Goal: Task Accomplishment & Management: Complete application form

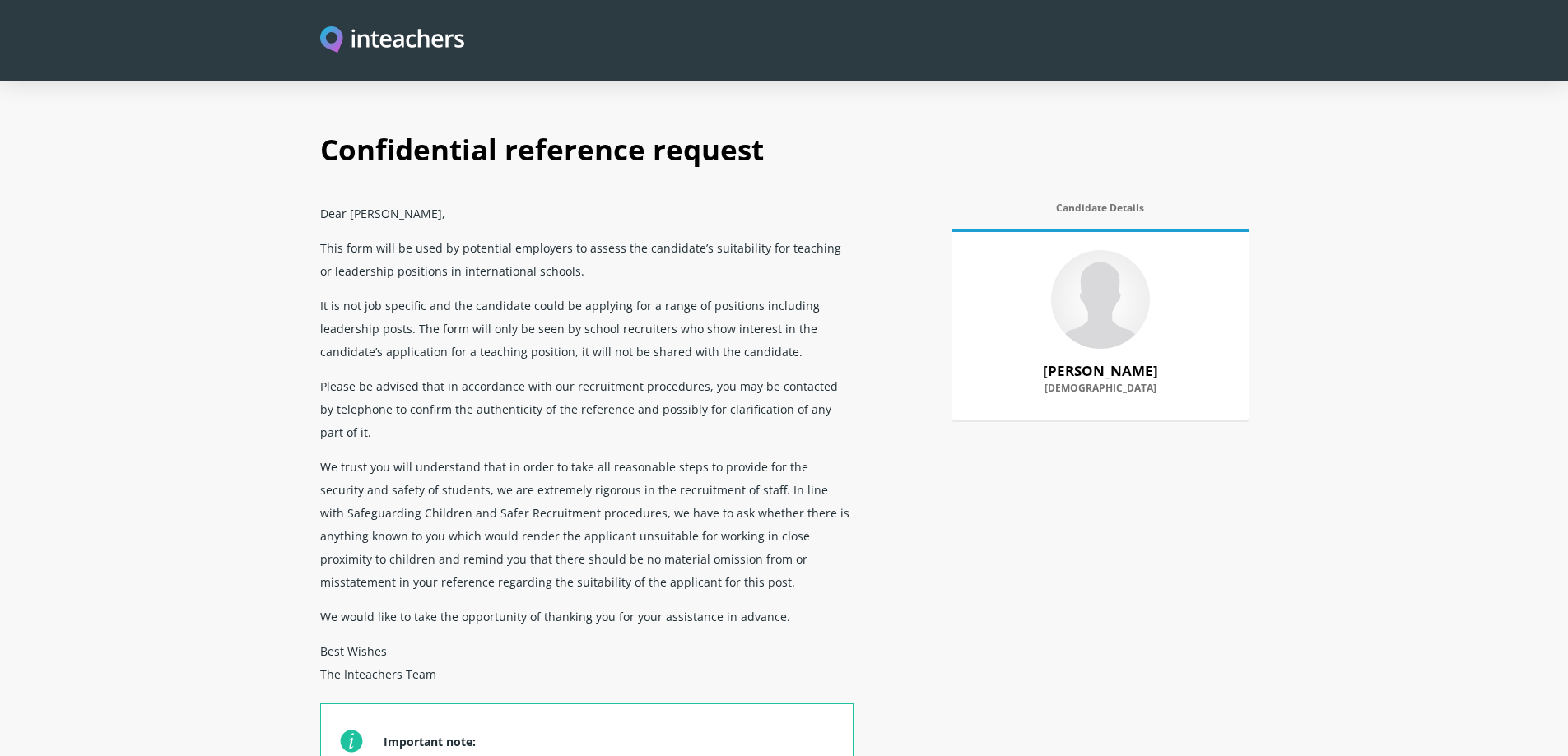
select select "Do not know"
select select "Yes"
select select "No"
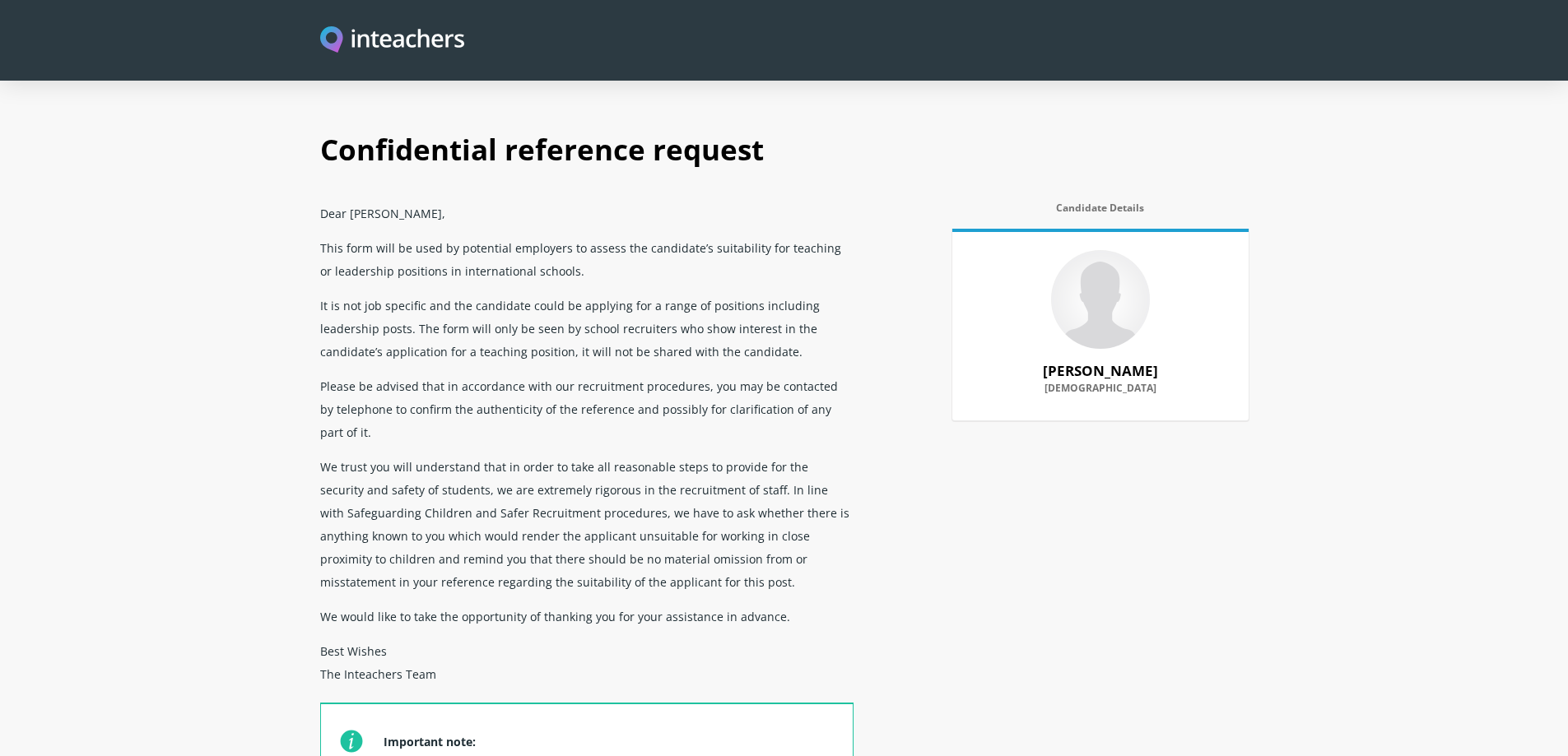
select select "Yes"
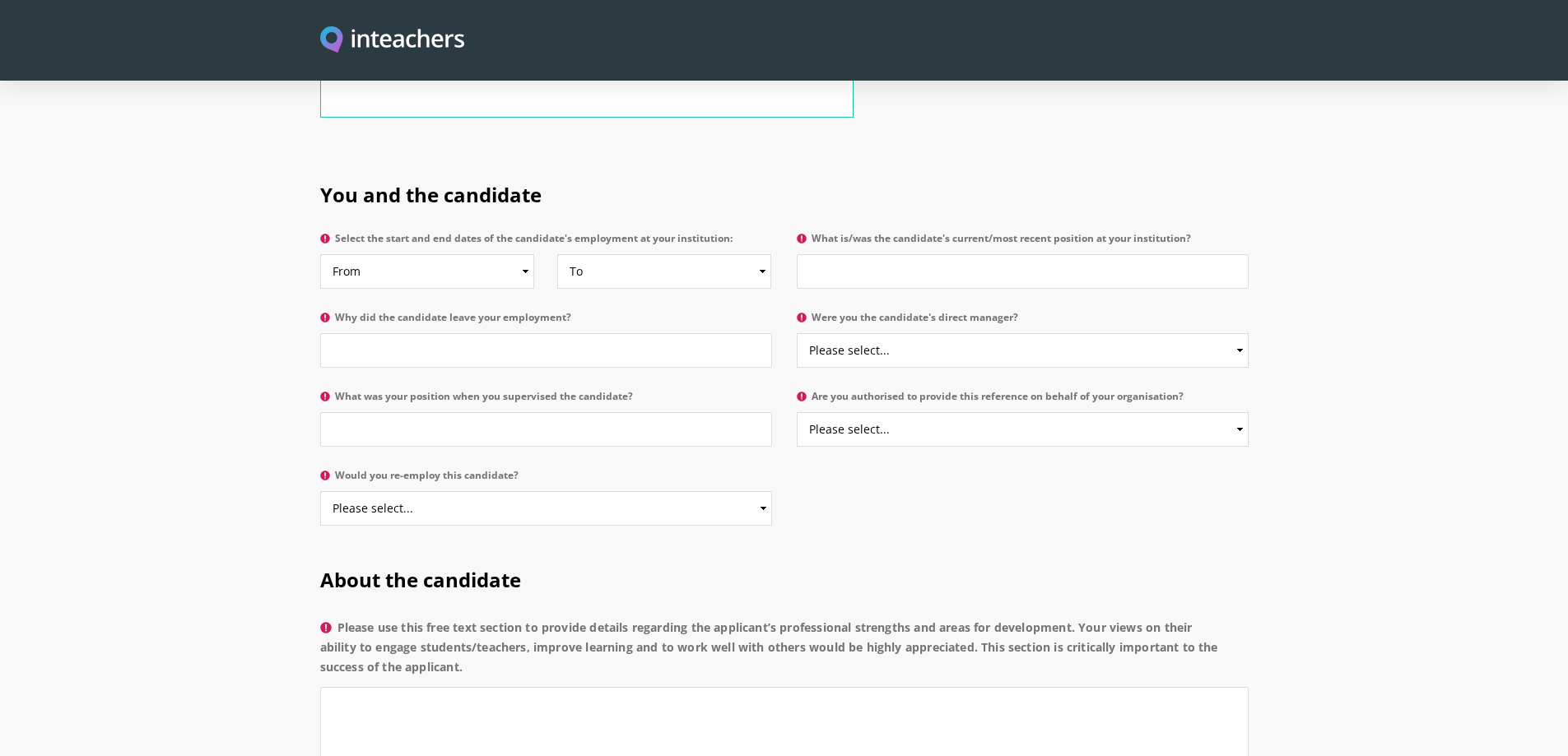
scroll to position [740, 0]
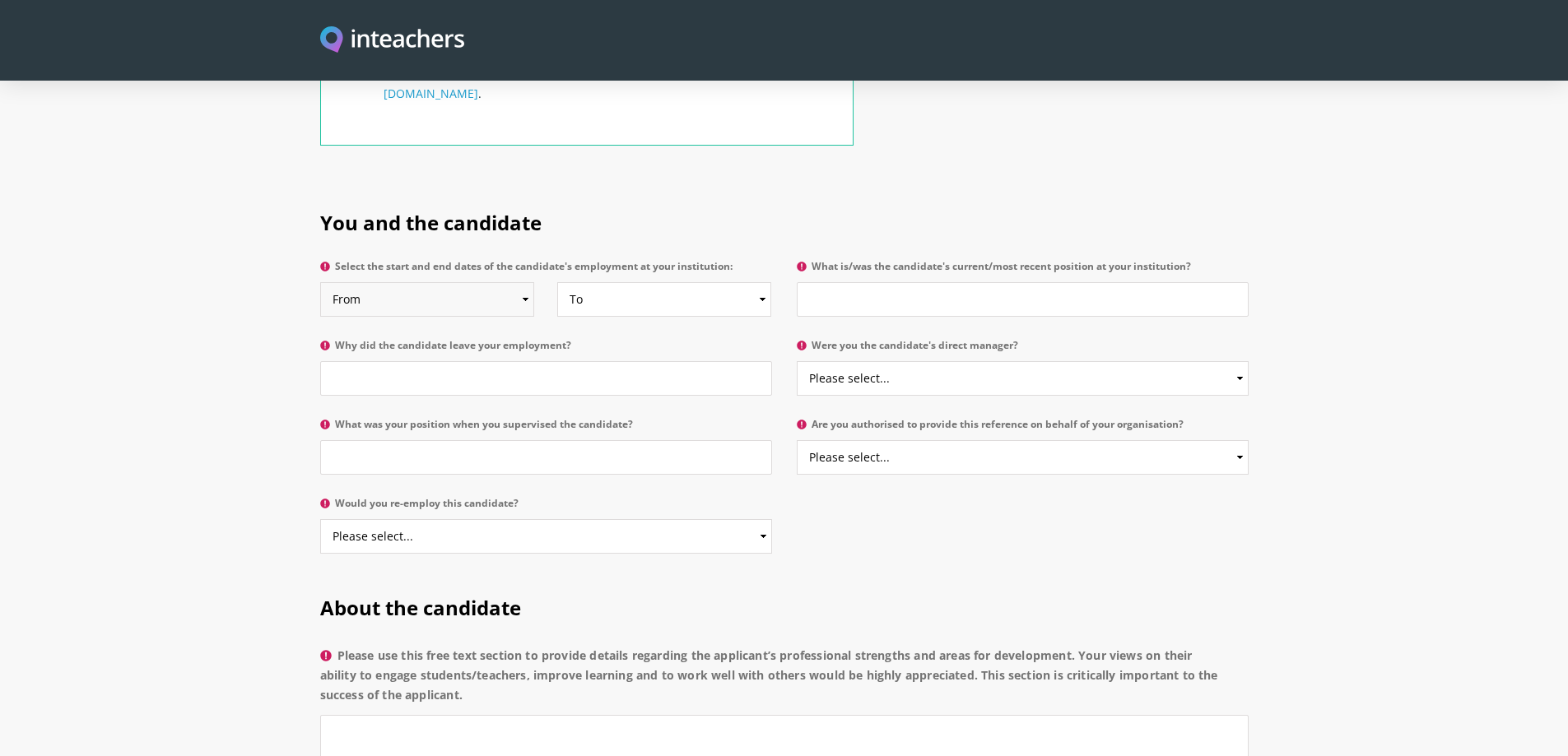
click at [518, 282] on select "From 2025 2024 2023 2022 2021 2020 2019 2018 2017 2016 2015 2014 2013 2012 2011…" at bounding box center [427, 299] width 215 height 34
click at [637, 282] on select "To Currently 2025 2024 2023 2022 2021 2020 2019 2018 2017 2016 2015 2014 2013 2…" at bounding box center [665, 299] width 215 height 34
drag, startPoint x: 667, startPoint y: 244, endPoint x: 686, endPoint y: 246, distance: 19.1
click at [667, 282] on select "To Currently 2025 2024 2023 2022 2021 2020 2019 2018 2017 2016 2015 2014 2013 2…" at bounding box center [665, 299] width 215 height 34
click at [842, 282] on input "What is/was the candidate's current/most recent position at your institution?" at bounding box center [1023, 299] width 452 height 34
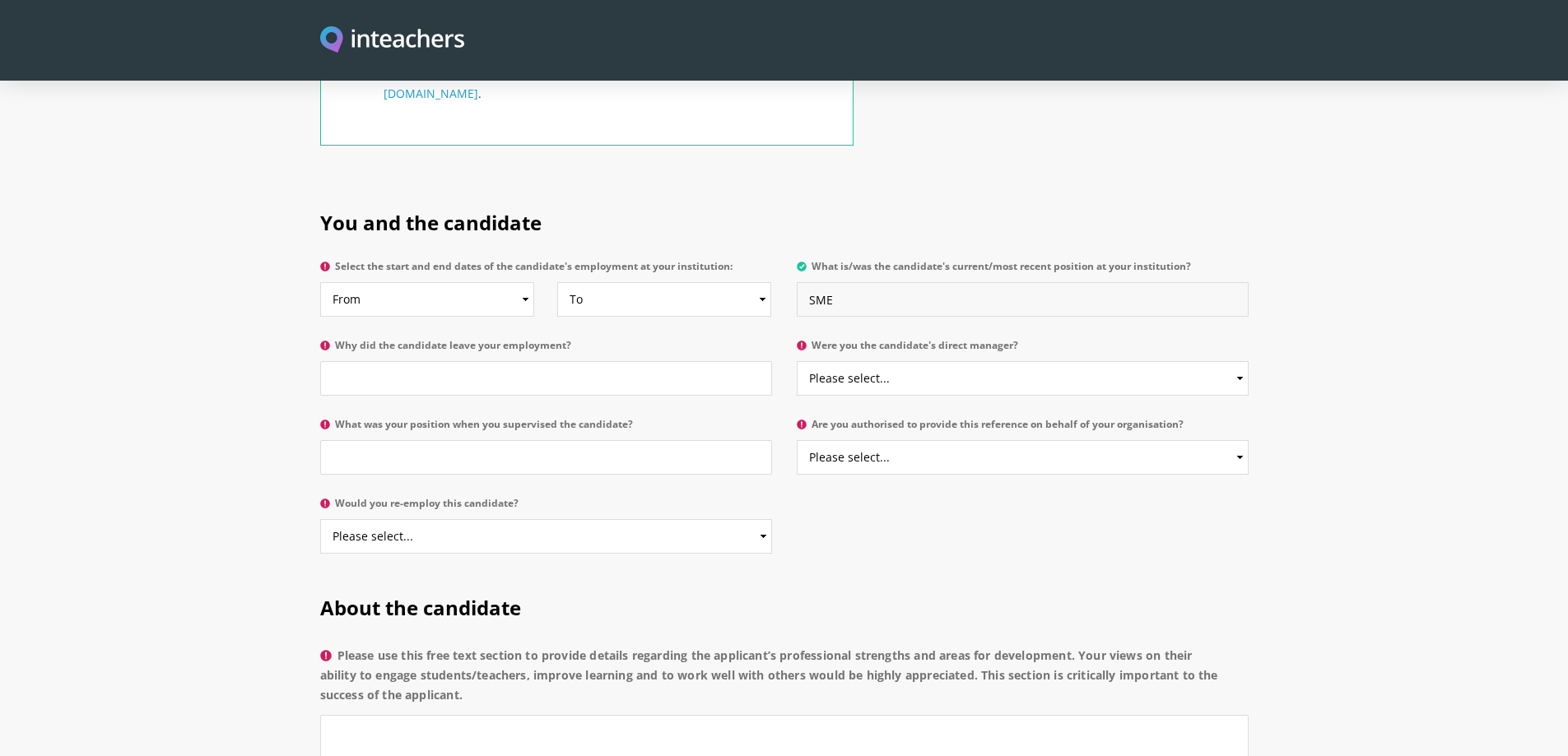
type input "SME"
click at [430, 361] on input "Why did the candidate leave your employment?" at bounding box center [546, 378] width 452 height 34
type input "Marriage"
click at [926, 361] on select "Please select... Yes No" at bounding box center [1023, 378] width 452 height 34
select select "Yes"
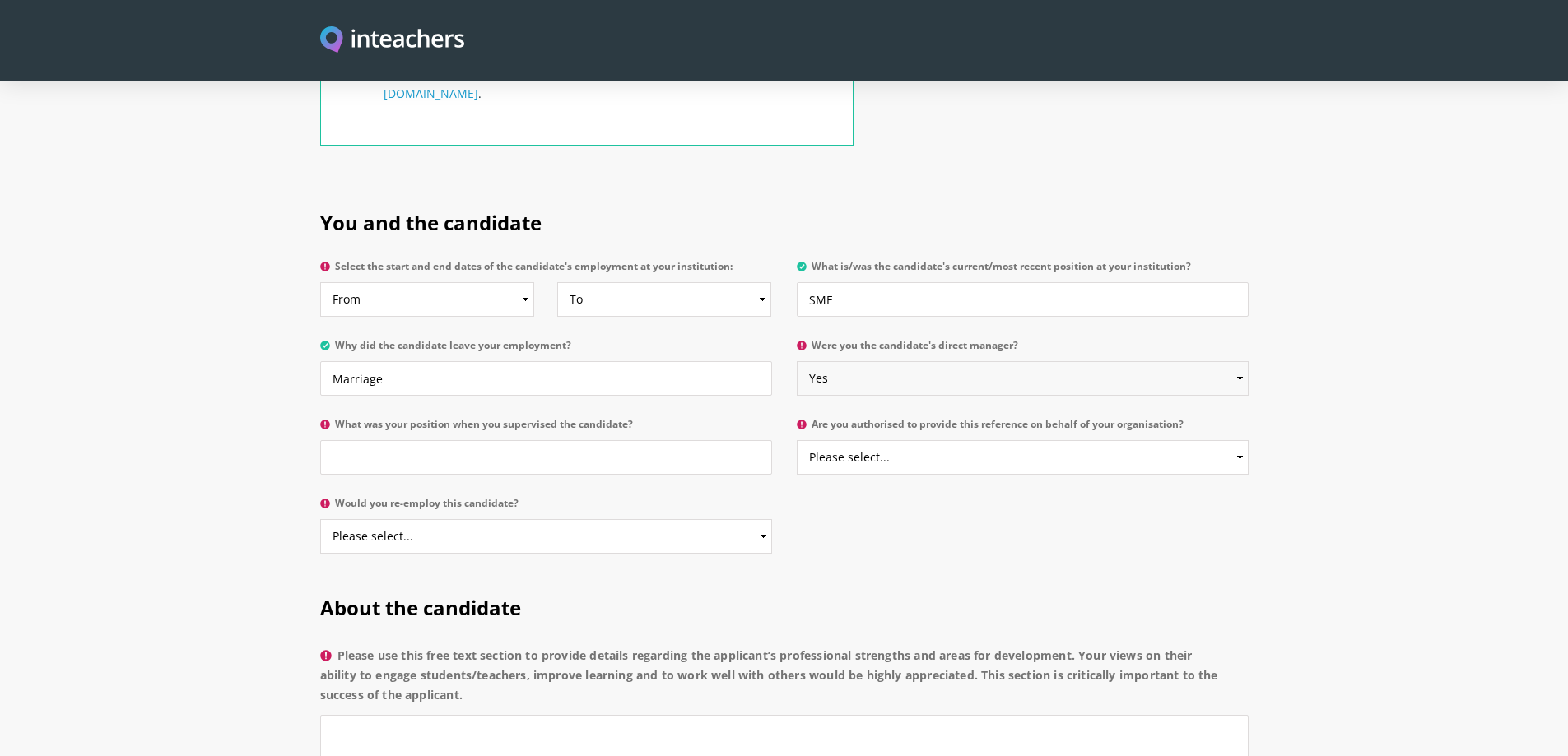
click at [797, 361] on select "Please select... Yes No" at bounding box center [1023, 378] width 452 height 34
click at [532, 440] on input "What was your position when you supervised the candidate?" at bounding box center [546, 457] width 452 height 34
type input "M"
type input "DIGITAL MARKETING HEAD"
click at [954, 440] on select "Please select... Yes No" at bounding box center [1023, 457] width 452 height 34
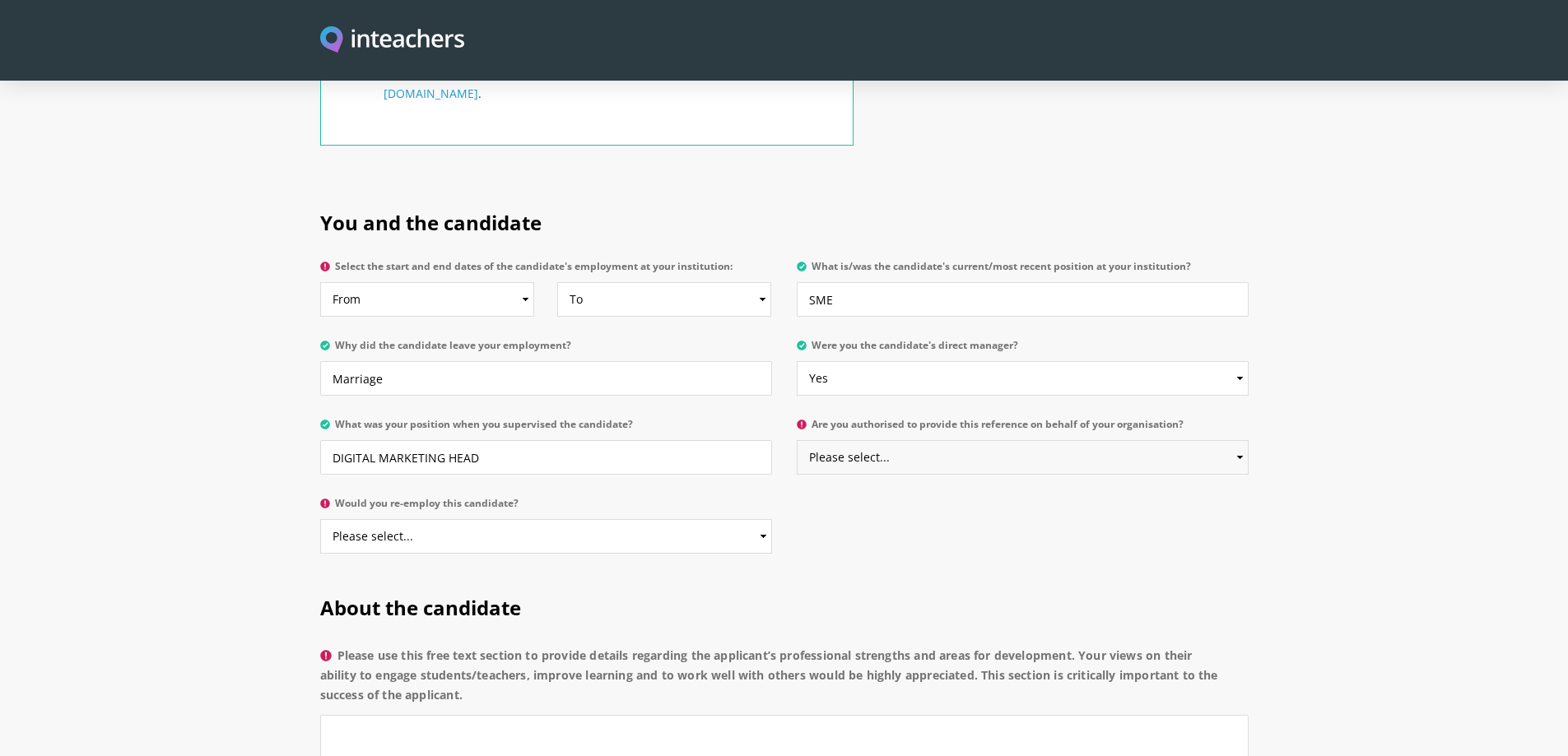
select select "Yes"
click at [797, 440] on select "Please select... Yes No" at bounding box center [1023, 457] width 452 height 34
click at [583, 520] on select "Please select... Yes No" at bounding box center [546, 536] width 452 height 34
select select "Yes"
click at [320, 520] on select "Please select... Yes No" at bounding box center [546, 536] width 452 height 34
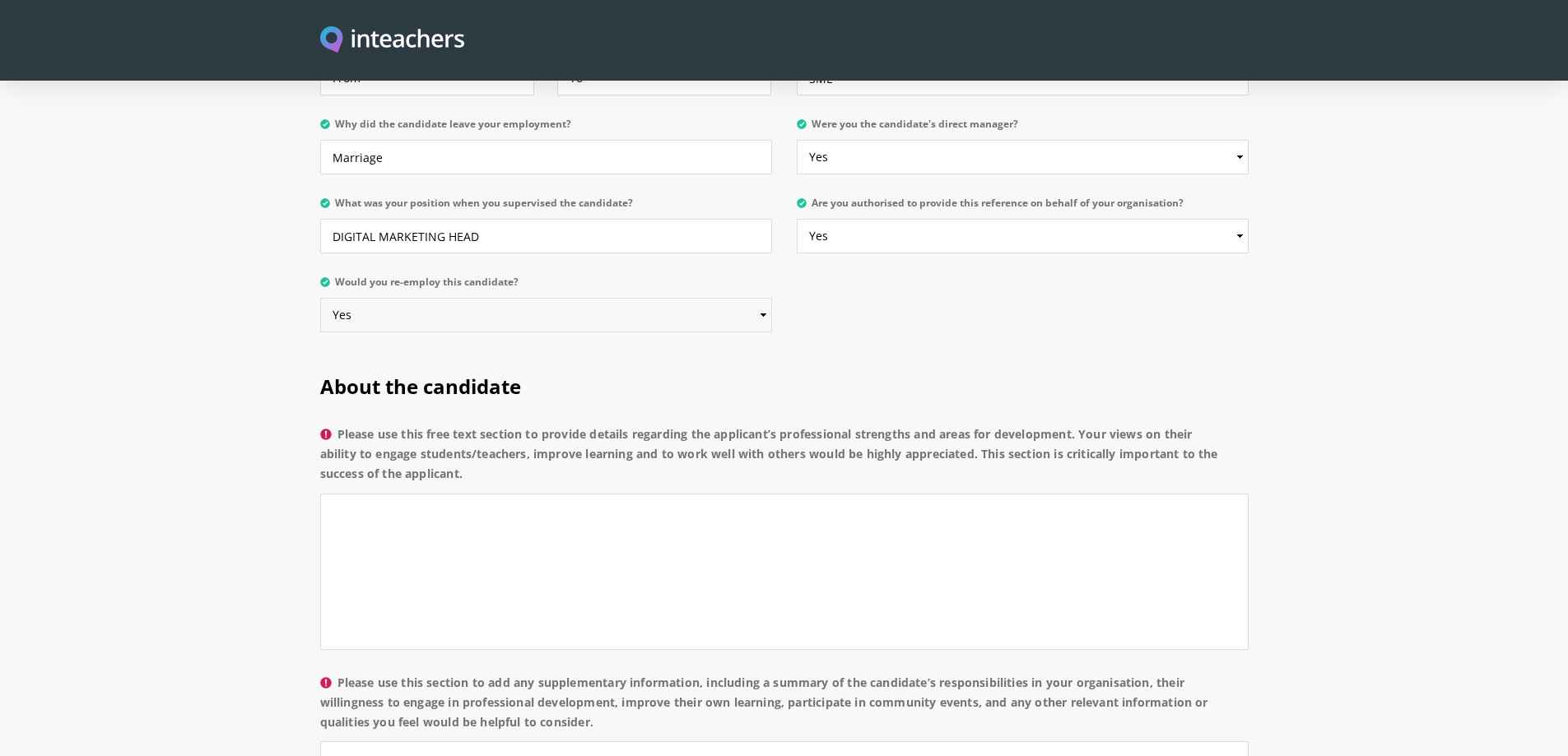
scroll to position [987, 0]
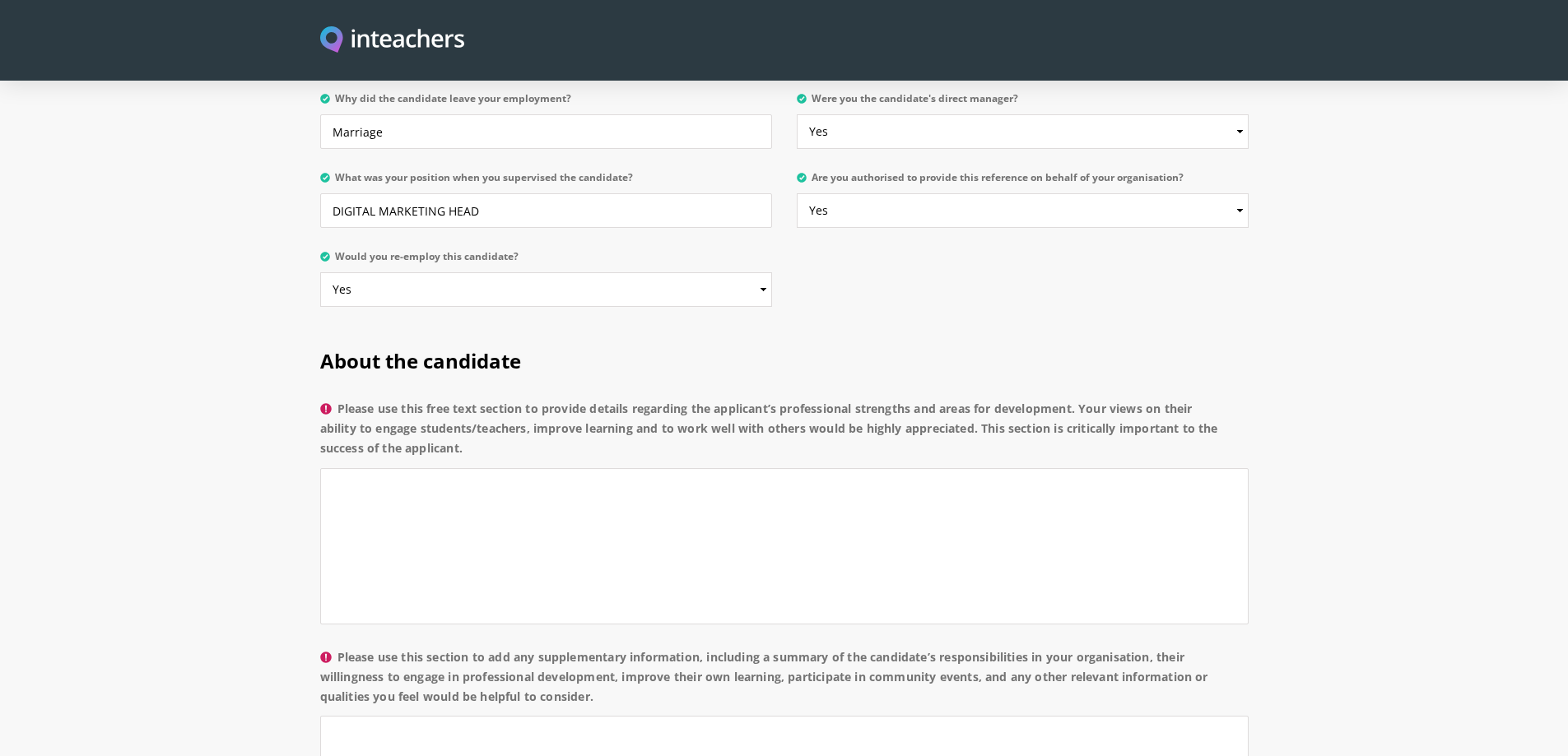
drag, startPoint x: 468, startPoint y: 402, endPoint x: 339, endPoint y: 365, distance: 134.2
click at [339, 399] on label "Please use this free text section to provide details regarding the applicant’s …" at bounding box center [784, 433] width 929 height 69
copy label "Please use this free text section to provide details regarding the applicant’s …"
click at [419, 469] on textarea "Please use this free text section to provide details regarding the applicant’s …" at bounding box center [784, 547] width 929 height 156
paste textarea "[PERSON_NAME] is a thoughtful, sincere, and capable professional. Her contribut…"
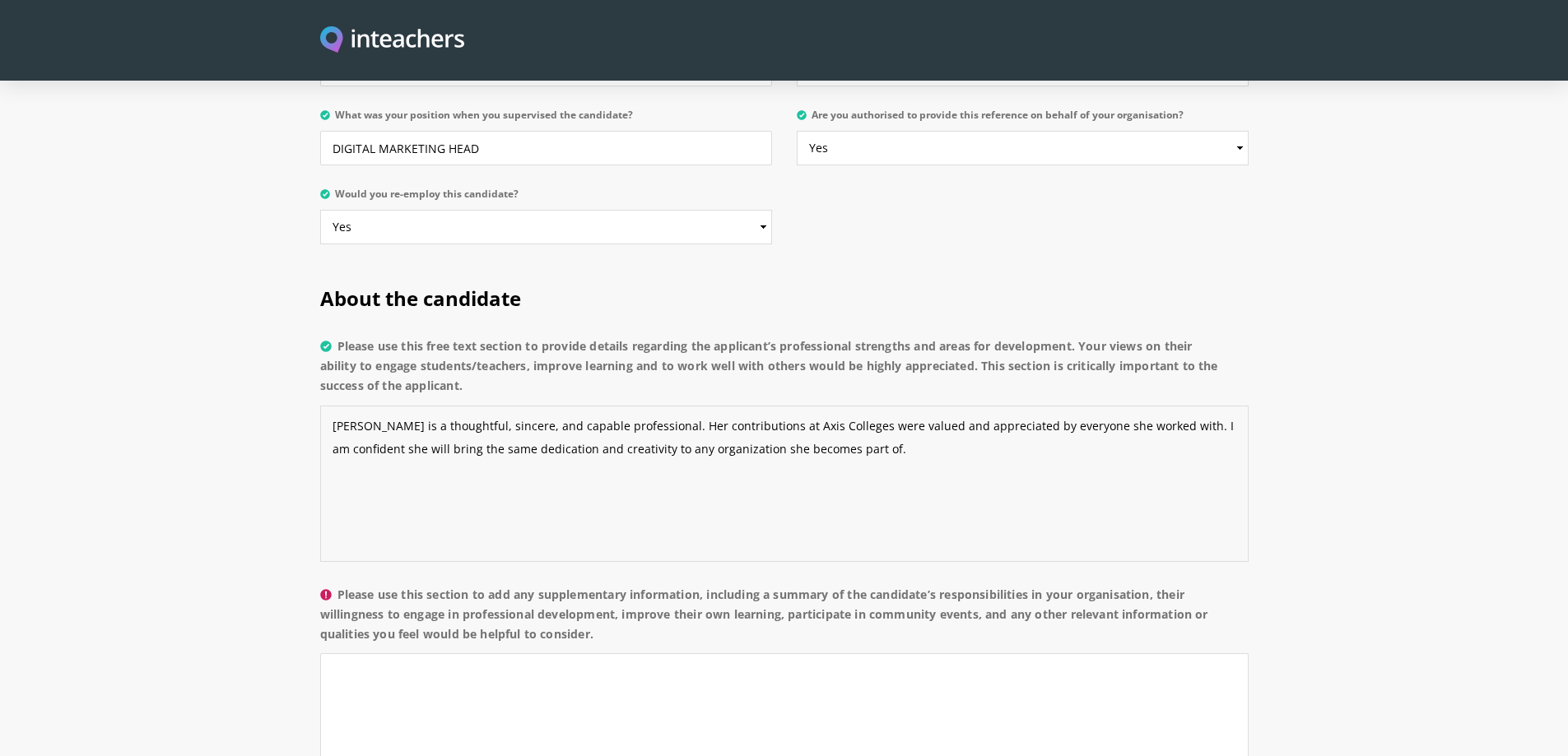
scroll to position [1152, 0]
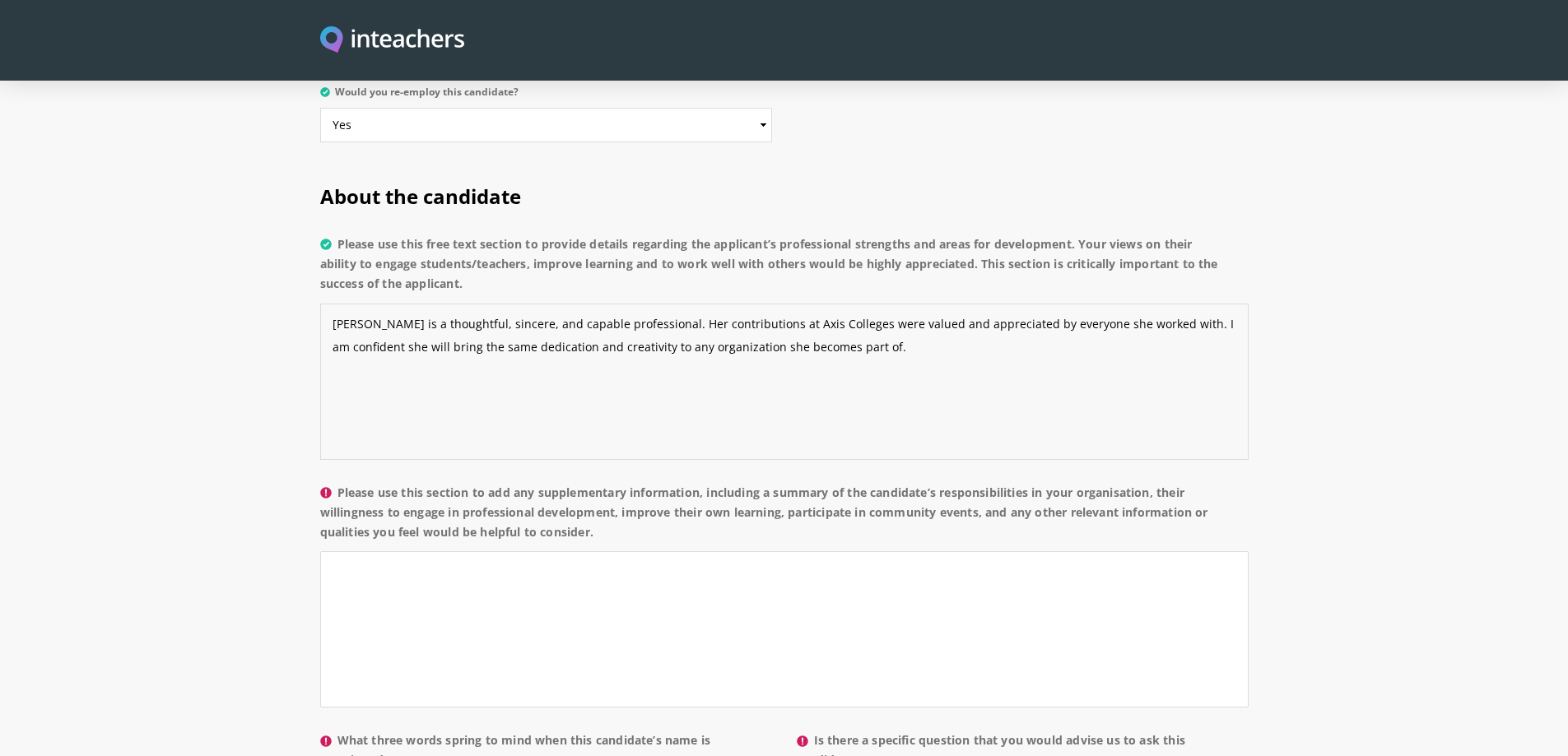
click at [633, 341] on textarea "[PERSON_NAME] is a thoughtful, sincere, and capable professional. Her contribut…" at bounding box center [784, 382] width 929 height 156
paste textarea "L ip dolorsi am consect adip elitseddo eiu Te. Incid Utlabo, etd magnaa en a Mi…"
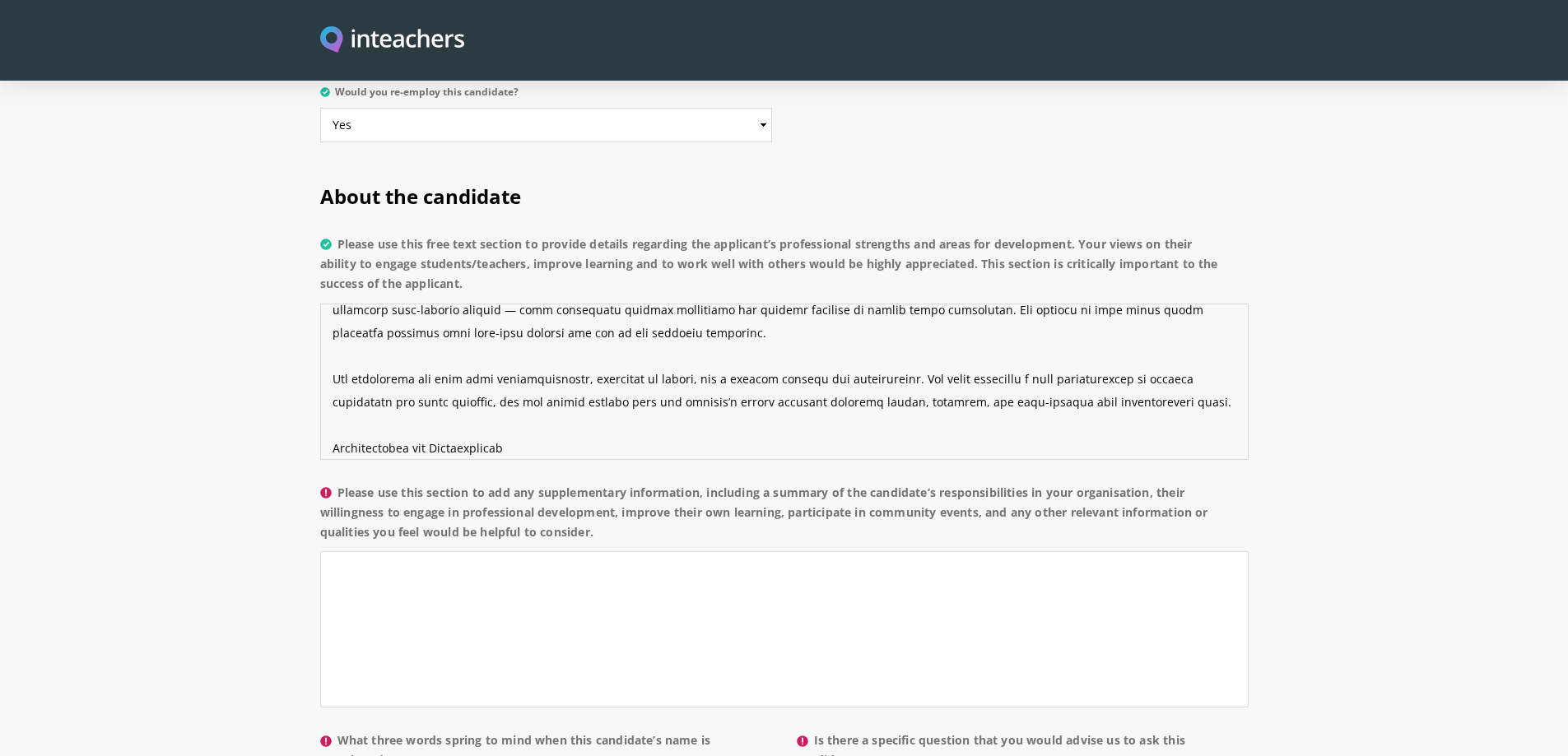
scroll to position [0, 0]
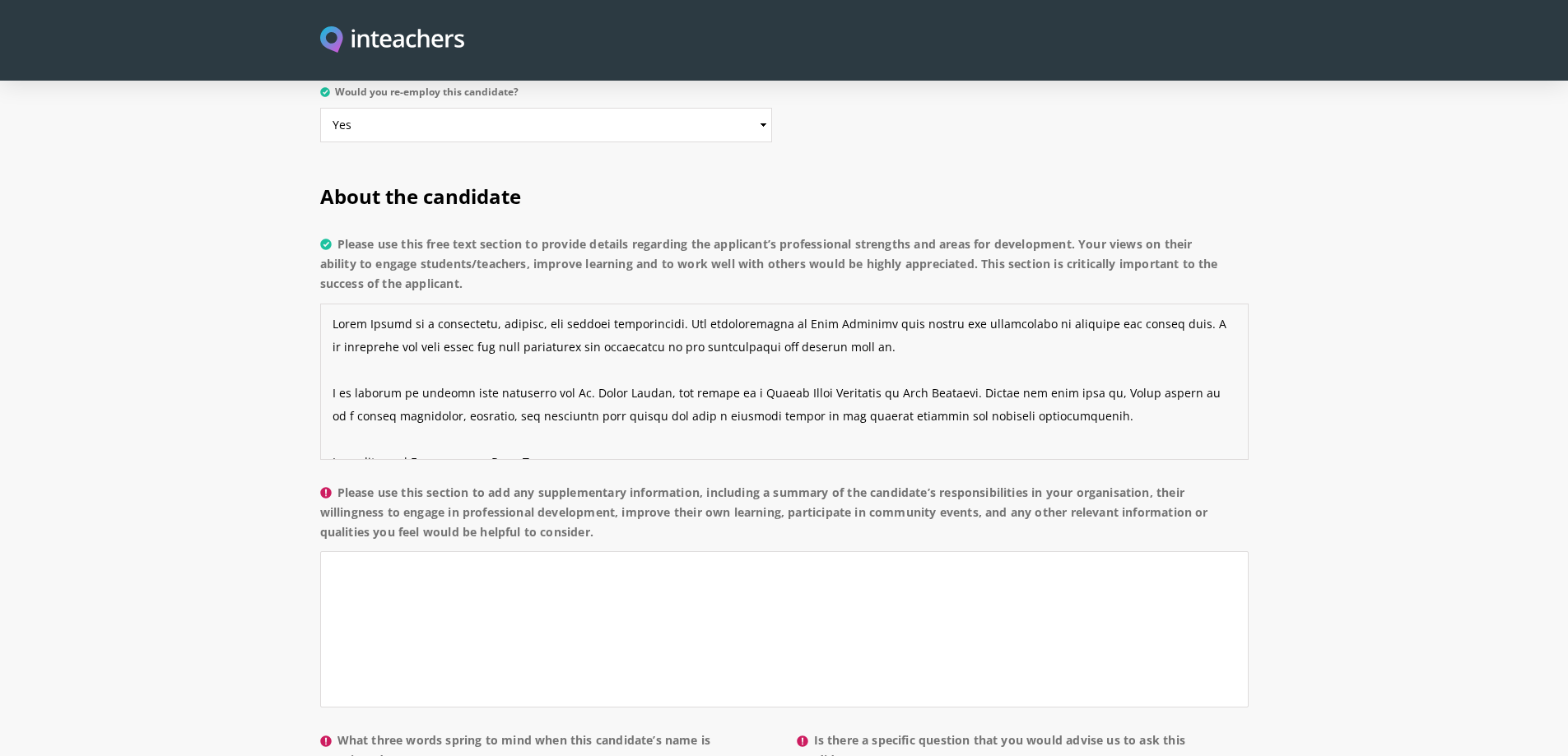
drag, startPoint x: 652, startPoint y: 347, endPoint x: 675, endPoint y: 345, distance: 23.1
click at [675, 345] on textarea "Please use this free text section to provide details regarding the applicant’s …" at bounding box center [784, 382] width 929 height 156
drag, startPoint x: 651, startPoint y: 349, endPoint x: 310, endPoint y: 347, distance: 341.0
click at [310, 347] on div "About the candidate Please use this free text section to provide details regard…" at bounding box center [784, 539] width 948 height 760
click at [550, 348] on textarea "Please use this free text section to provide details regarding the applicant’s …" at bounding box center [784, 382] width 929 height 156
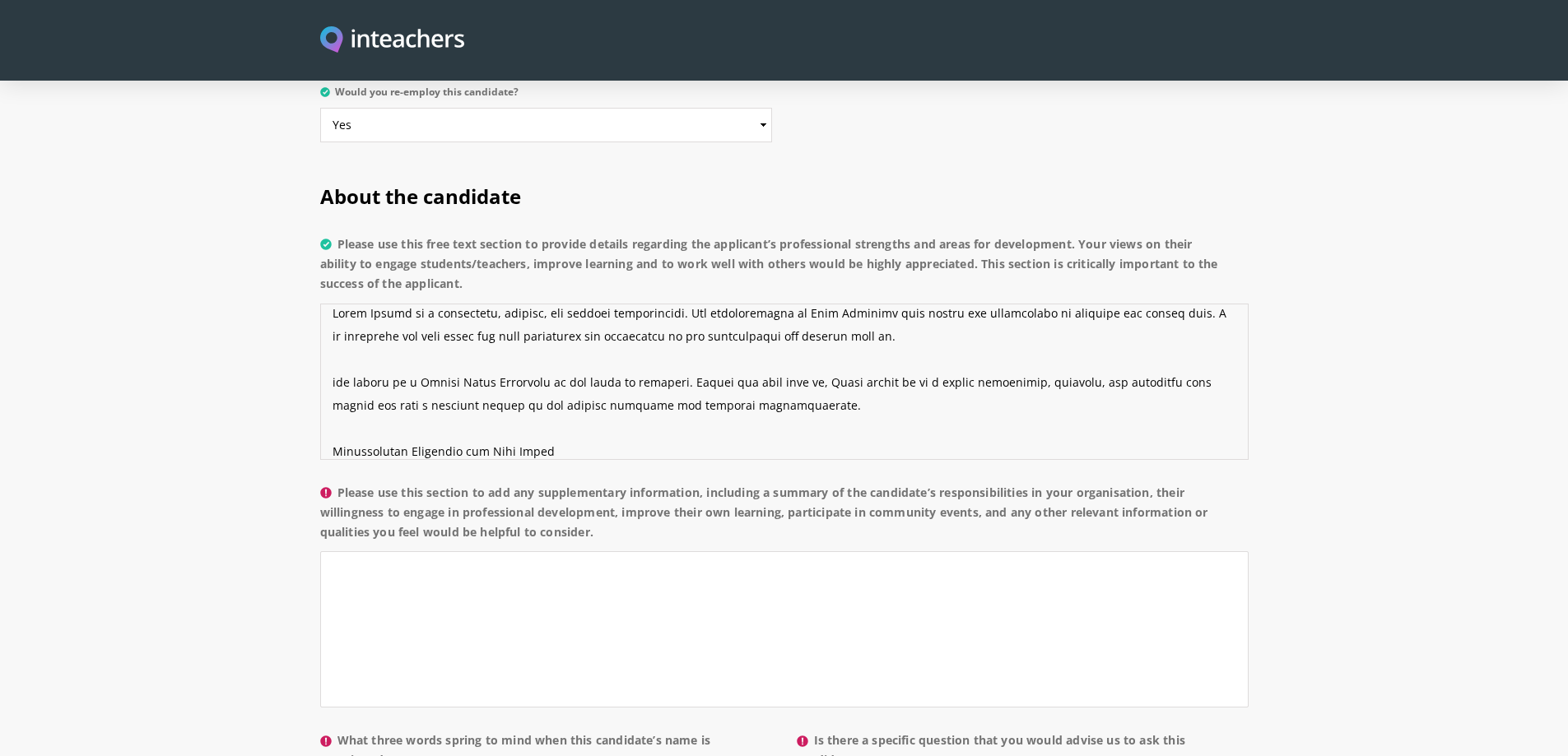
scroll to position [33, 0]
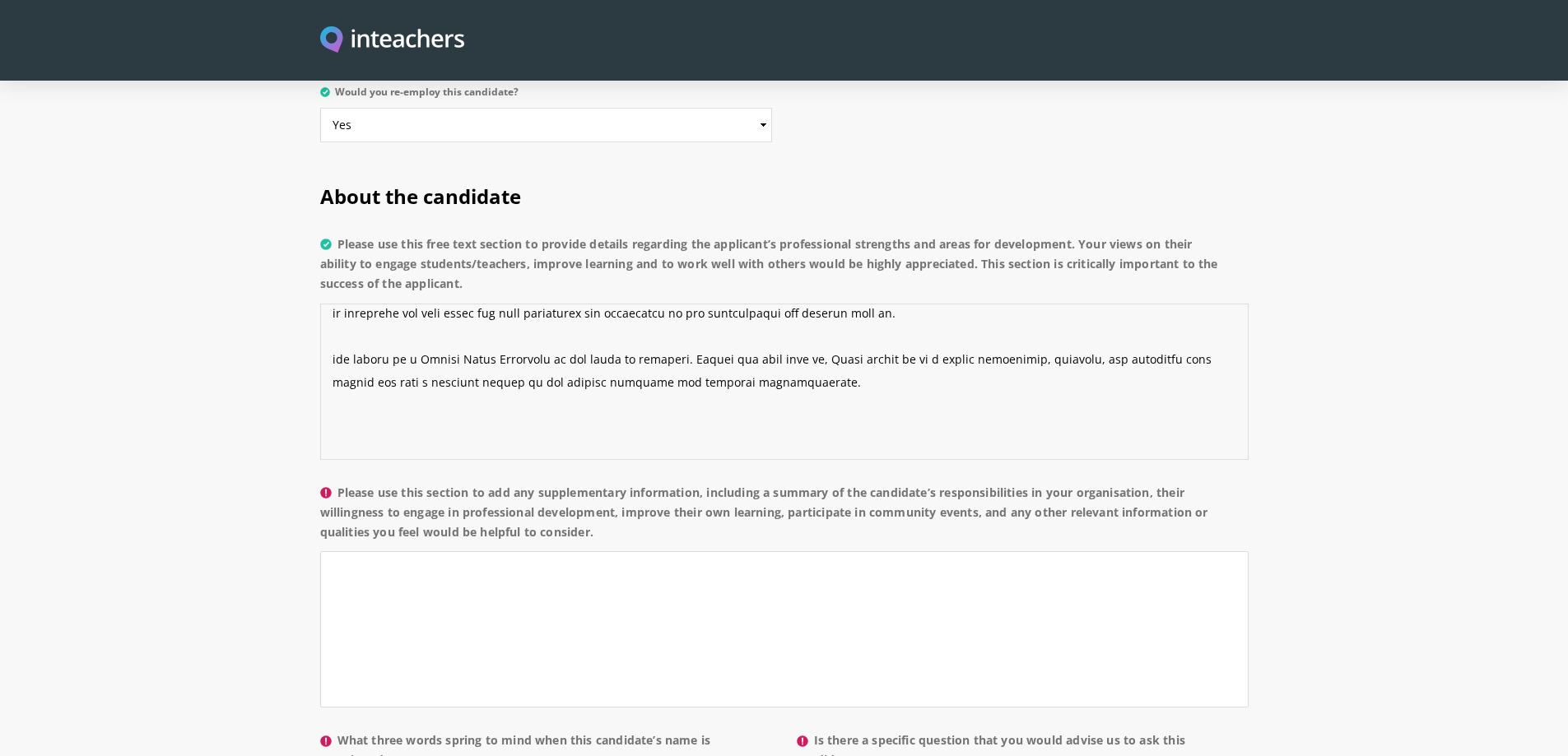
click at [467, 368] on textarea "Please use this free text section to provide details regarding the applicant’s …" at bounding box center [784, 382] width 929 height 156
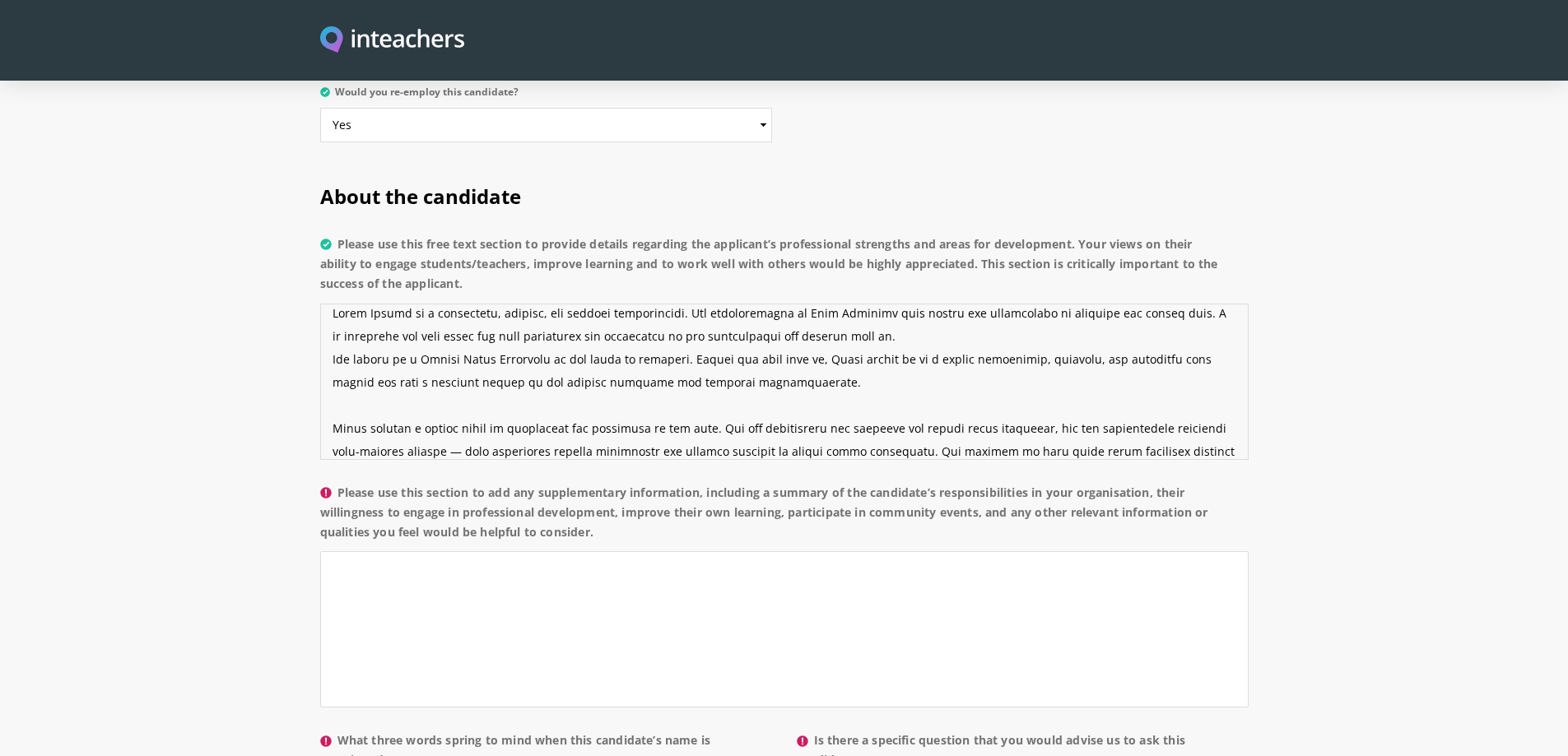
scroll to position [0, 0]
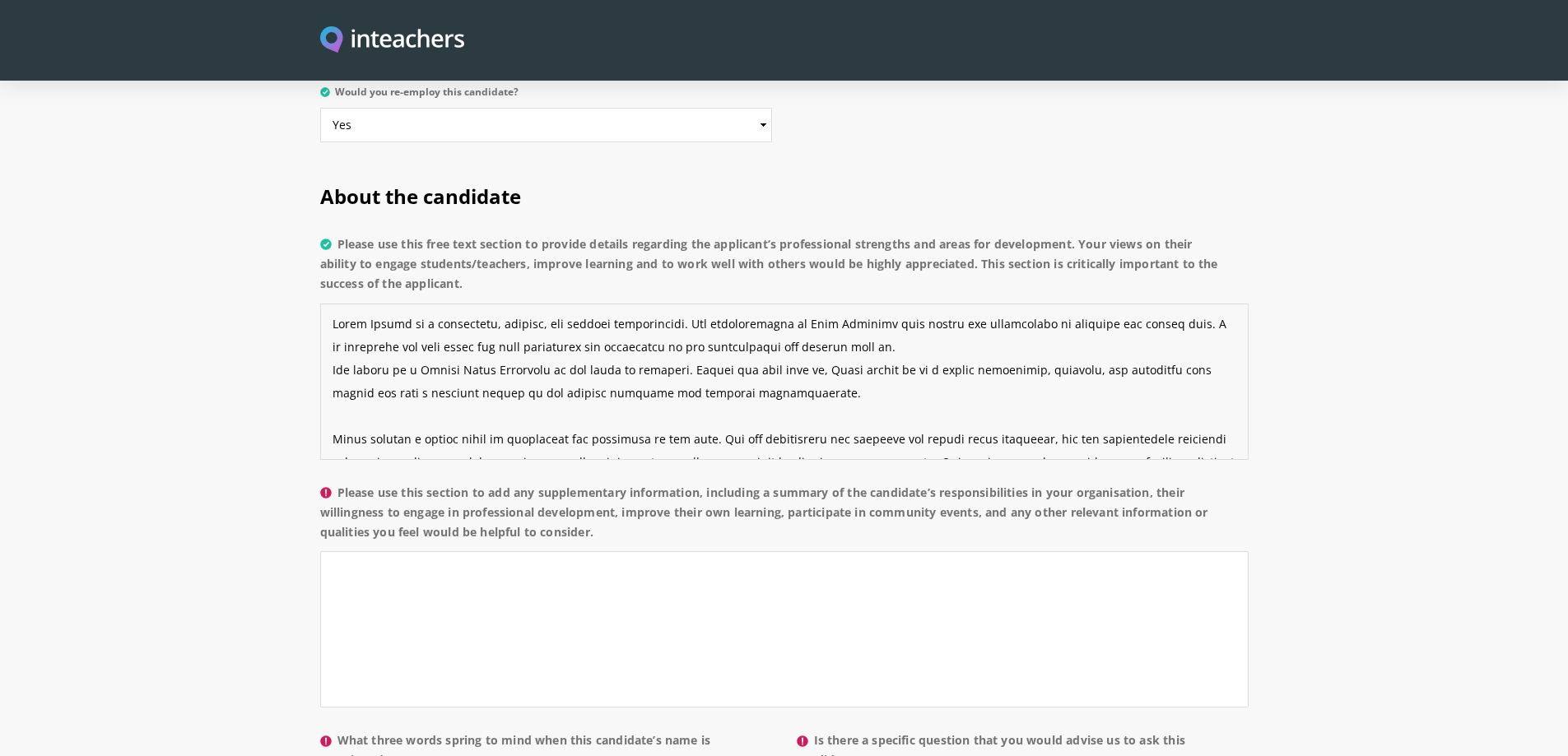
drag, startPoint x: 673, startPoint y: 265, endPoint x: 868, endPoint y: 298, distance: 197.8
click at [868, 303] on textarea "Please use this free text section to provide details regarding the applicant’s …" at bounding box center [784, 382] width 929 height 156
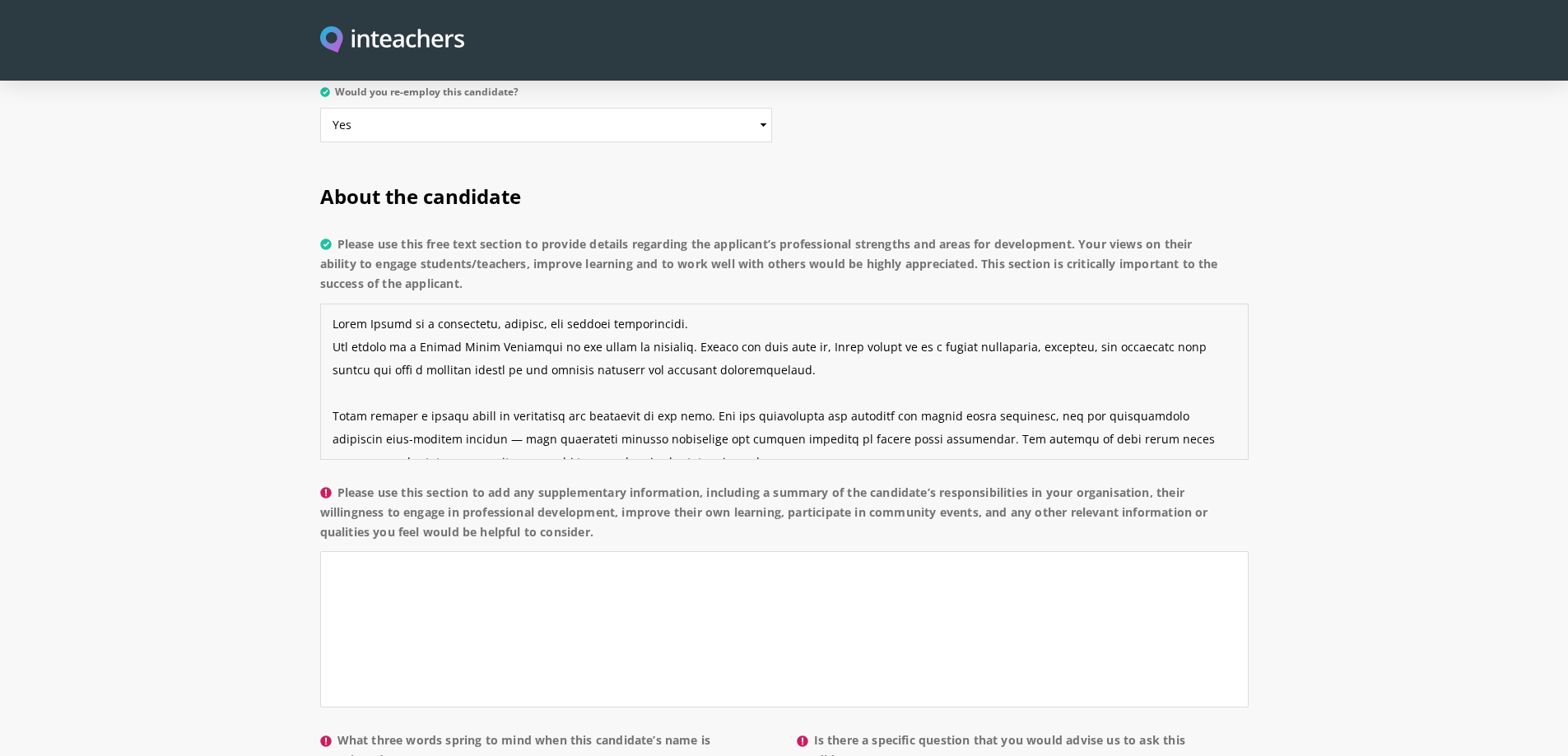
click at [822, 328] on textarea "Please use this free text section to provide details regarding the applicant’s …" at bounding box center [784, 382] width 929 height 156
paste textarea "Her contributions at Axis Colleges were valued and appreciated by everyone she …"
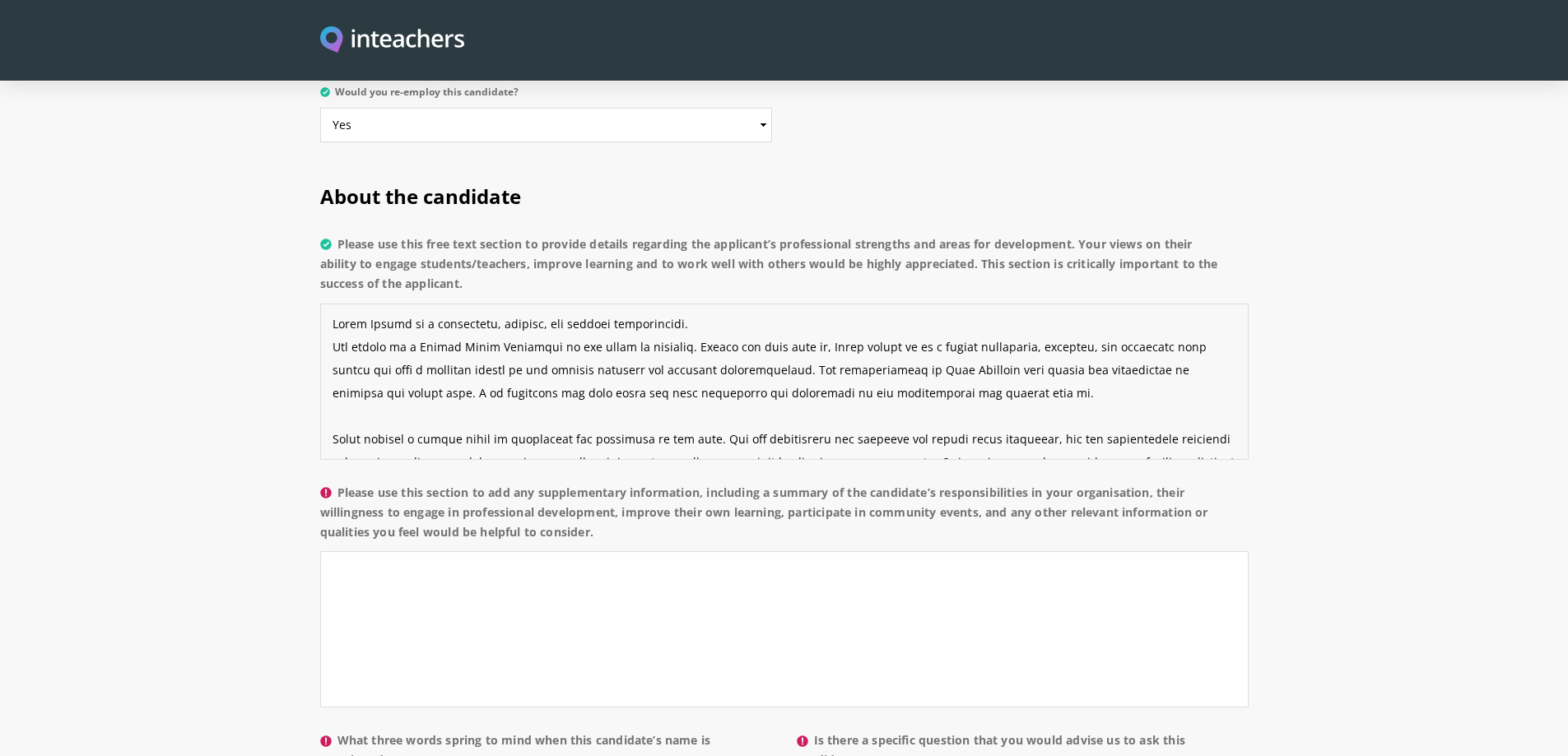
drag, startPoint x: 517, startPoint y: 275, endPoint x: 314, endPoint y: 258, distance: 203.7
click at [315, 260] on div "About the candidate Please use this free text section to provide details regard…" at bounding box center [784, 539] width 948 height 760
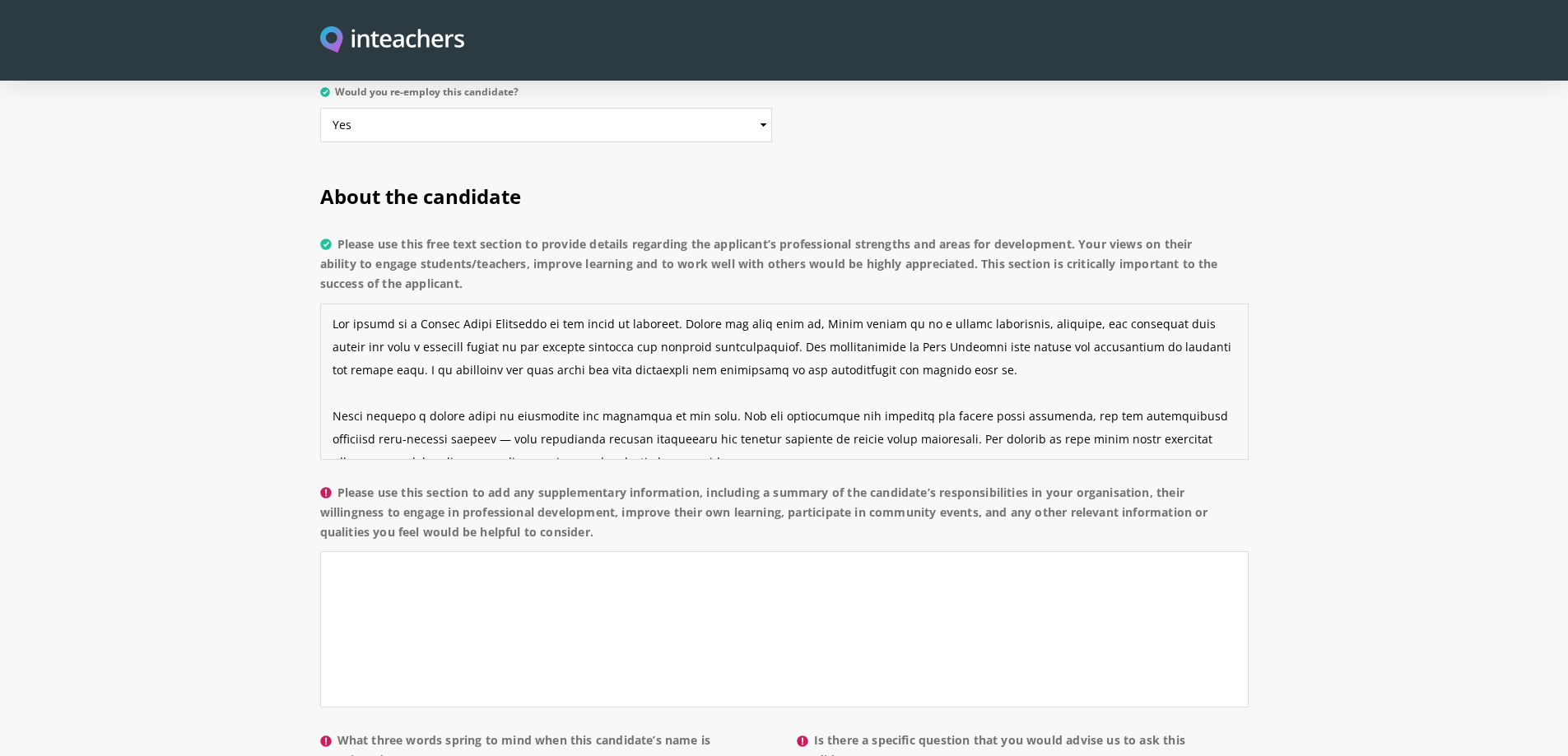
click at [373, 343] on textarea "Please use this free text section to provide details regarding the applicant’s …" at bounding box center [784, 382] width 929 height 156
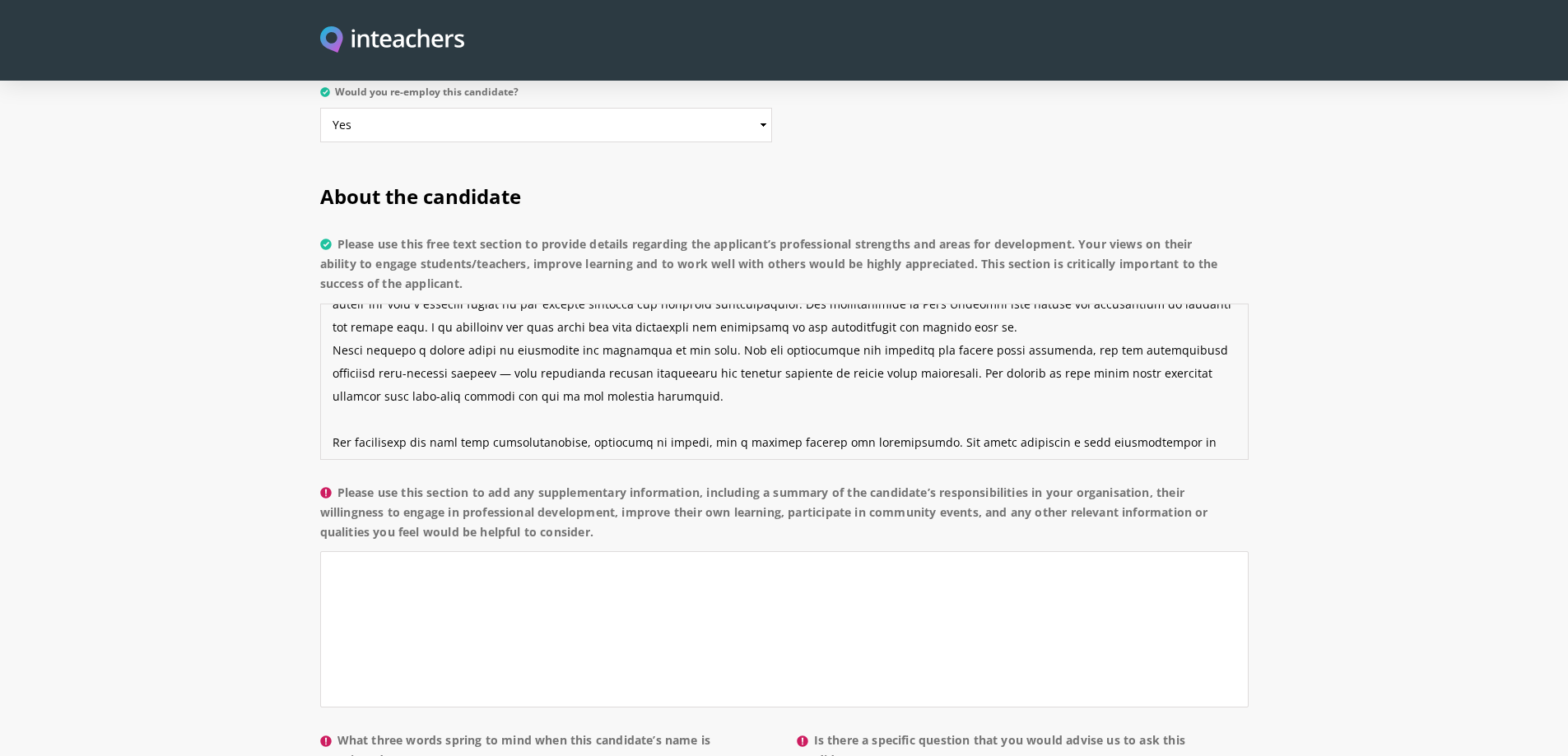
scroll to position [83, 0]
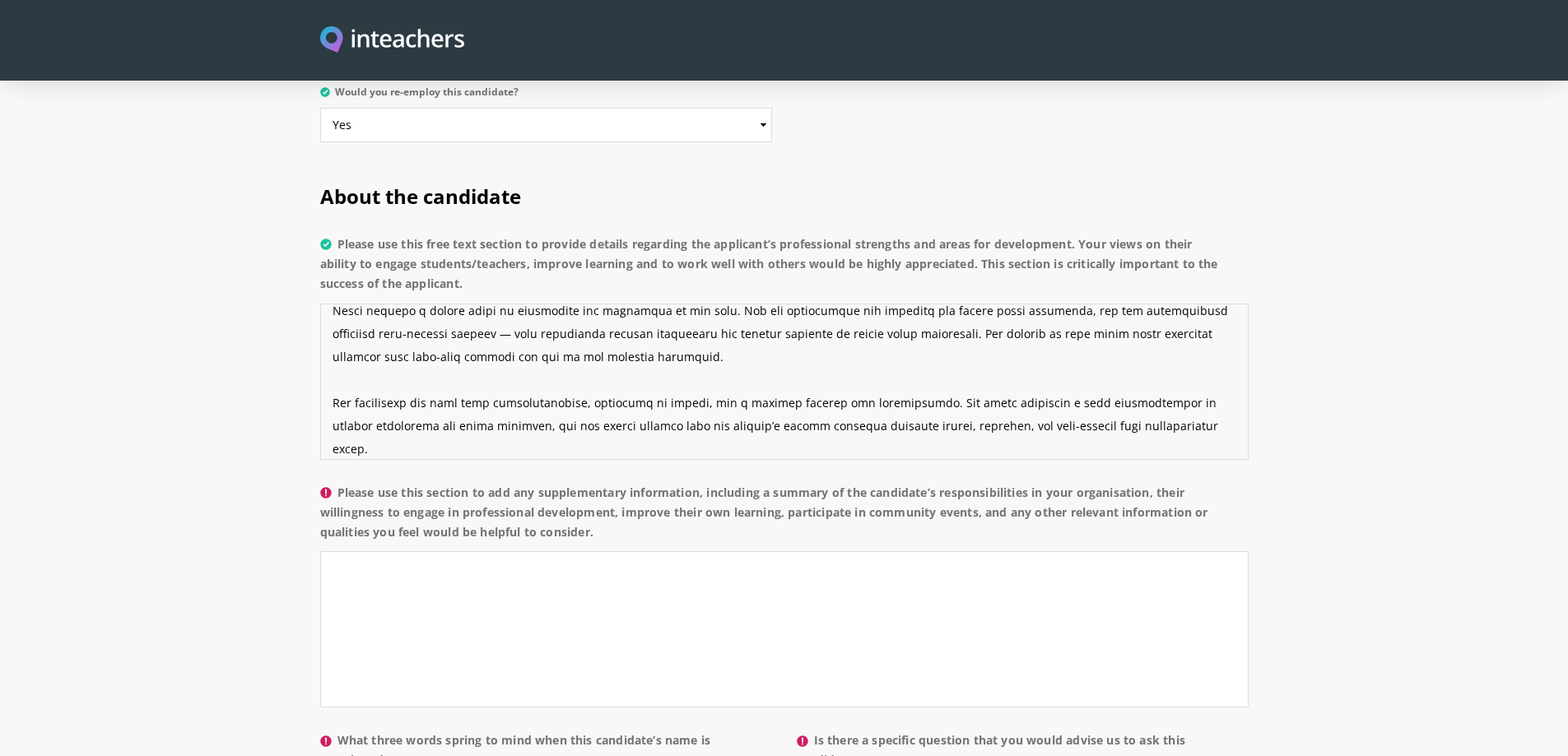
click at [517, 338] on textarea "Please use this free text section to provide details regarding the applicant’s …" at bounding box center [784, 382] width 929 height 156
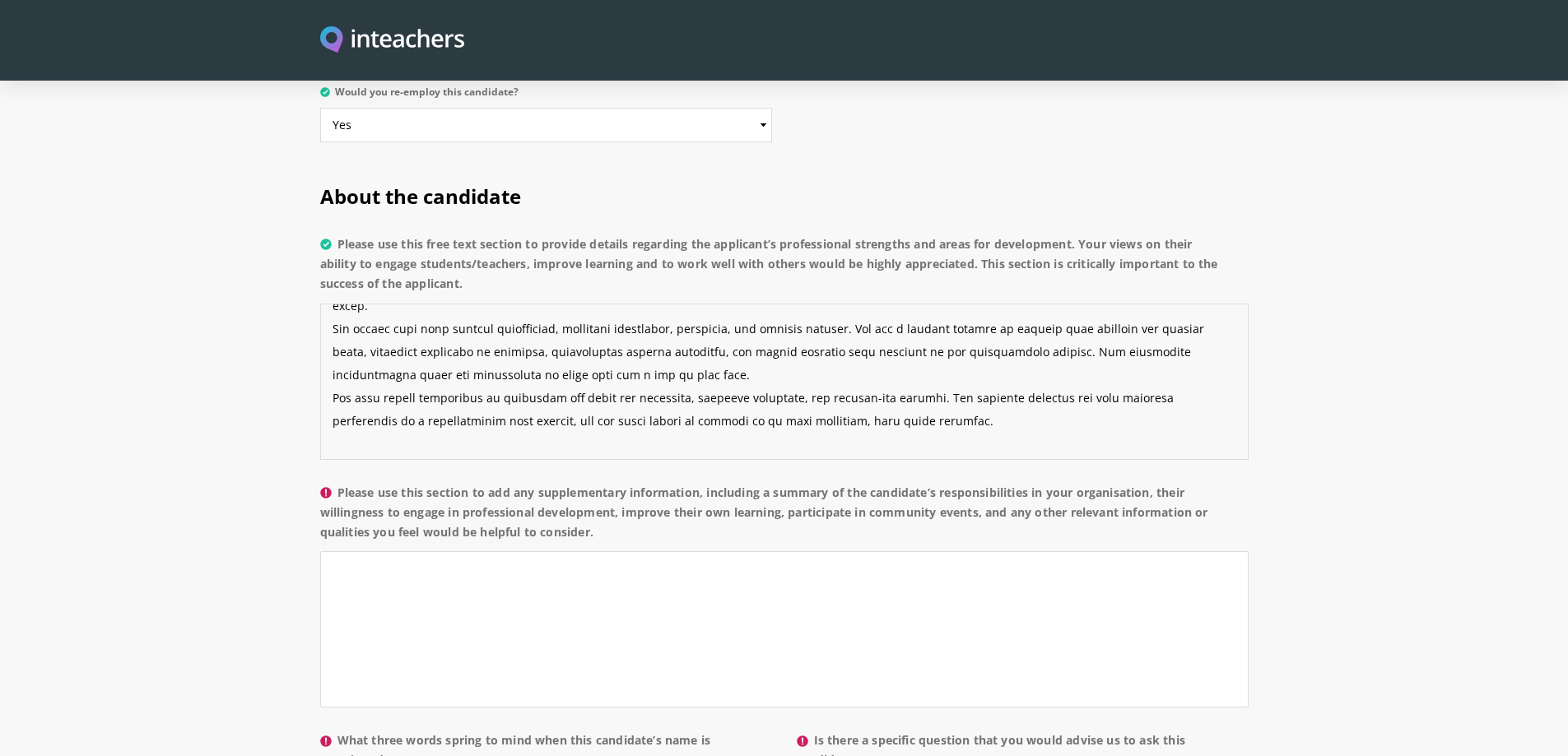
scroll to position [231, 0]
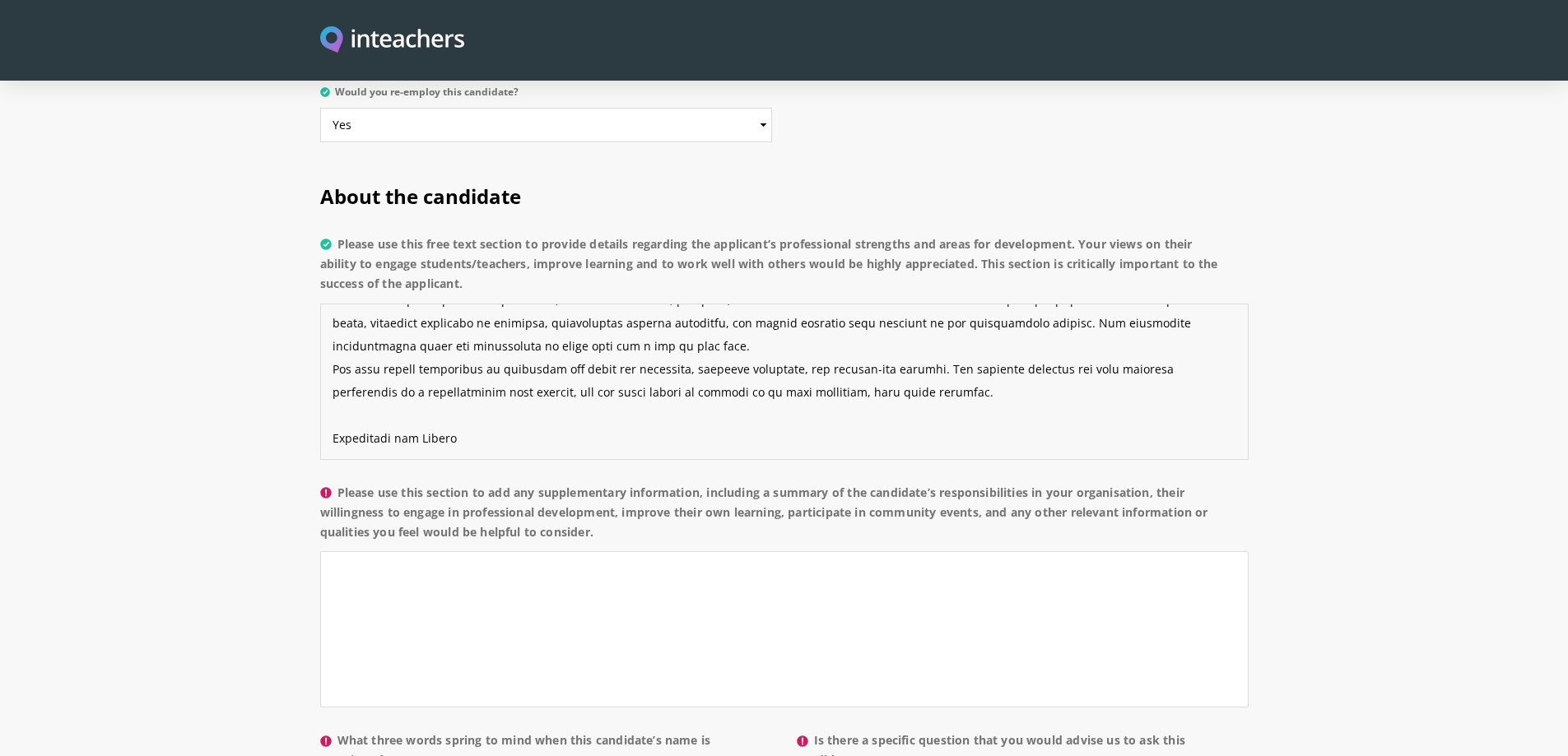
click at [498, 354] on textarea "Please use this free text section to provide details regarding the applicant’s …" at bounding box center [784, 382] width 929 height 156
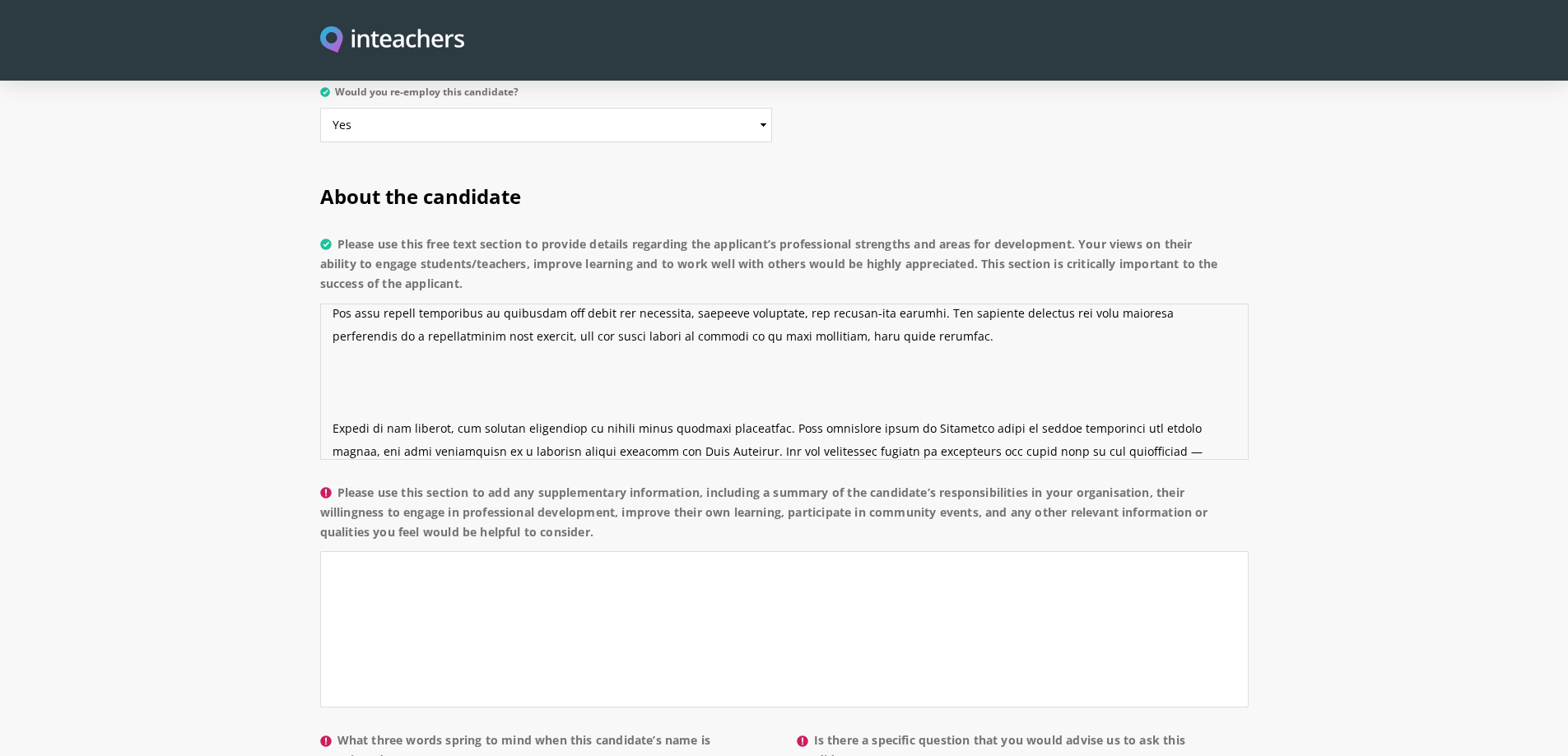
scroll to position [264, 0]
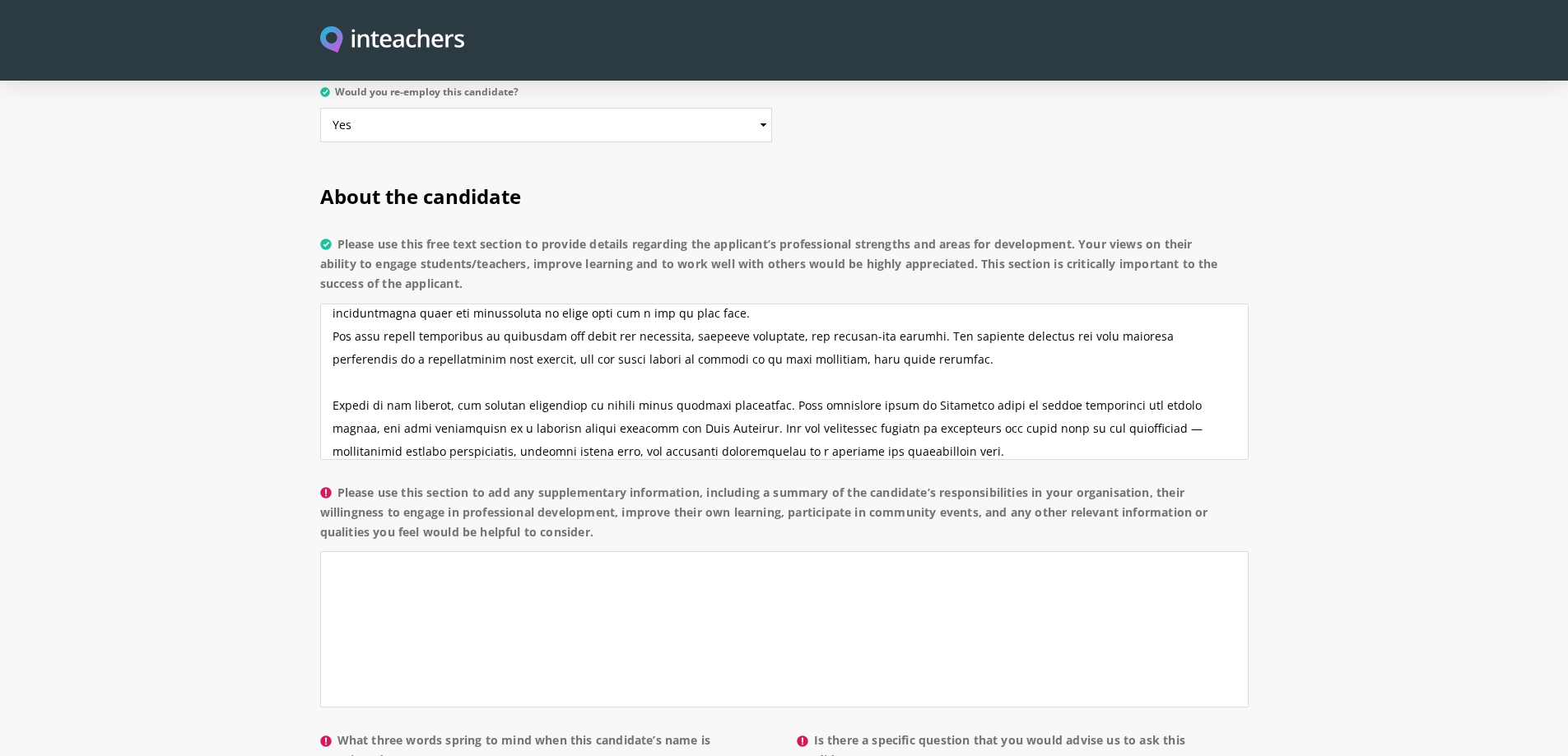
drag, startPoint x: 593, startPoint y: 483, endPoint x: 340, endPoint y: 449, distance: 255.3
click at [340, 483] on label "Please use this section to add any supplementary information, including a summa…" at bounding box center [784, 517] width 929 height 69
copy label "Please use this section to add any supplementary information, including a summa…"
click at [613, 351] on textarea "Please use this free text section to provide details regarding the applicant’s …" at bounding box center [784, 382] width 929 height 156
click at [624, 322] on textarea "Please use this free text section to provide details regarding the applicant’s …" at bounding box center [784, 382] width 929 height 156
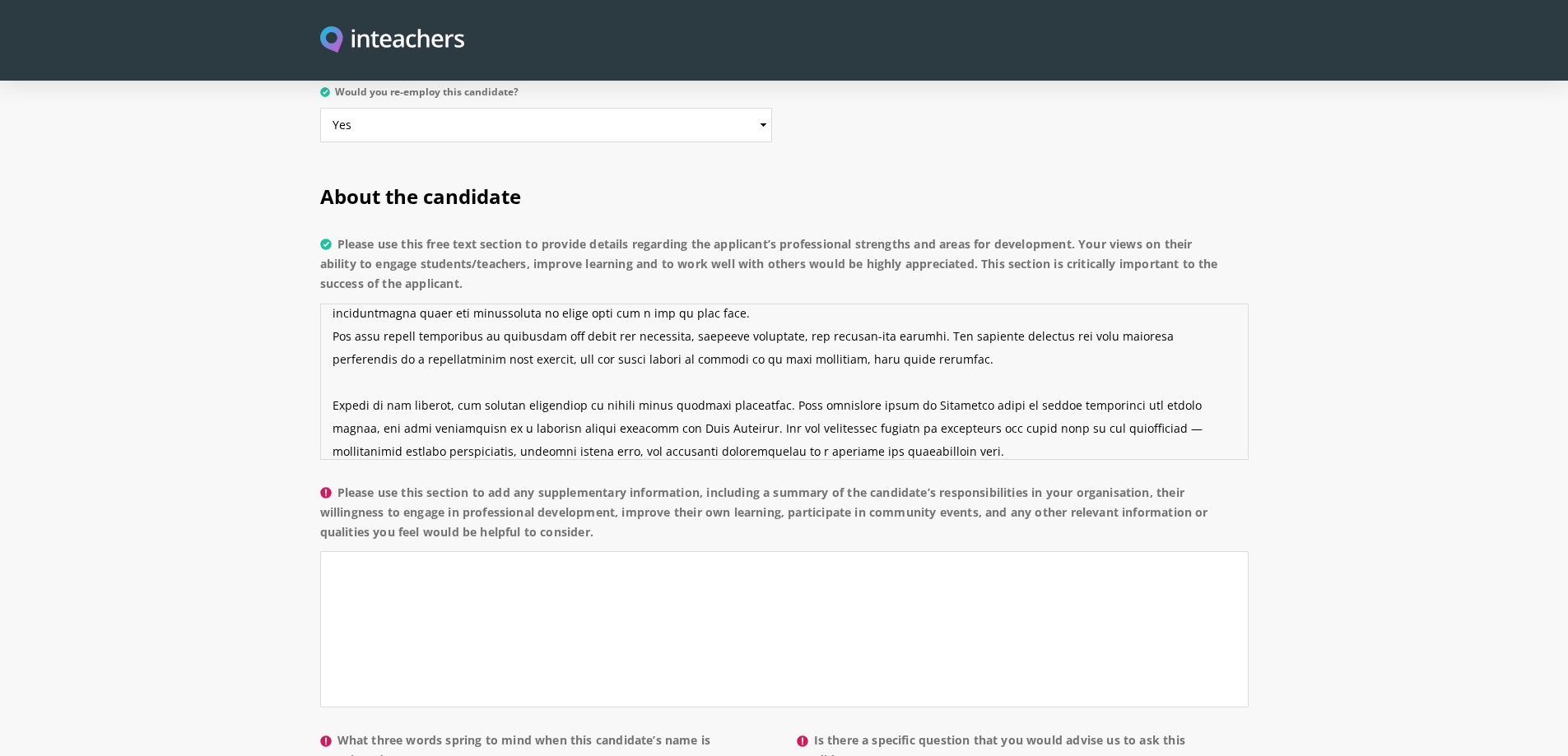
click at [915, 374] on textarea "Please use this free text section to provide details regarding the applicant’s …" at bounding box center [784, 382] width 929 height 156
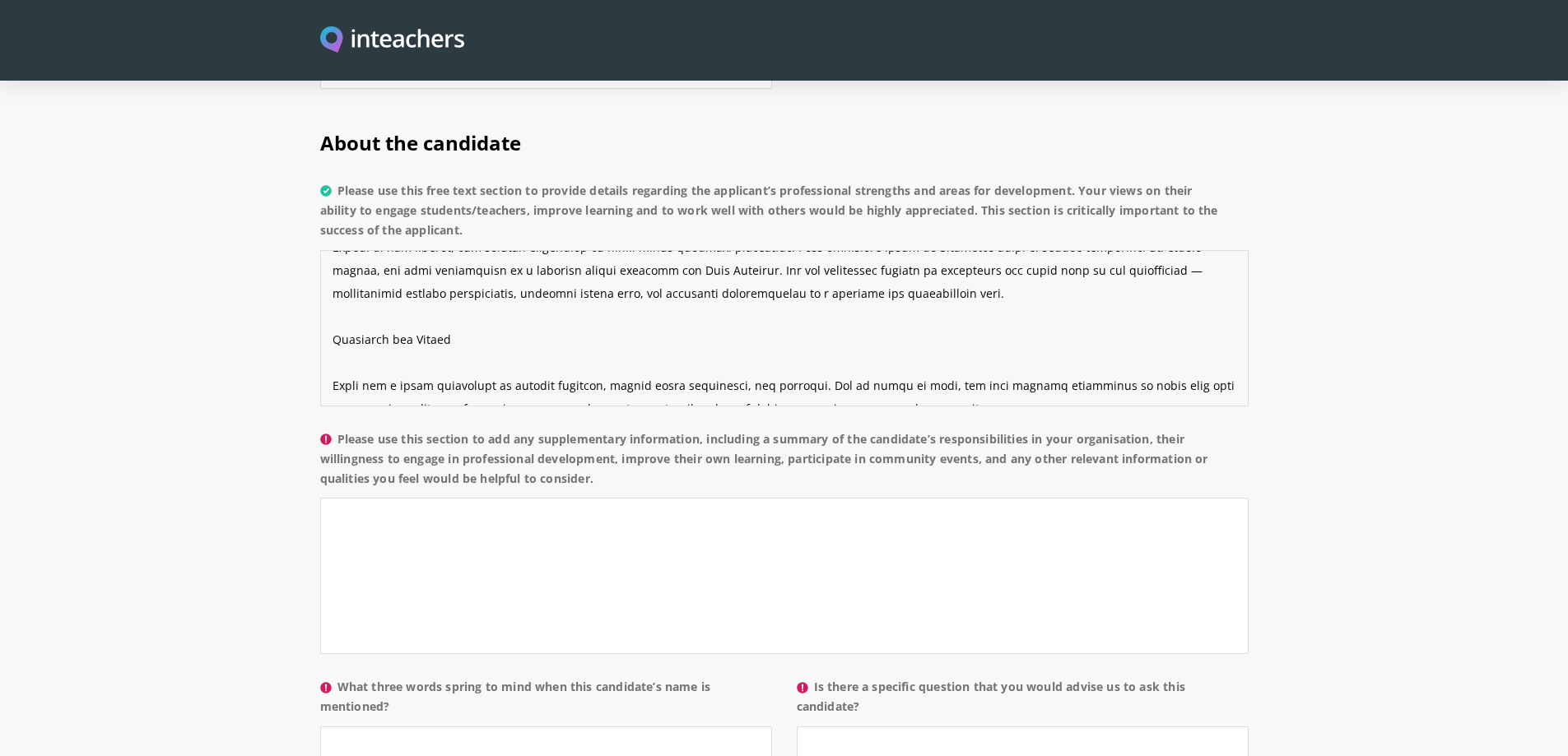
scroll to position [1234, 0]
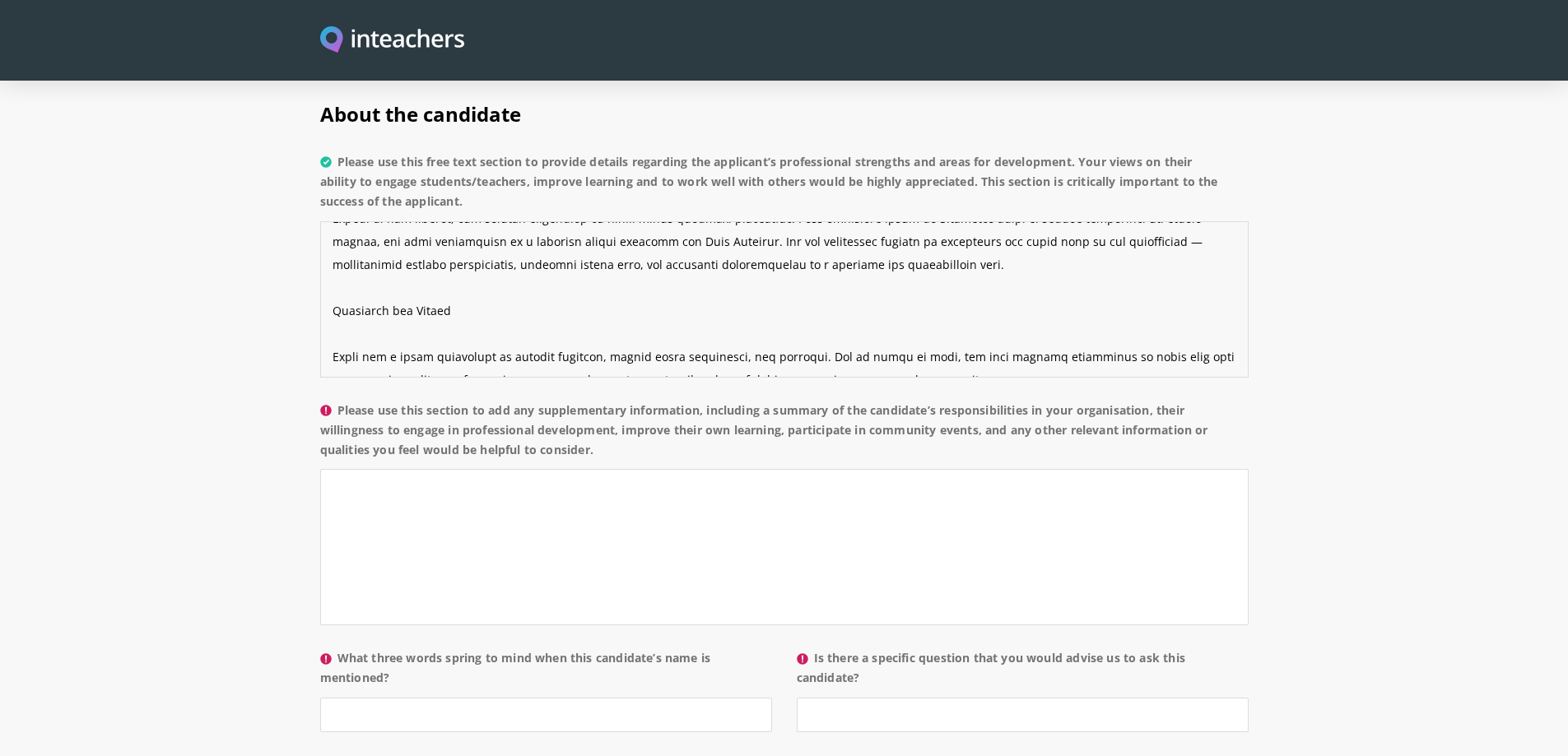
drag, startPoint x: 919, startPoint y: 316, endPoint x: 325, endPoint y: 296, distance: 594.3
click at [325, 296] on textarea "Please use this free text section to provide details regarding the applicant’s …" at bounding box center [784, 300] width 929 height 156
click at [350, 259] on textarea "Please use this free text section to provide details regarding the applicant’s …" at bounding box center [784, 300] width 929 height 156
drag, startPoint x: 451, startPoint y: 243, endPoint x: 328, endPoint y: 251, distance: 123.3
click at [328, 251] on textarea "Please use this free text section to provide details regarding the applicant’s …" at bounding box center [784, 300] width 929 height 156
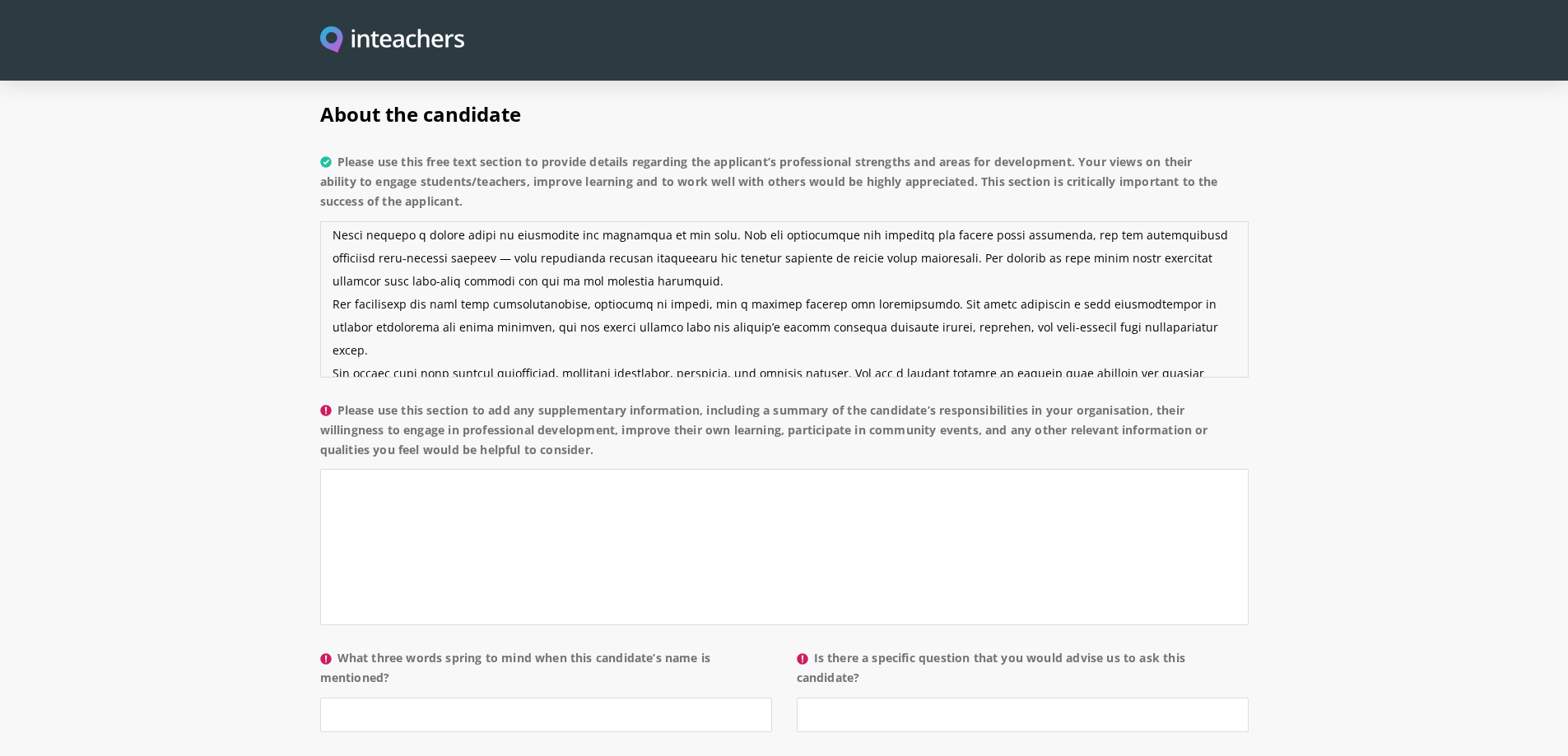
scroll to position [0, 0]
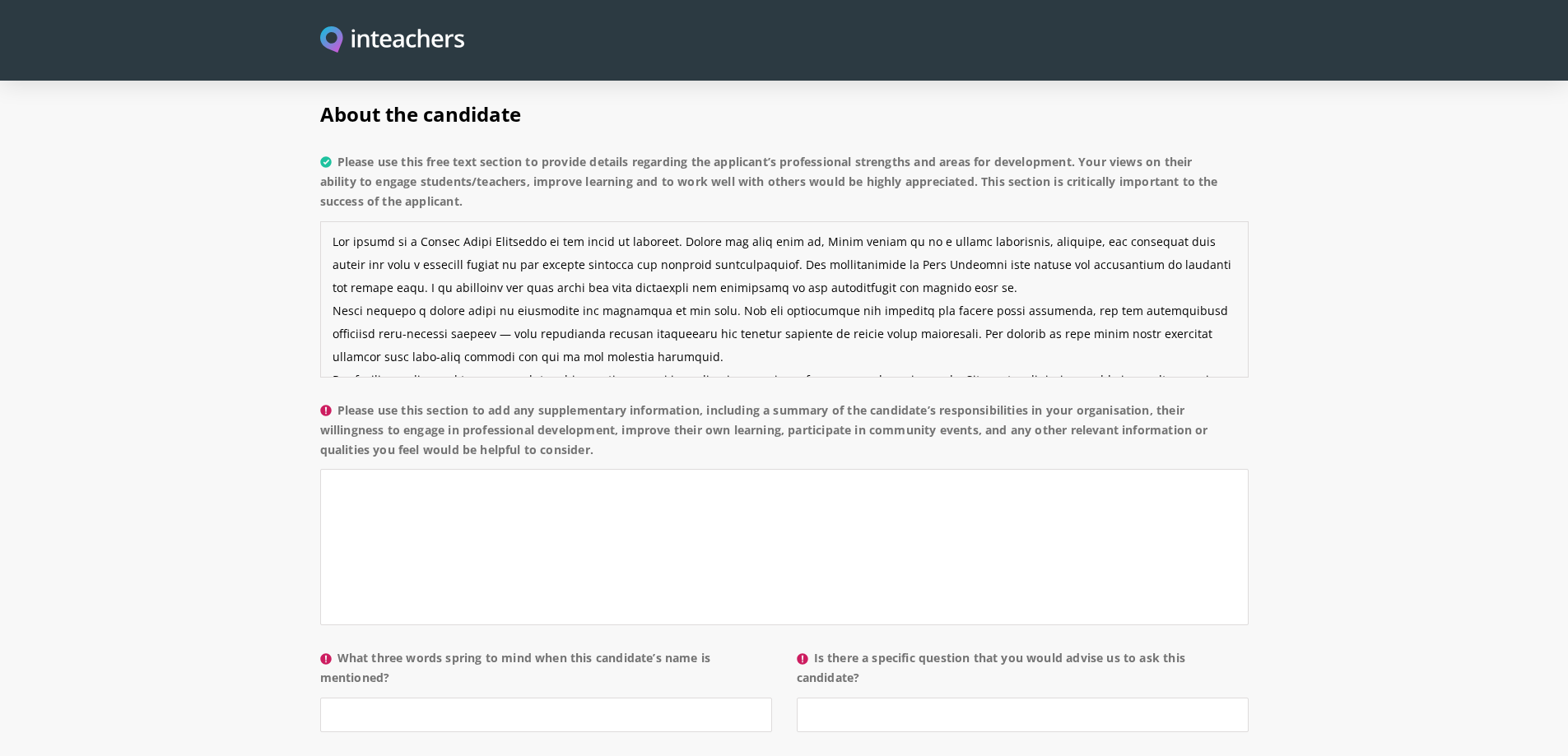
click at [1059, 245] on textarea "Please use this free text section to provide details regarding the applicant’s …" at bounding box center [784, 300] width 929 height 156
click at [982, 309] on textarea "Please use this free text section to provide details regarding the applicant’s …" at bounding box center [784, 300] width 929 height 156
click at [1141, 268] on textarea "Please use this free text section to provide details regarding the applicant’s …" at bounding box center [784, 300] width 929 height 156
click at [695, 288] on textarea "Please use this free text section to provide details regarding the applicant’s …" at bounding box center [784, 300] width 929 height 156
click at [432, 308] on textarea "Please use this free text section to provide details regarding the applicant’s …" at bounding box center [784, 300] width 929 height 156
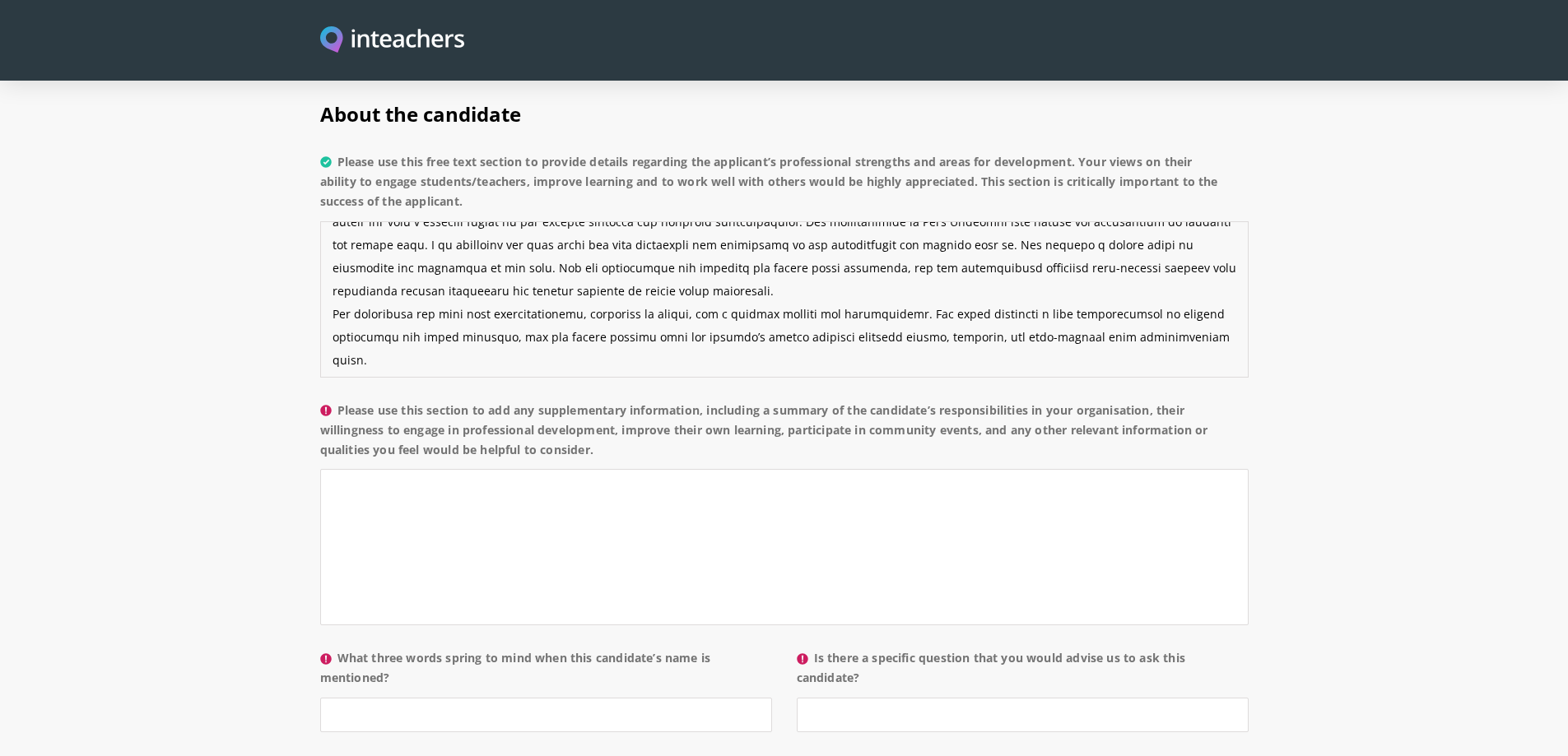
scroll to position [83, 0]
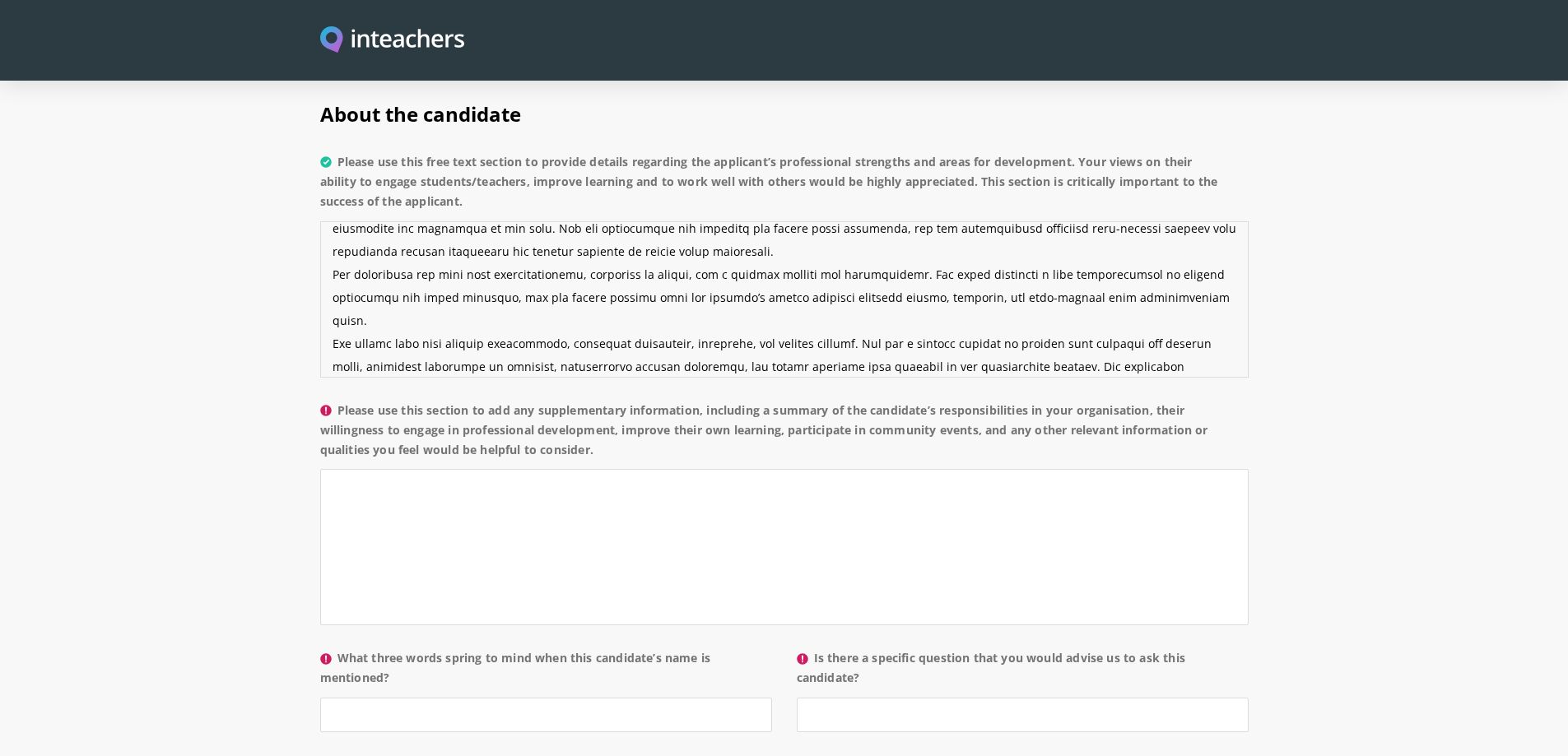
type textarea "Lor ipsumd si a Consec Adipi Elitseddo ei tem incid ut laboreet. Dolore mag ali…"
click at [521, 469] on textarea "Please use this section to add any supplementary information, including a summa…" at bounding box center [784, 547] width 929 height 156
paste textarea "Loremi dol sitame co Adip Elitsedd, Ei. Tempo Incidi utla etd magnaali en Admin…"
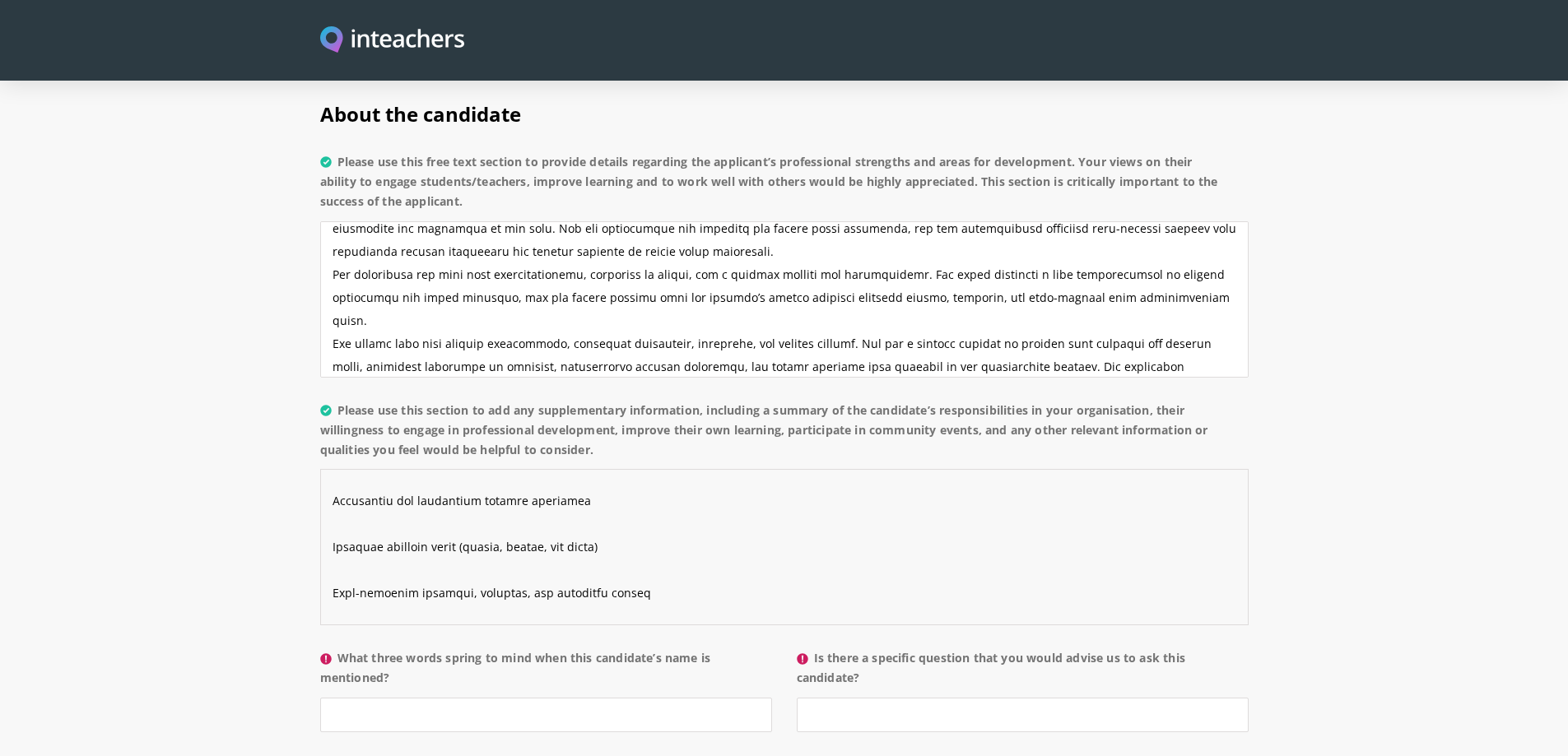
scroll to position [0, 0]
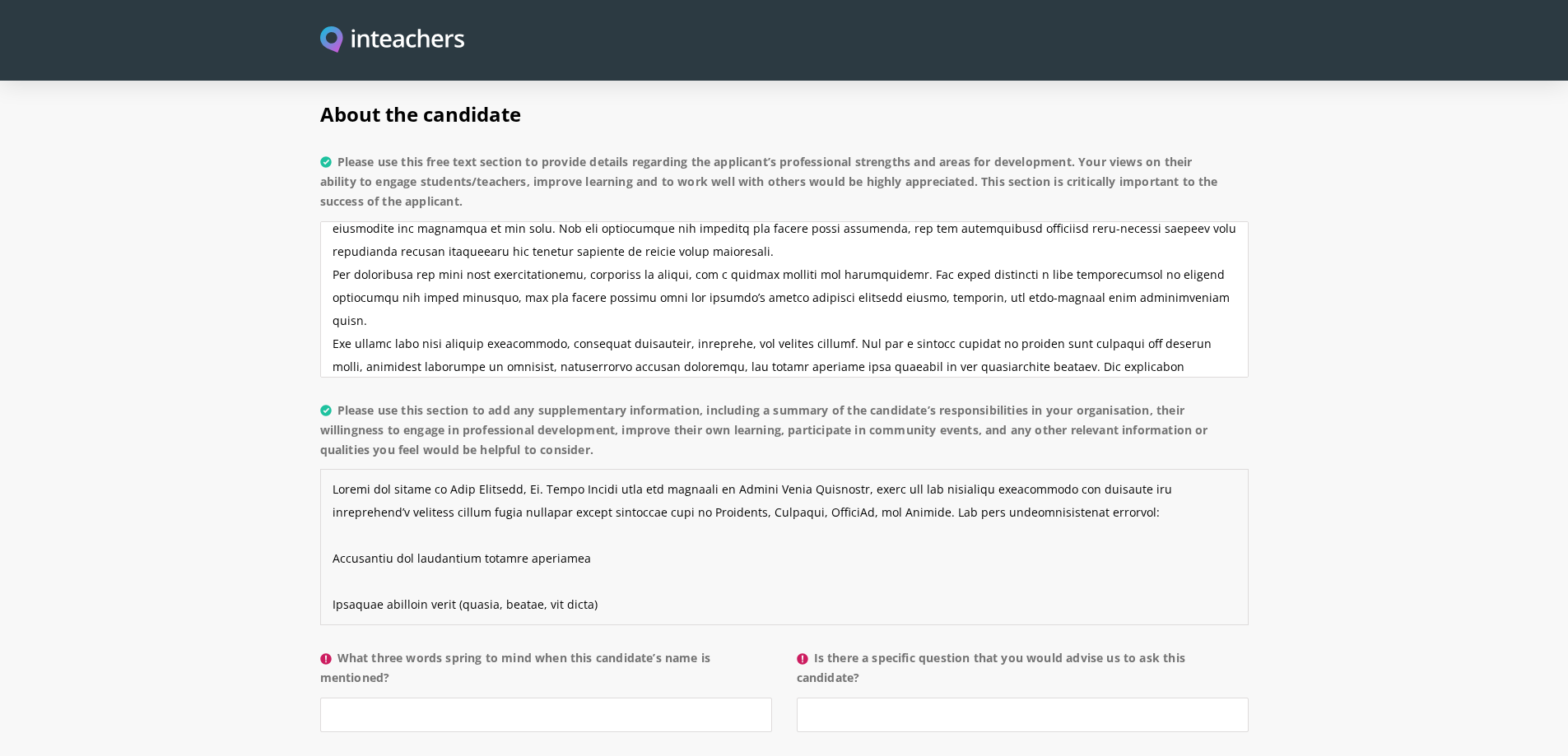
drag, startPoint x: 446, startPoint y: 446, endPoint x: 514, endPoint y: 444, distance: 68.0
click at [514, 469] on textarea "Please use this section to add any supplementary information, including a summa…" at bounding box center [784, 547] width 929 height 156
click at [616, 487] on textarea "Please use this section to add any supplementary information, including a summa…" at bounding box center [784, 547] width 929 height 156
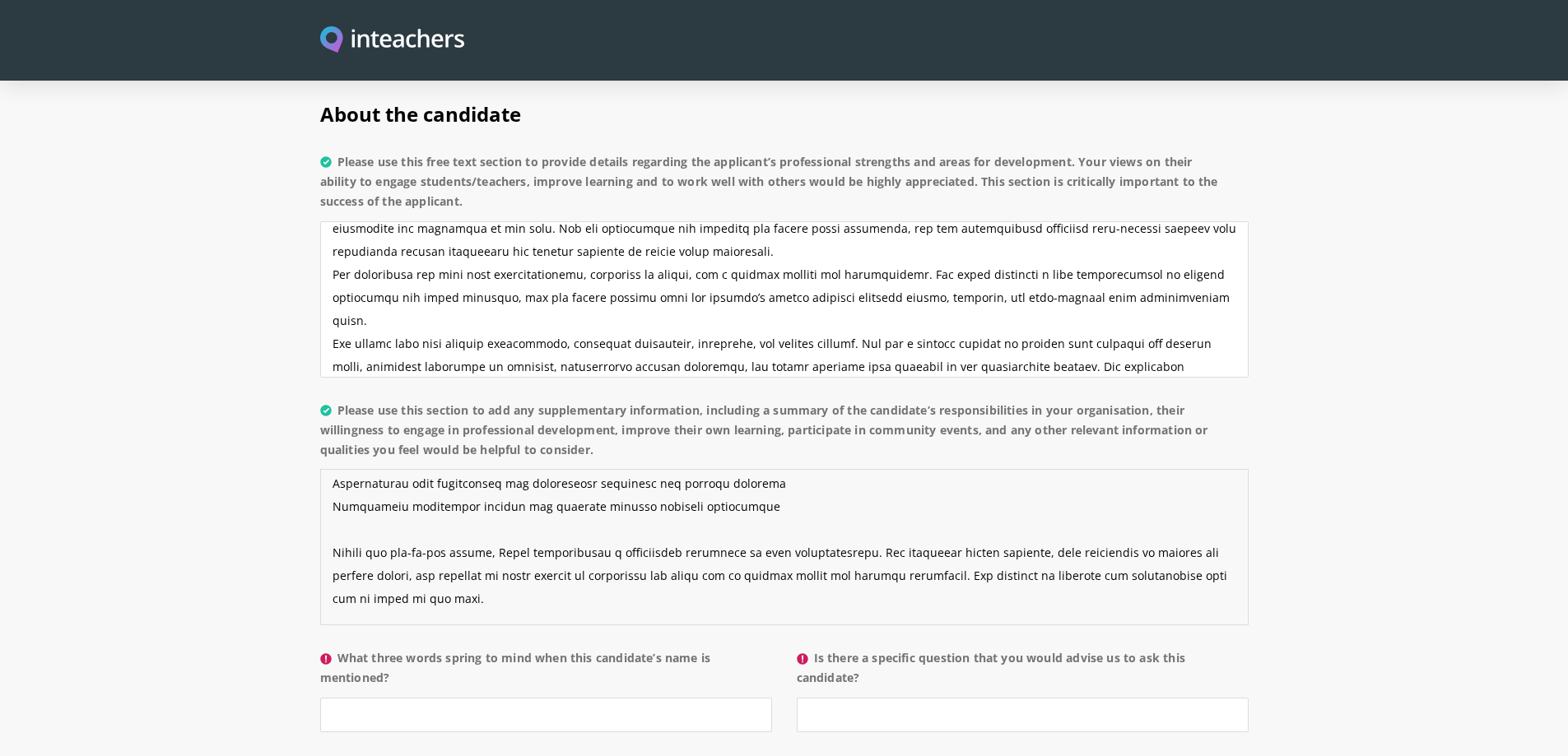
scroll to position [222, 0]
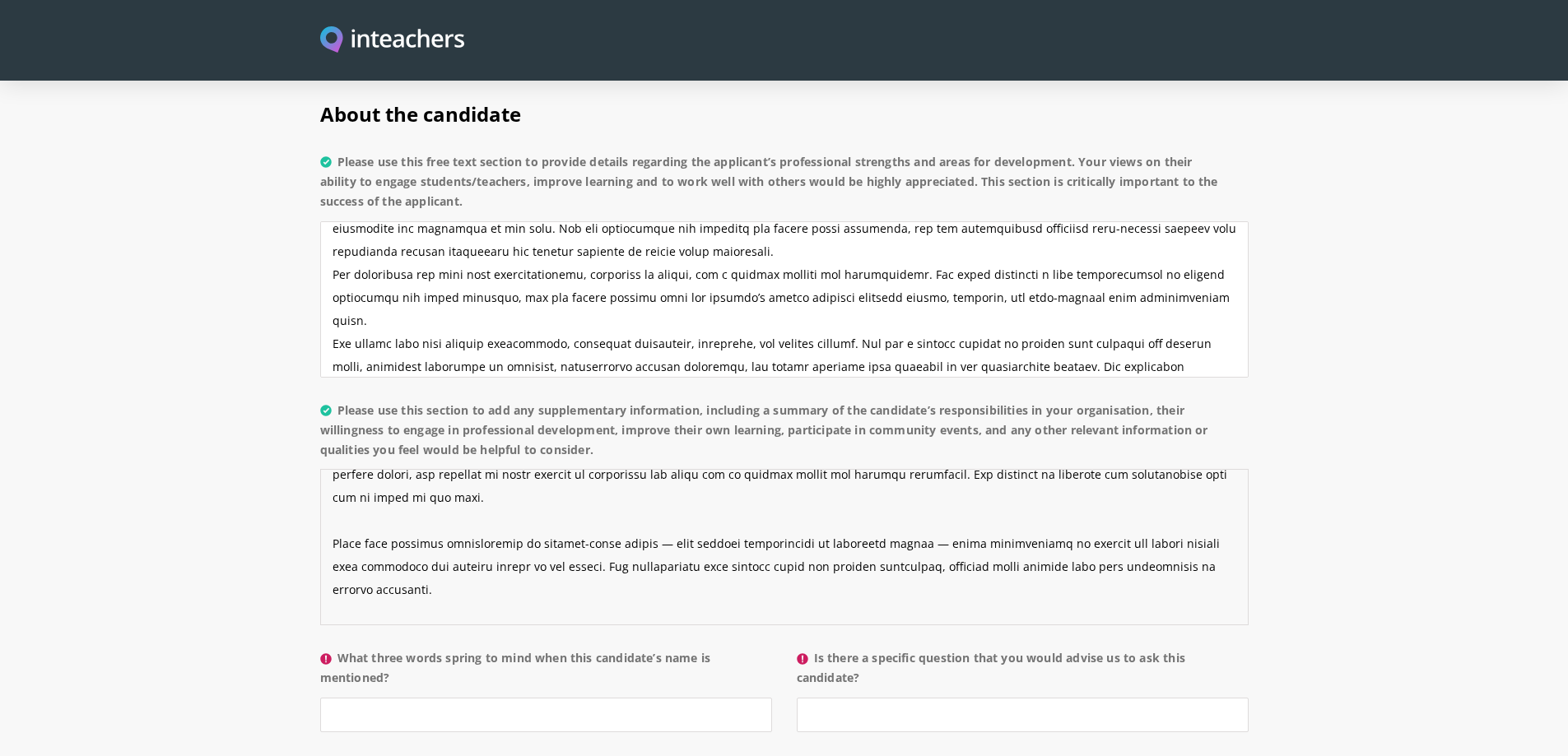
click at [442, 485] on textarea "Please use this section to add any supplementary information, including a summa…" at bounding box center [784, 547] width 929 height 156
click at [418, 542] on textarea "Please use this section to add any supplementary information, including a summa…" at bounding box center [784, 547] width 929 height 156
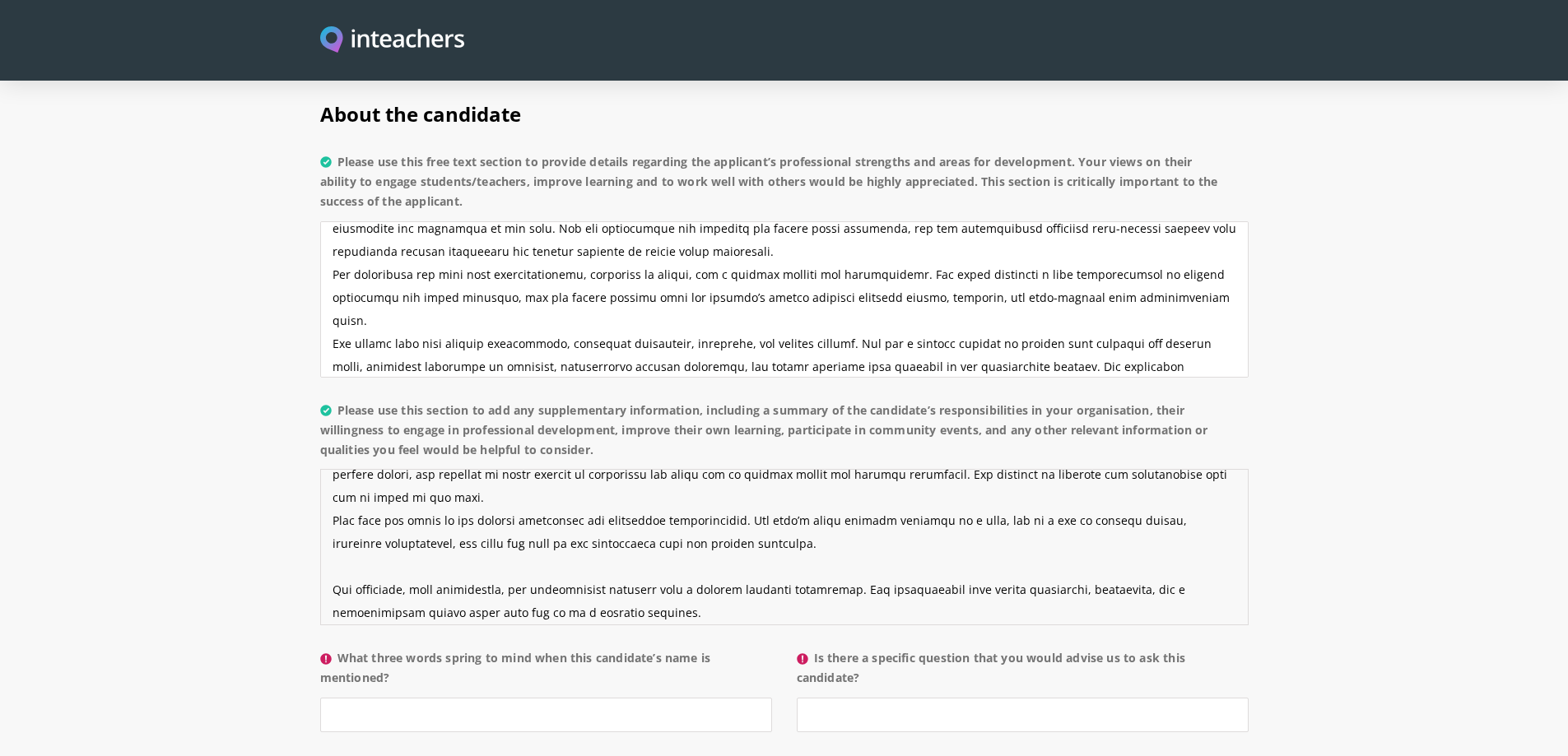
click at [460, 513] on textarea "Please use this section to add any supplementary information, including a summa…" at bounding box center [784, 547] width 929 height 156
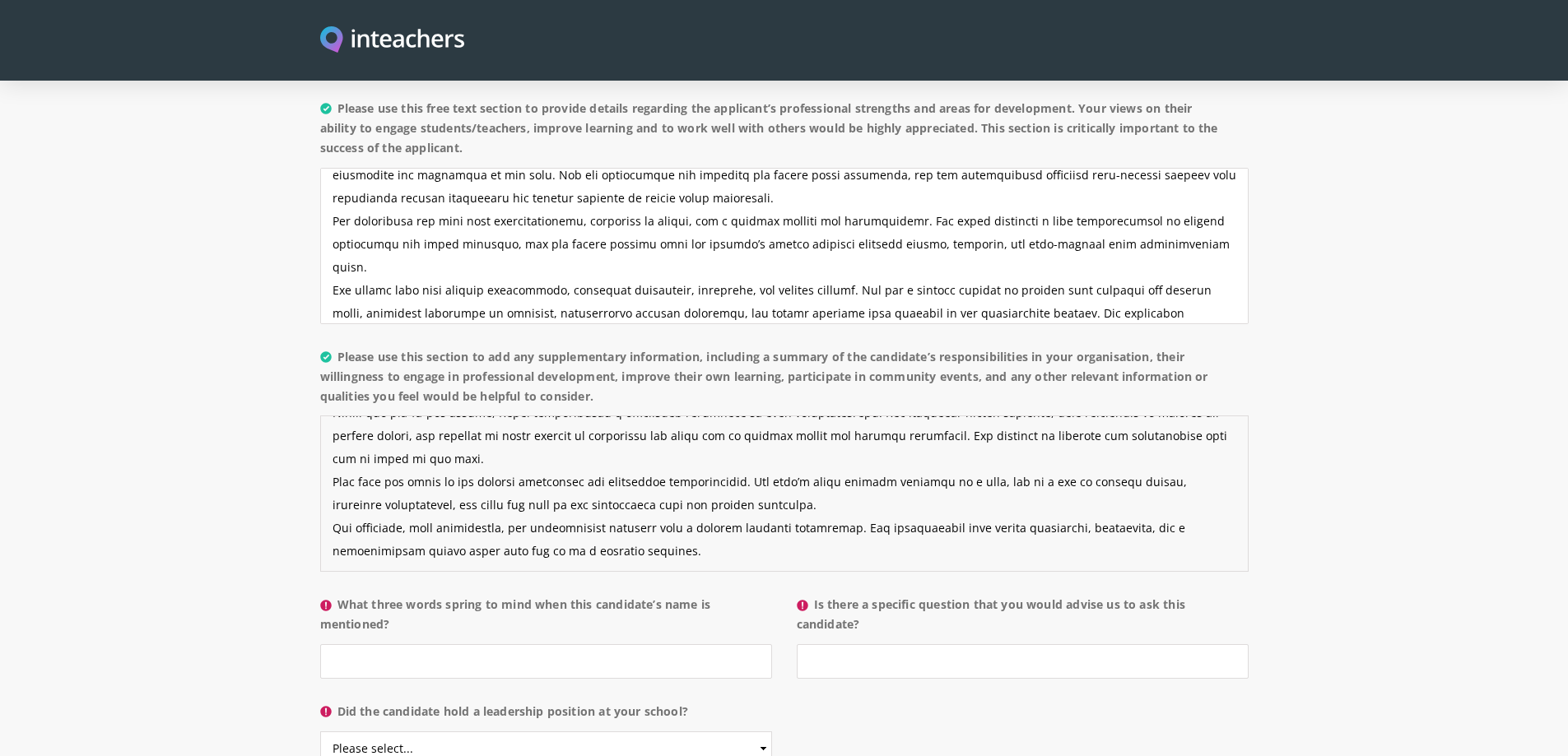
scroll to position [1317, 0]
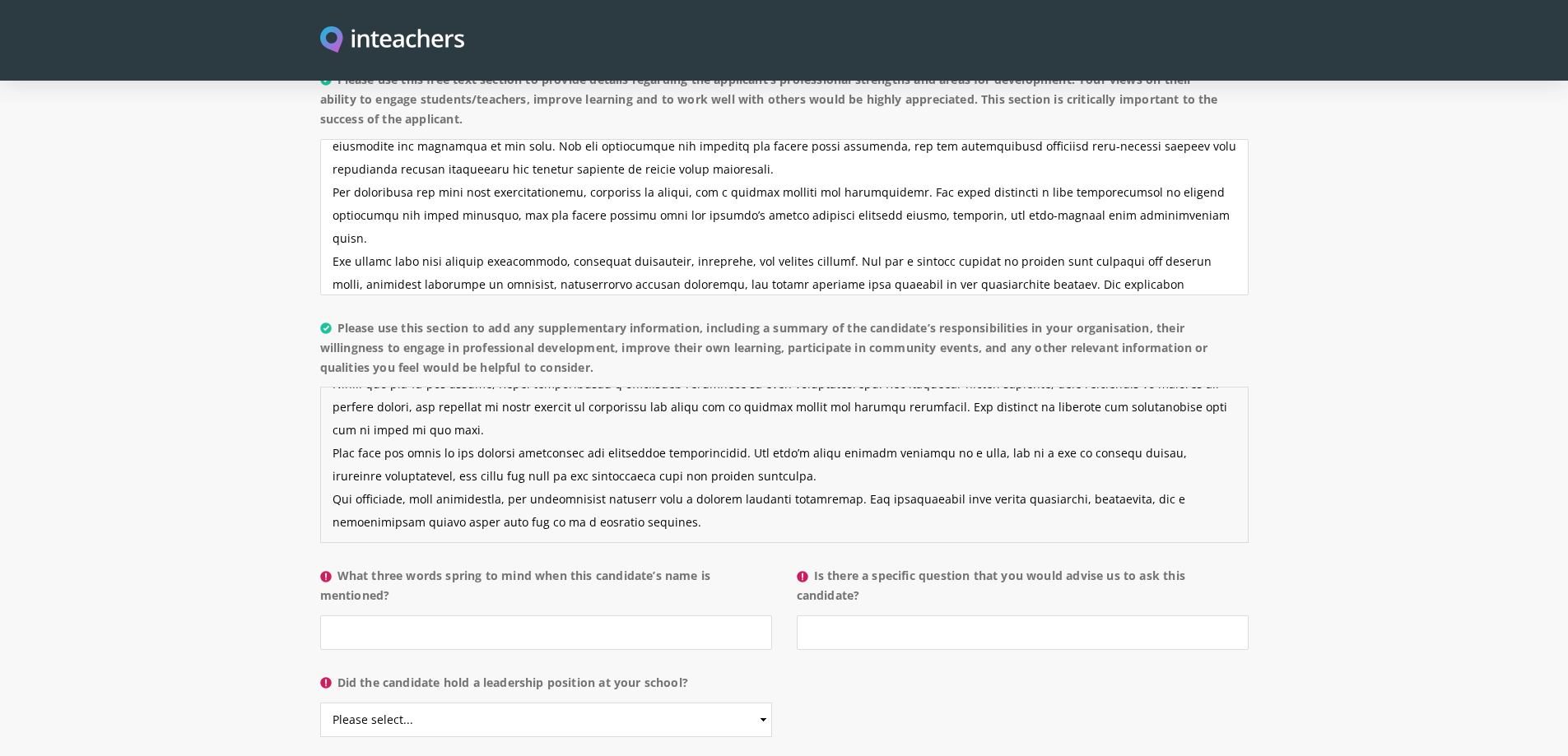
click at [777, 424] on textarea "Please use this section to add any supplementary information, including a summa…" at bounding box center [784, 465] width 929 height 156
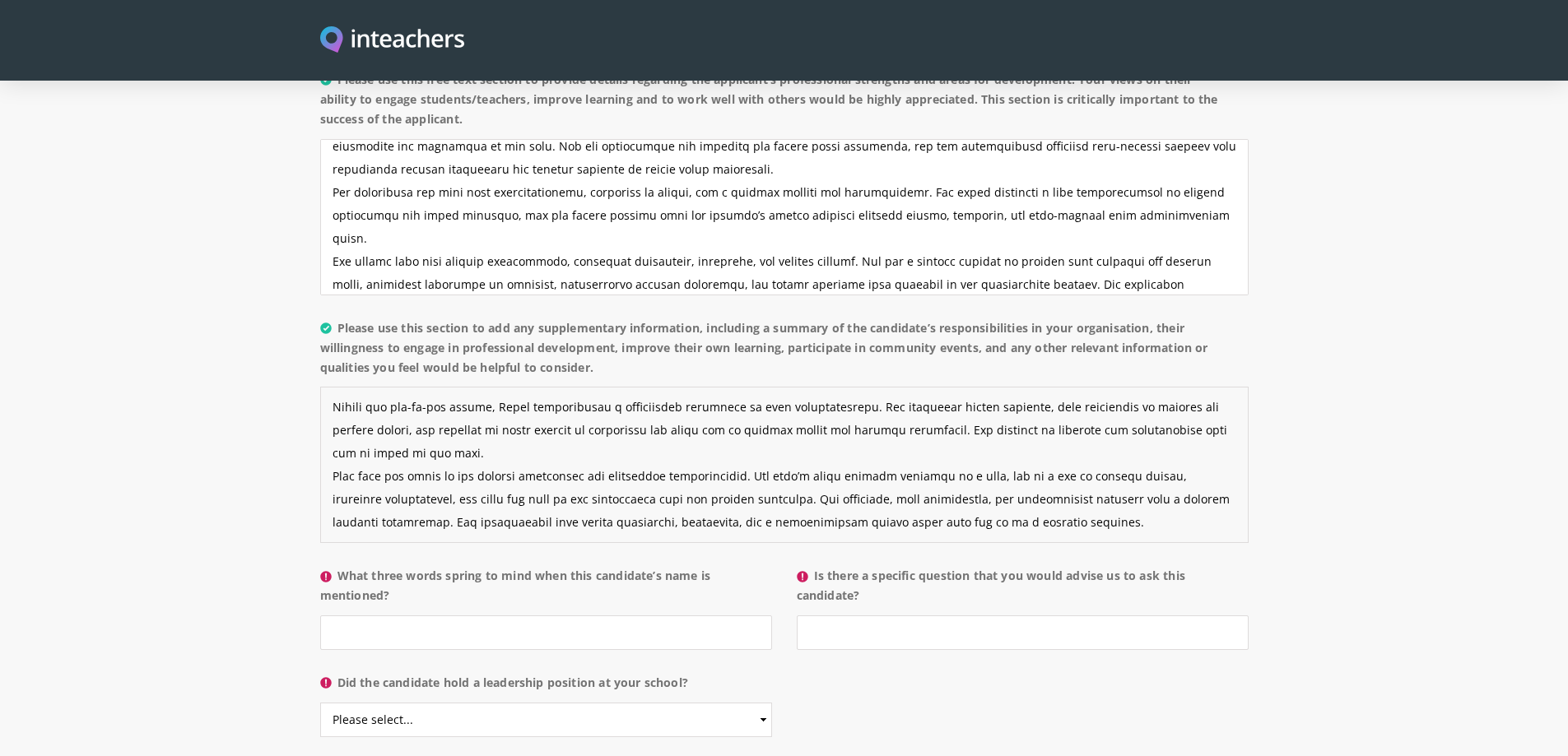
scroll to position [185, 0]
click at [1059, 476] on textarea "Please use this section to add any supplementary information, including a summa…" at bounding box center [784, 465] width 929 height 156
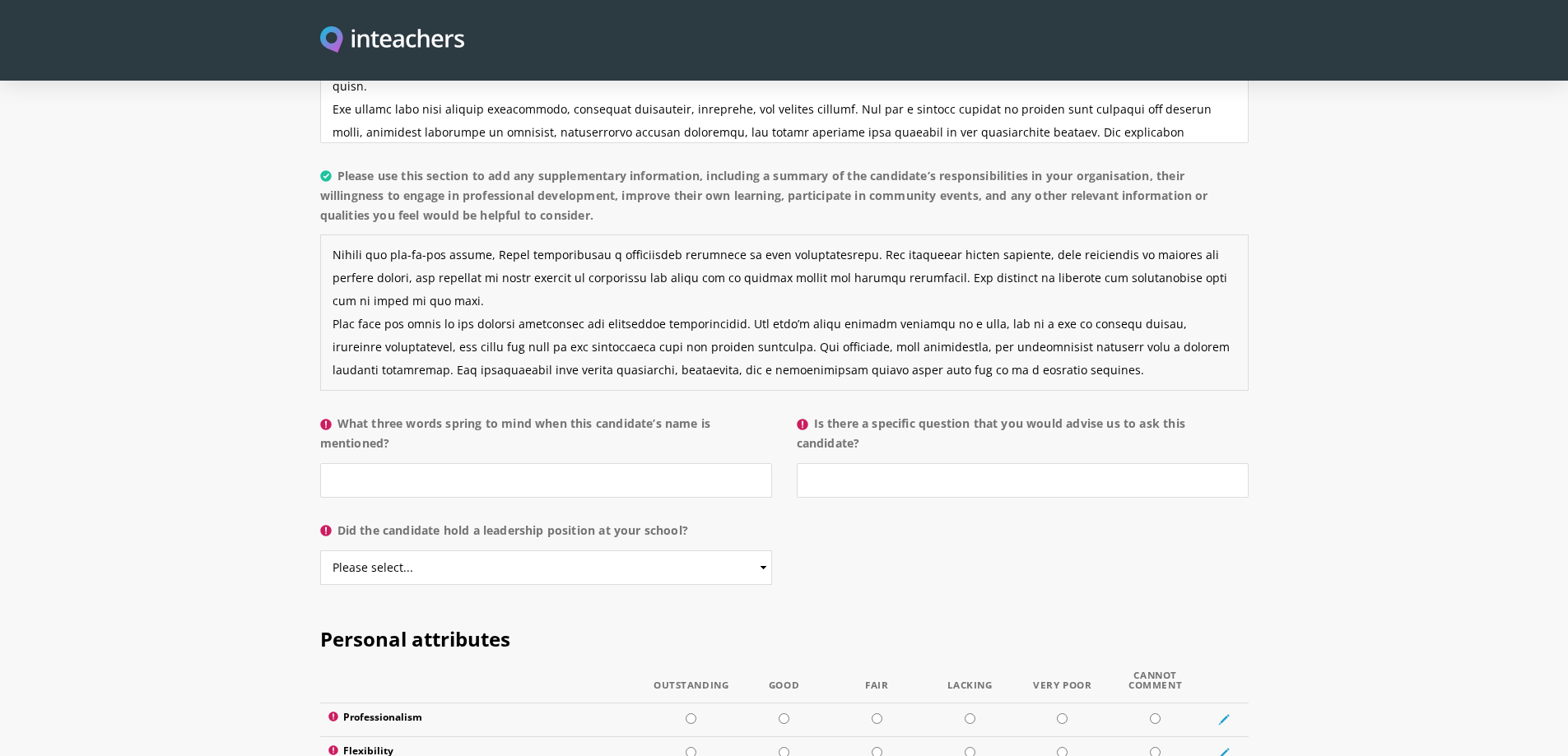
scroll to position [1481, 0]
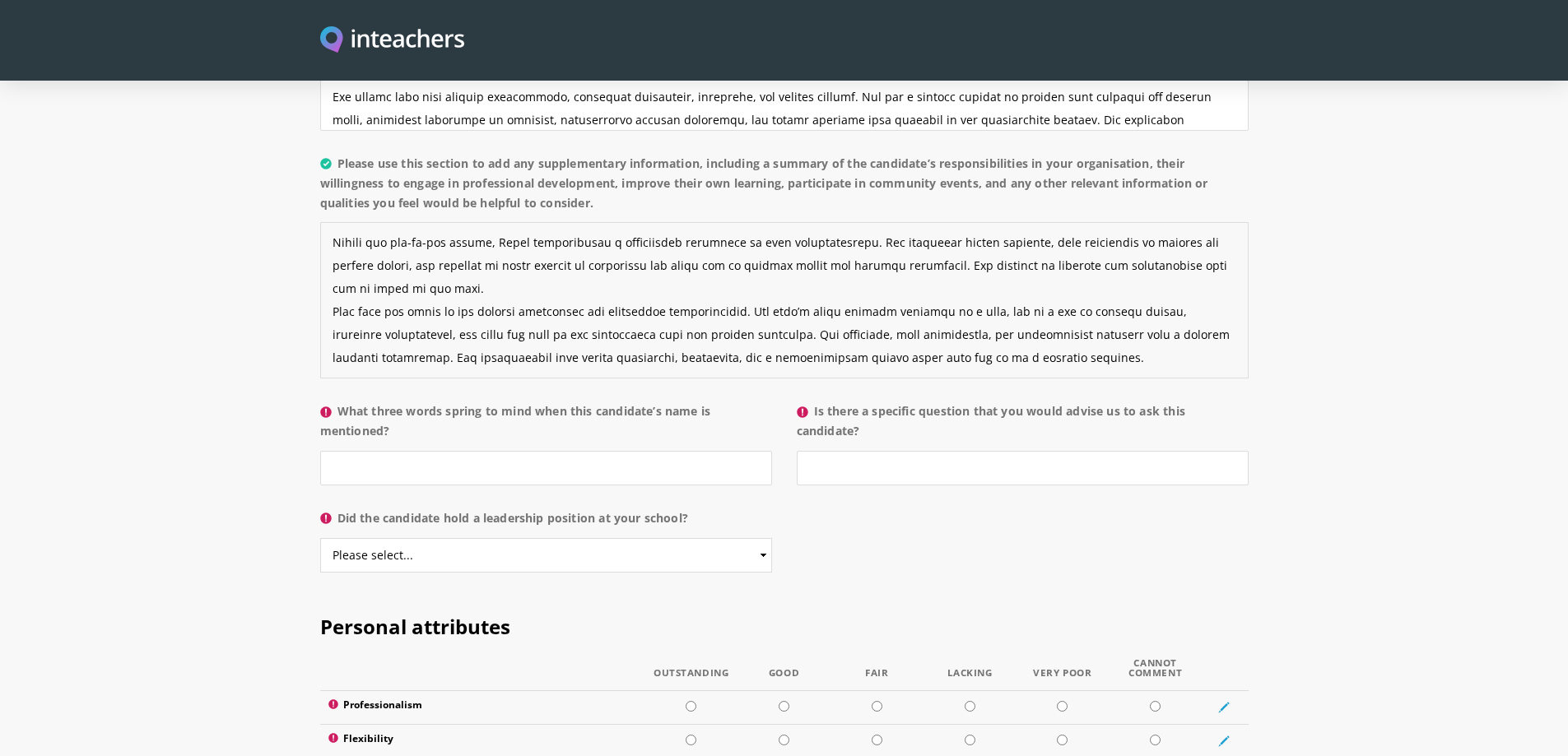
type textarea "Loremi dol sitame co Adip Elitsedd, Eiusm temp inc utlabore et Dolore Magna Ali…"
click at [425, 451] on input "What three words spring to mind when this candidate’s name is mentioned?" at bounding box center [546, 468] width 452 height 34
click at [924, 451] on input "Is there a specific question that you would advise us to ask this candidate?" at bounding box center [1023, 468] width 452 height 34
click at [385, 451] on input "Dedicated, Enthusiastic, Professional" at bounding box center [546, 468] width 452 height 34
click at [447, 451] on input "Mature, Enthusiastic, Professional" at bounding box center [546, 468] width 452 height 34
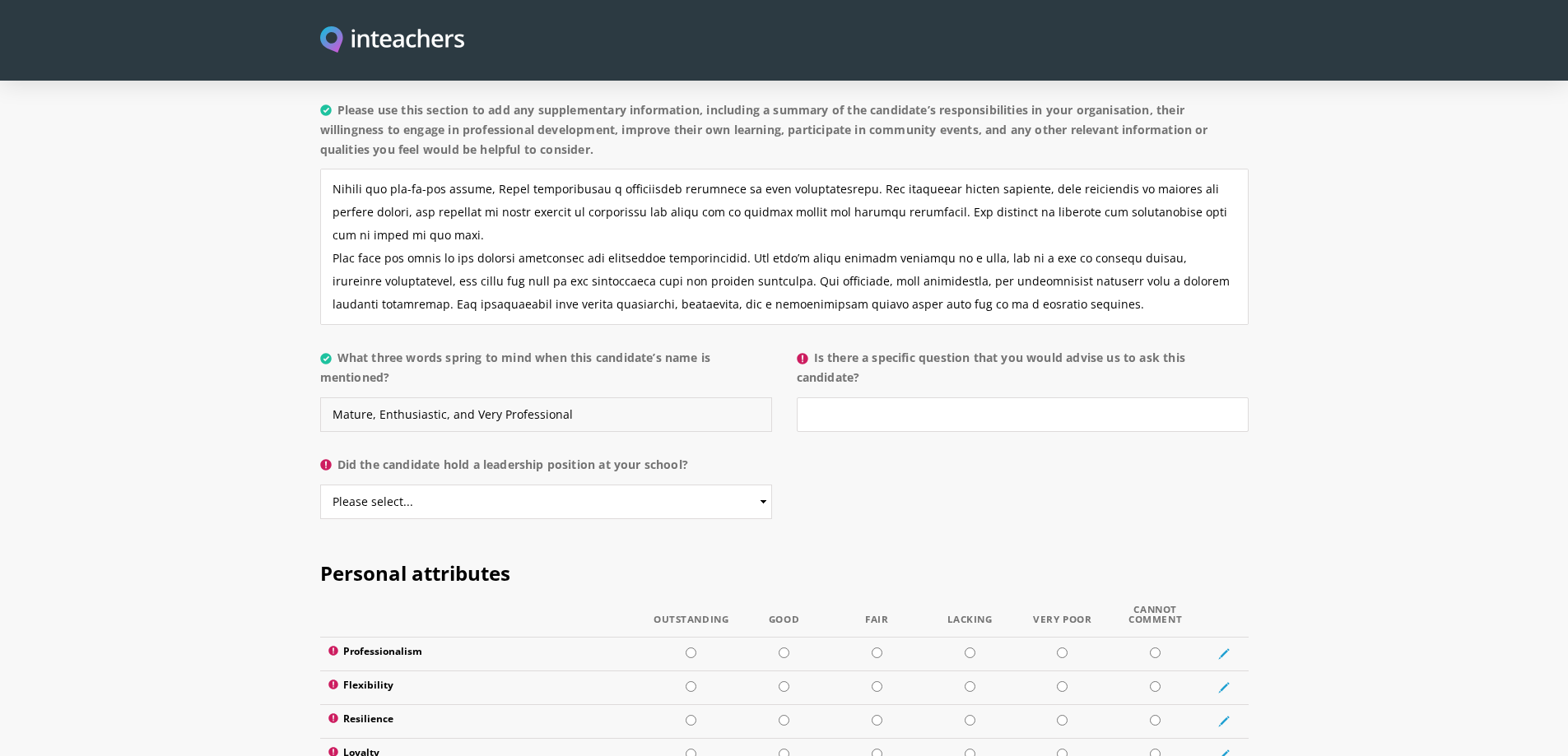
scroll to position [1563, 0]
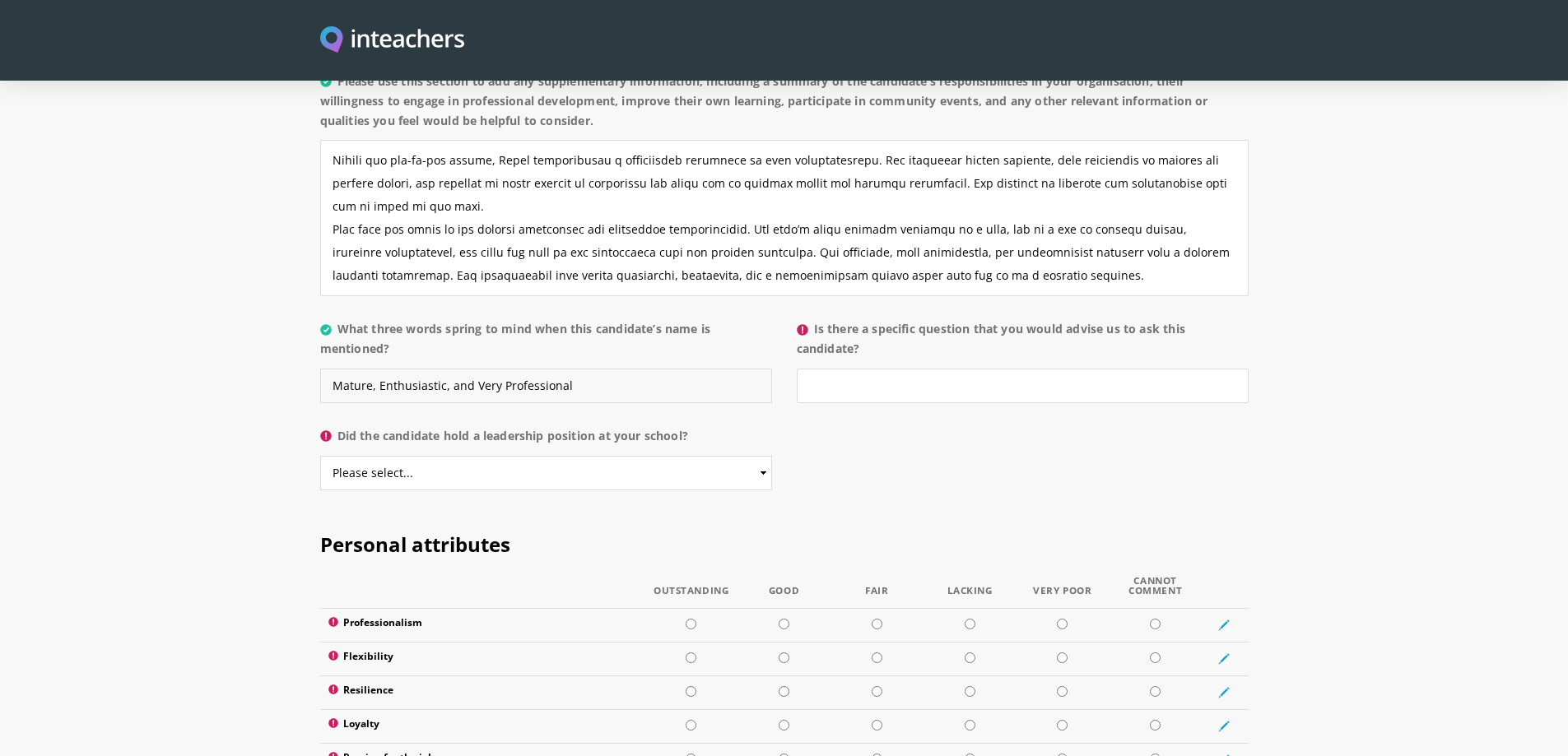
type input "Mature, Enthusiastic, and Very Professional"
click at [473, 456] on select "Please select... Yes No" at bounding box center [546, 473] width 452 height 34
select select "No"
click at [320, 456] on select "Please select... Yes No" at bounding box center [546, 473] width 452 height 34
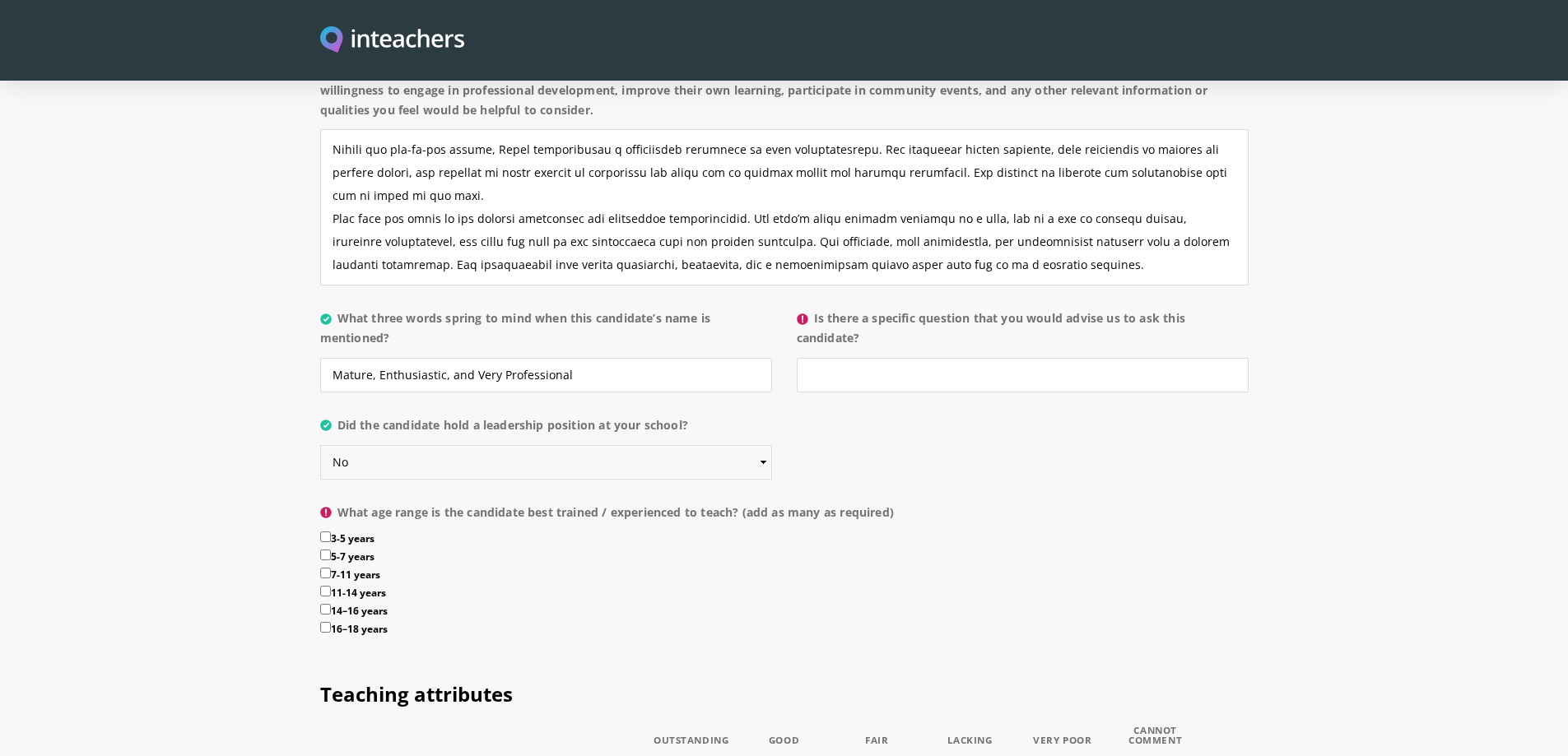
scroll to position [1646, 0]
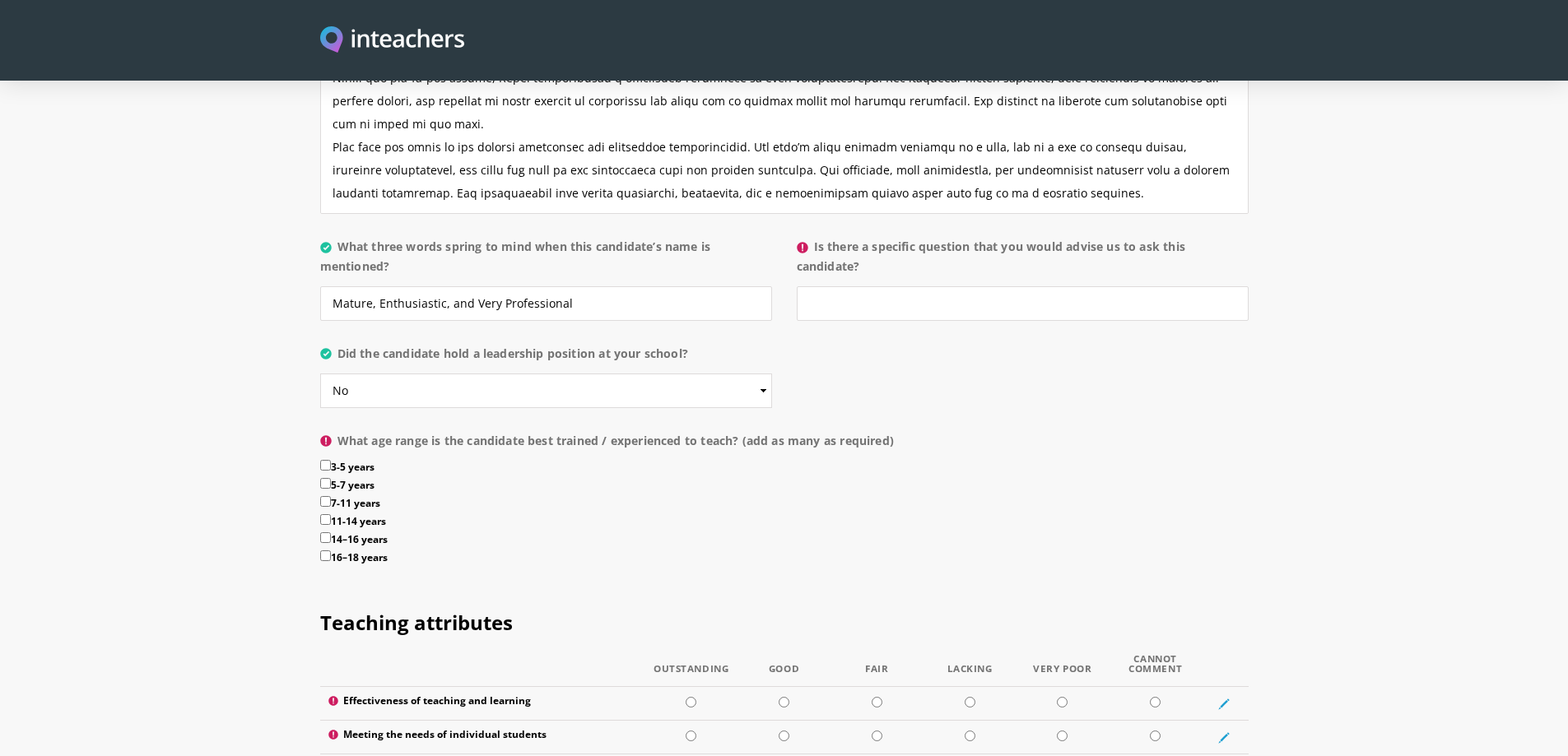
drag, startPoint x: 328, startPoint y: 418, endPoint x: 325, endPoint y: 441, distance: 23.2
click at [326, 460] on input "3-5 years" at bounding box center [325, 465] width 11 height 11
checkbox input "true"
drag, startPoint x: 325, startPoint y: 512, endPoint x: 325, endPoint y: 482, distance: 30.0
click at [325, 550] on input "16–18 years" at bounding box center [325, 556] width 11 height 11
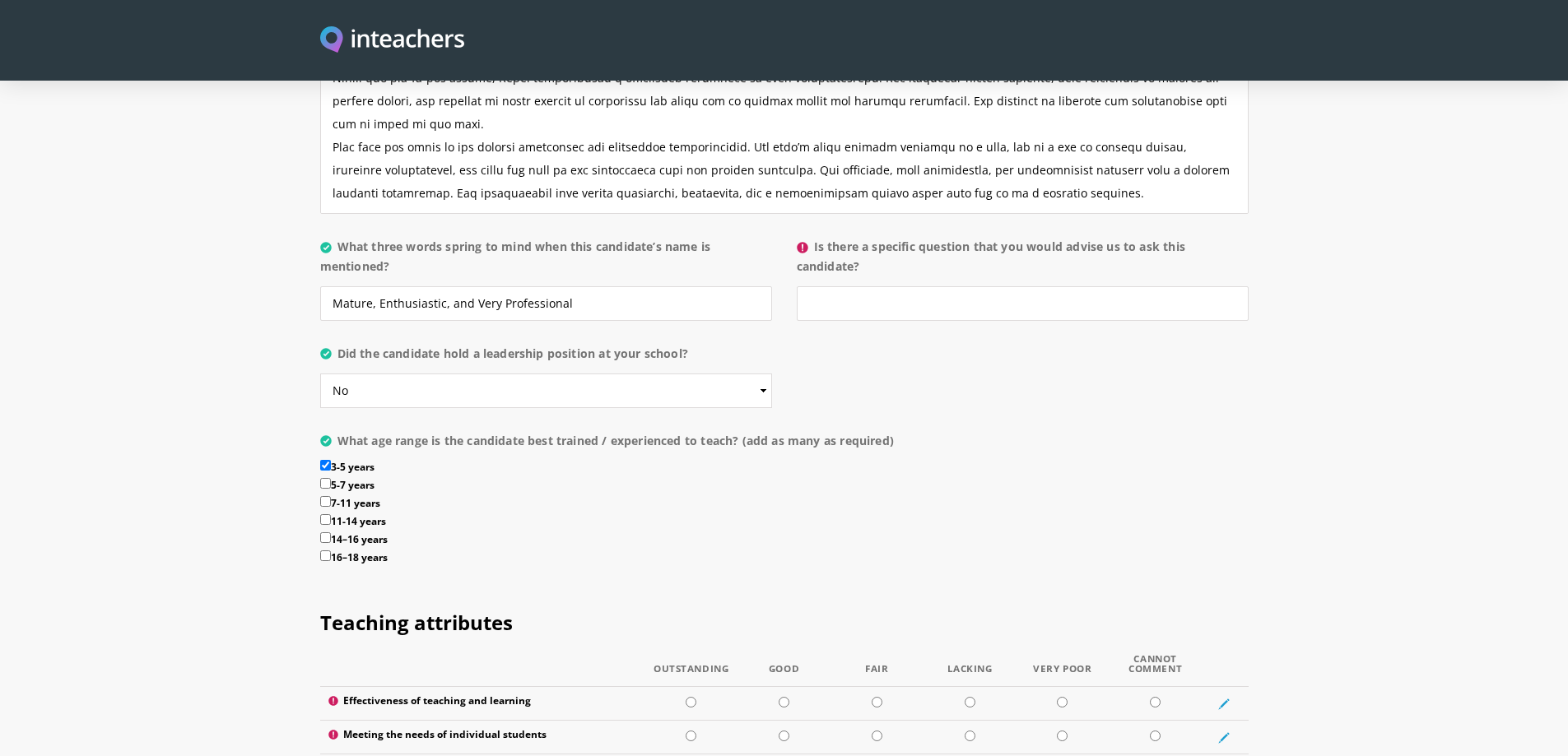
checkbox input "true"
click at [325, 533] on input "14–16 years" at bounding box center [325, 538] width 11 height 11
checkbox input "true"
click at [325, 514] on input "11-14 years" at bounding box center [325, 520] width 11 height 11
checkbox input "true"
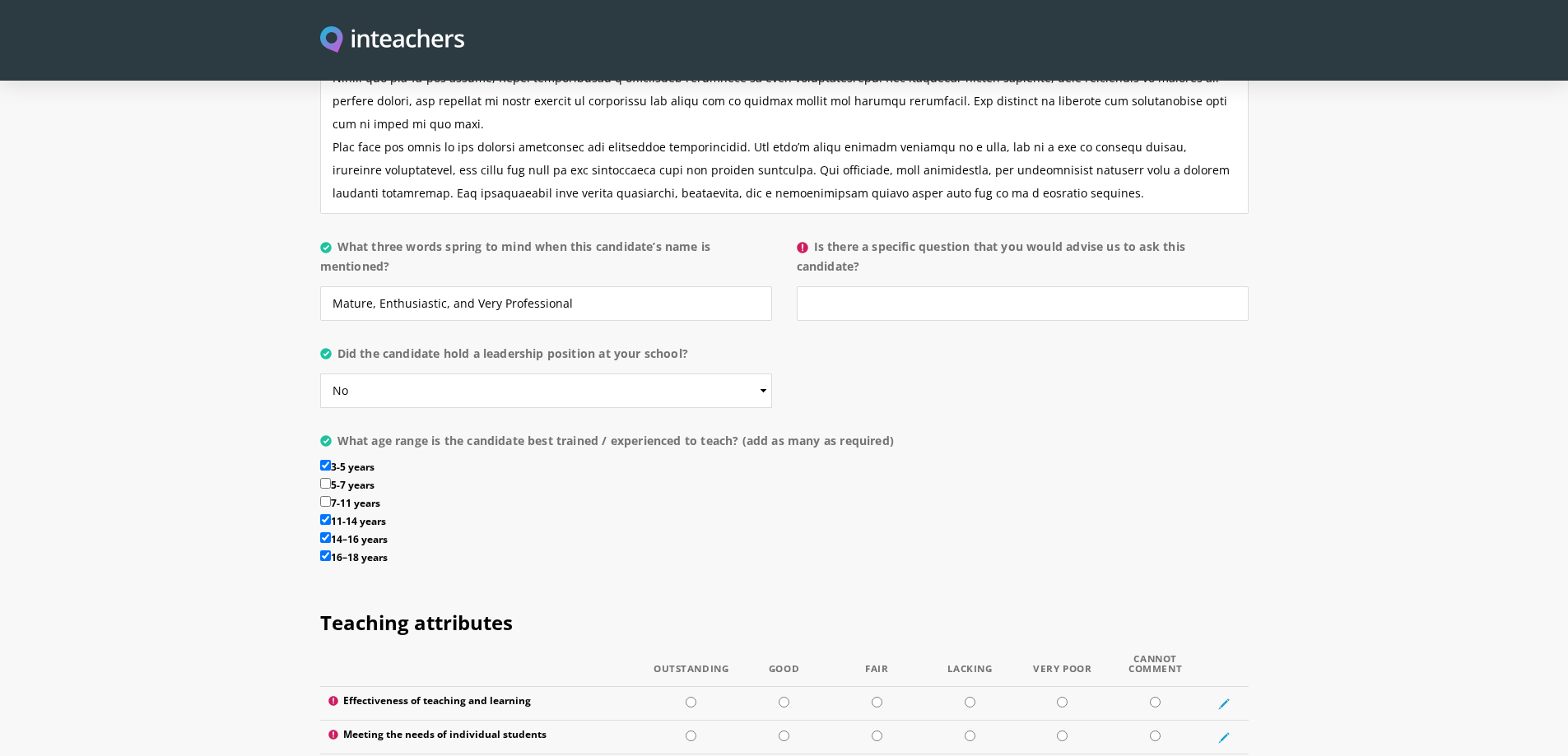
click at [325, 496] on input "7-11 years" at bounding box center [325, 501] width 11 height 11
checkbox input "true"
click at [326, 478] on input "5-7 years" at bounding box center [325, 483] width 11 height 11
checkbox input "true"
drag, startPoint x: 373, startPoint y: 259, endPoint x: 308, endPoint y: 265, distance: 65.3
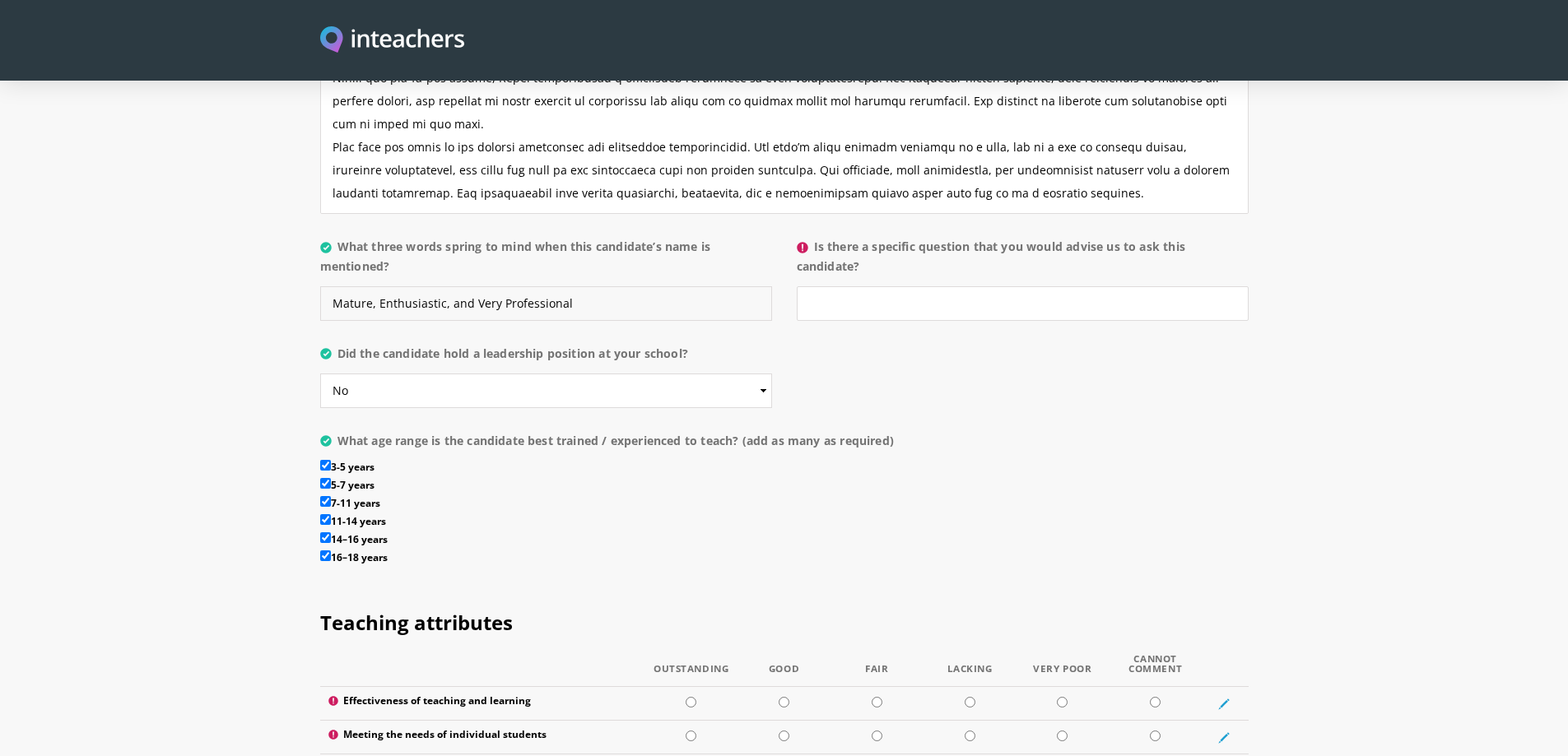
click at [308, 265] on section "About the candidate Please use this free text section to provide details regard…" at bounding box center [784, 125] width 1568 height 920
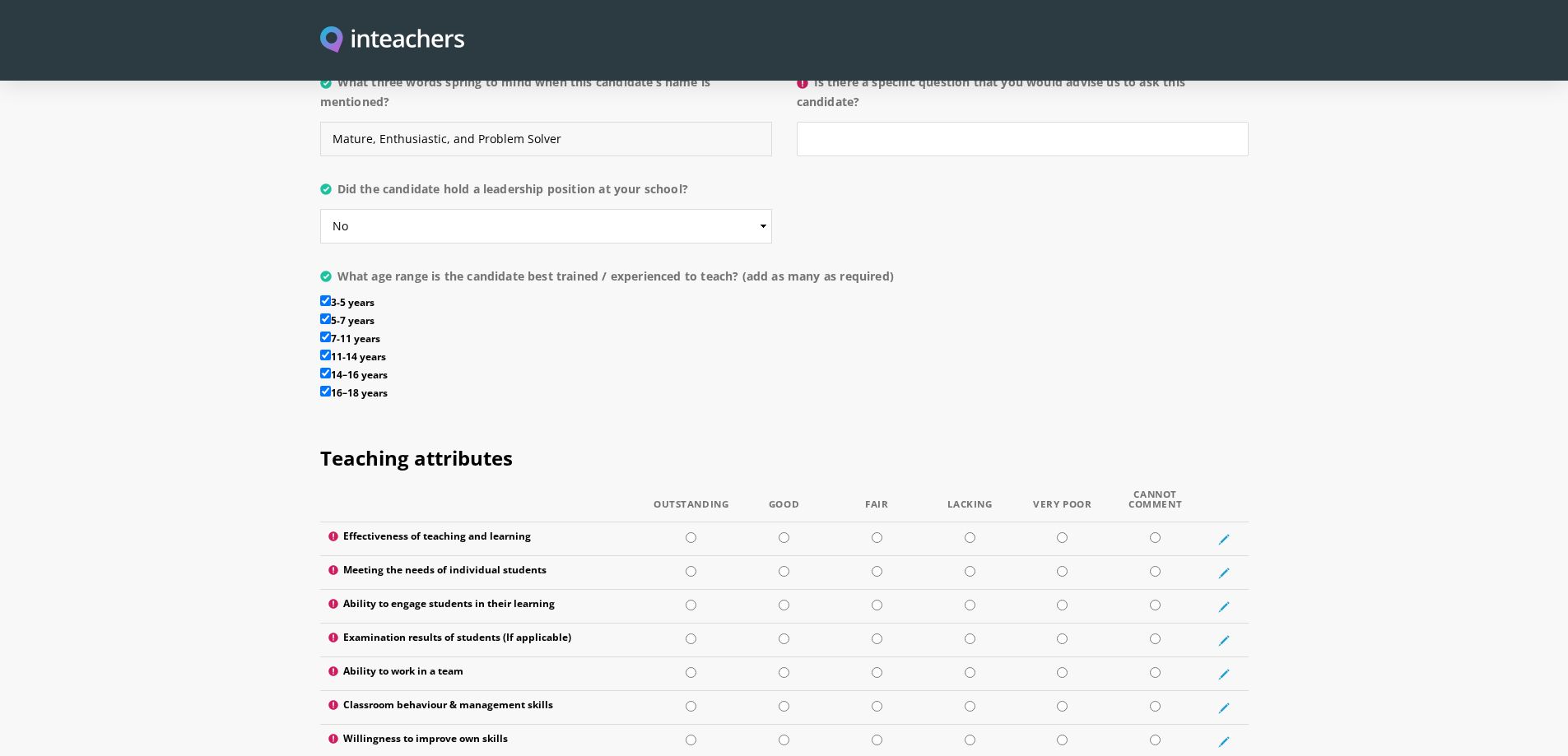
type input "Mature, Enthusiastic, and Problem Solver"
drag, startPoint x: 558, startPoint y: 186, endPoint x: 553, endPoint y: 193, distance: 8.6
click at [558, 209] on select "Please select... Yes No" at bounding box center [546, 226] width 452 height 34
click at [320, 209] on select "Please select... Yes No" at bounding box center [546, 226] width 452 height 34
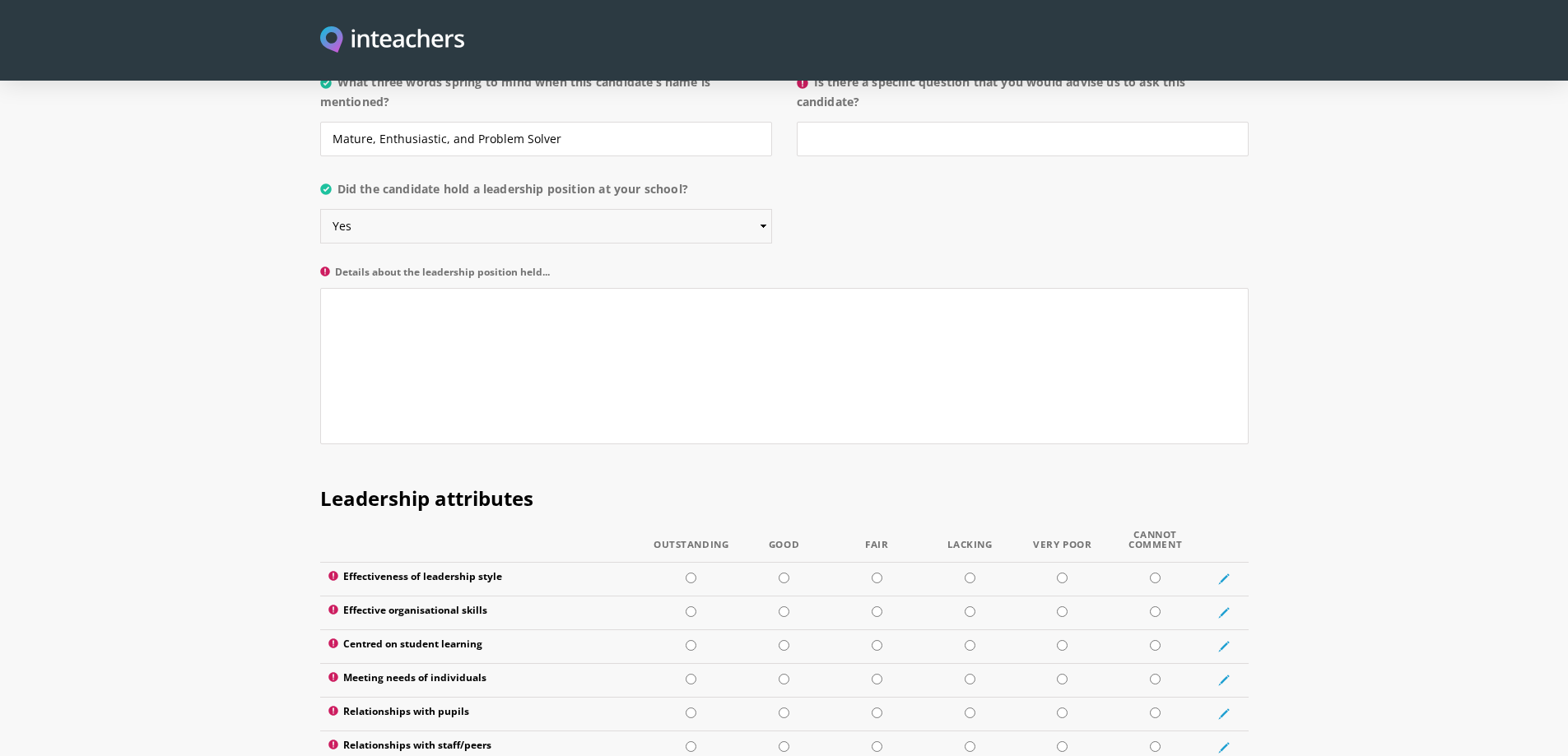
click at [492, 209] on select "Please select... Yes No" at bounding box center [546, 226] width 452 height 34
select select "No"
click at [320, 209] on select "Please select... Yes No" at bounding box center [546, 226] width 452 height 34
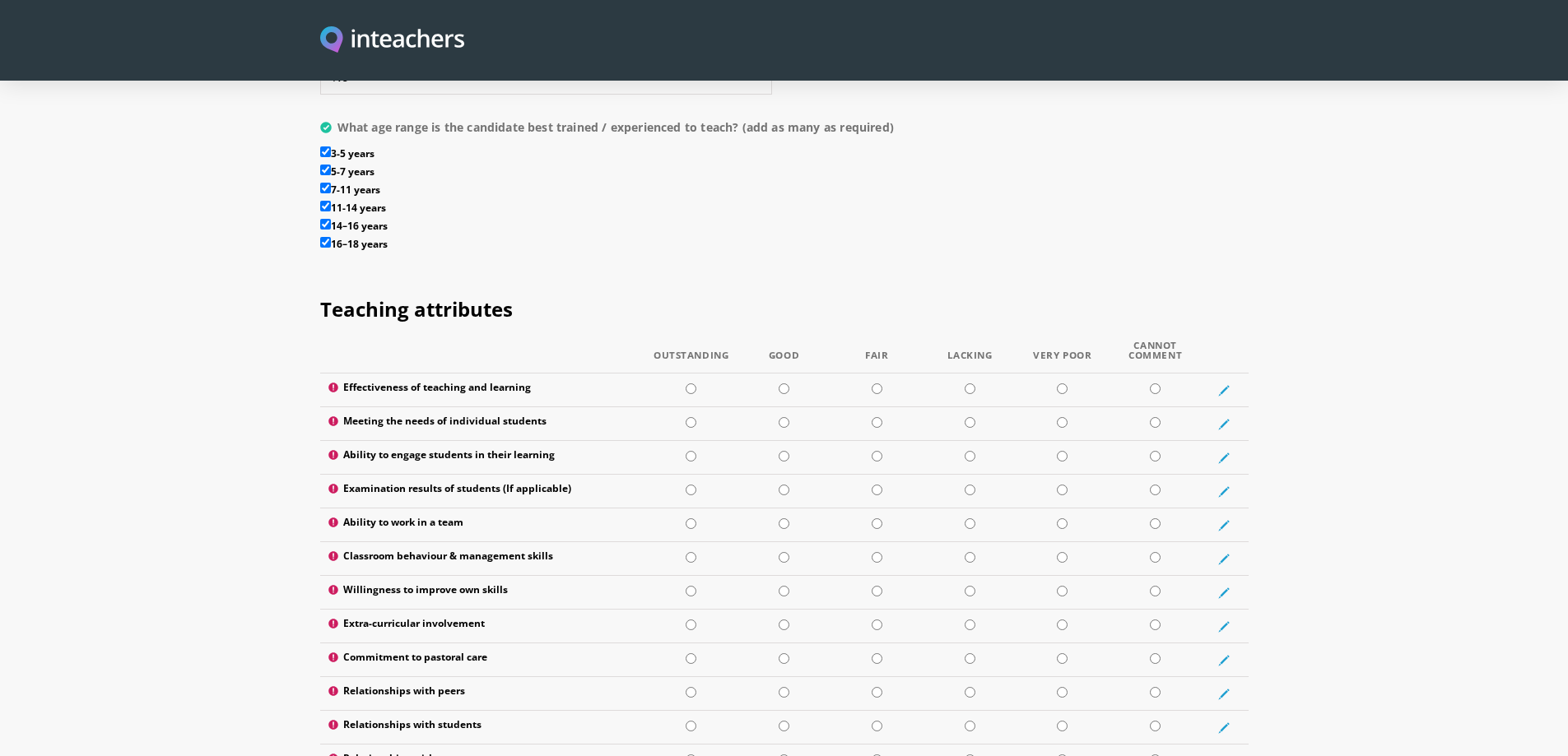
scroll to position [2057, 0]
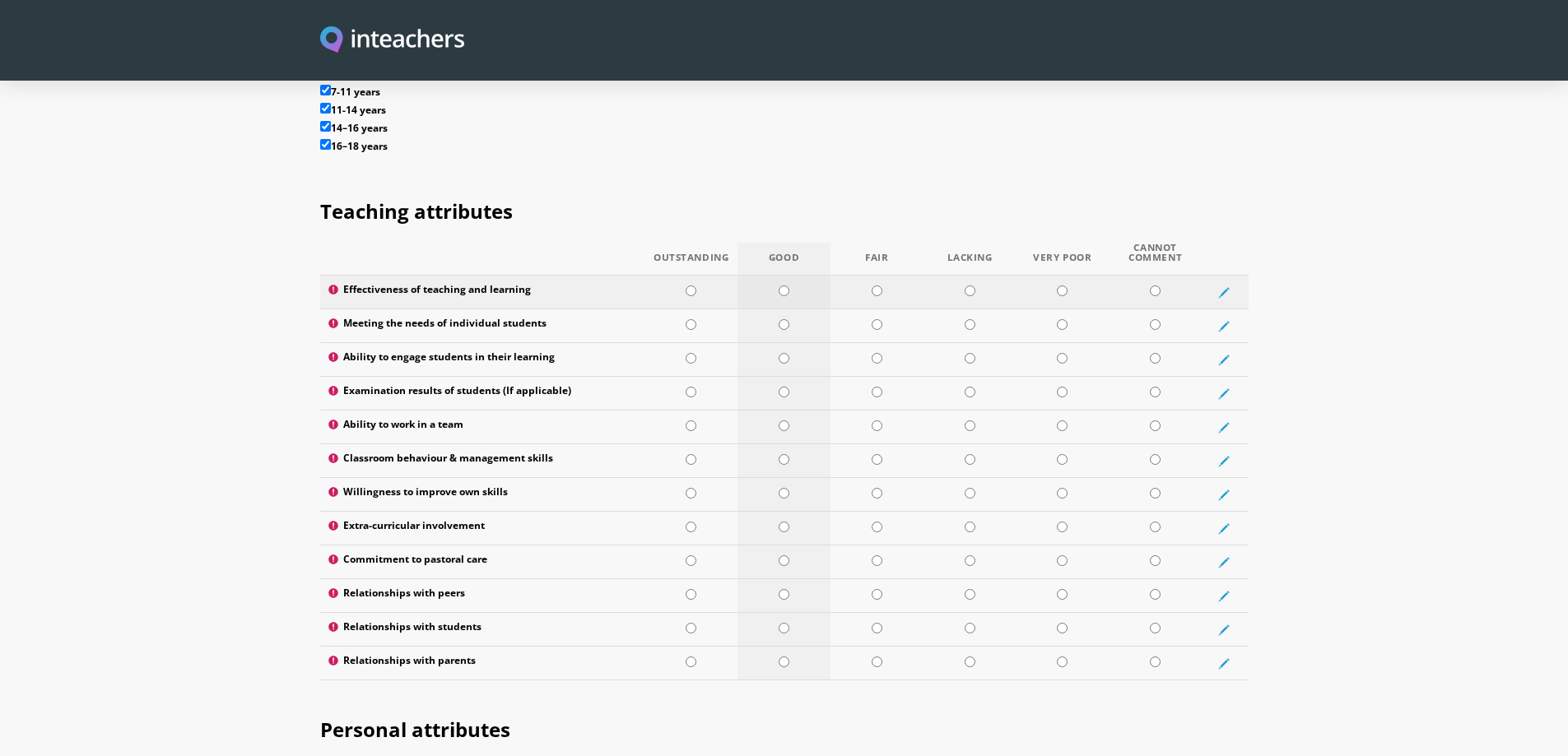
click at [781, 286] on input "radio" at bounding box center [784, 291] width 11 height 11
radio input "true"
click at [691, 319] on input "radio" at bounding box center [691, 324] width 11 height 11
radio input "true"
click at [692, 353] on input "radio" at bounding box center [691, 359] width 11 height 11
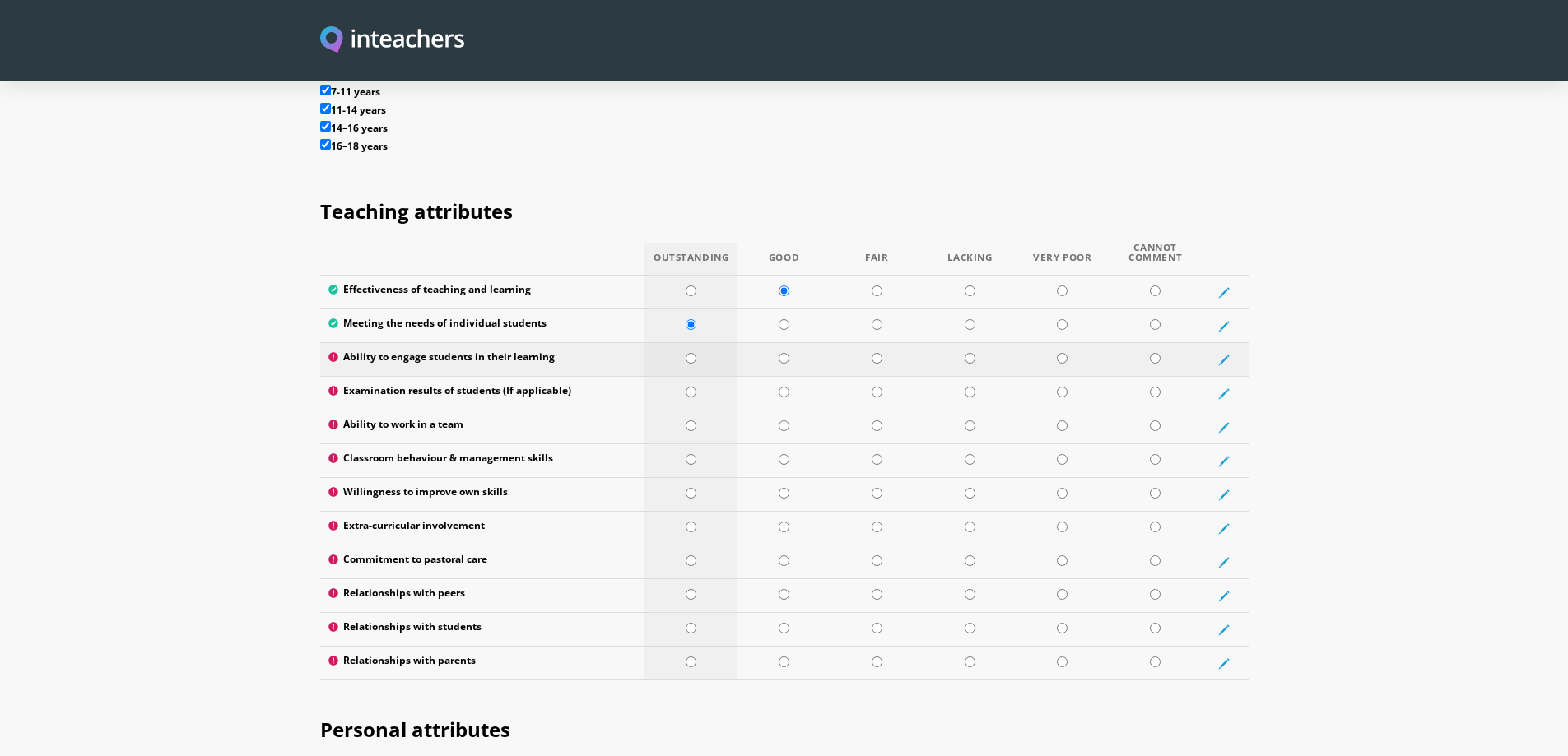
radio input "true"
click at [1158, 387] on input "radio" at bounding box center [1156, 392] width 11 height 11
radio input "true"
click at [689, 420] on input "radio" at bounding box center [691, 425] width 11 height 11
radio input "true"
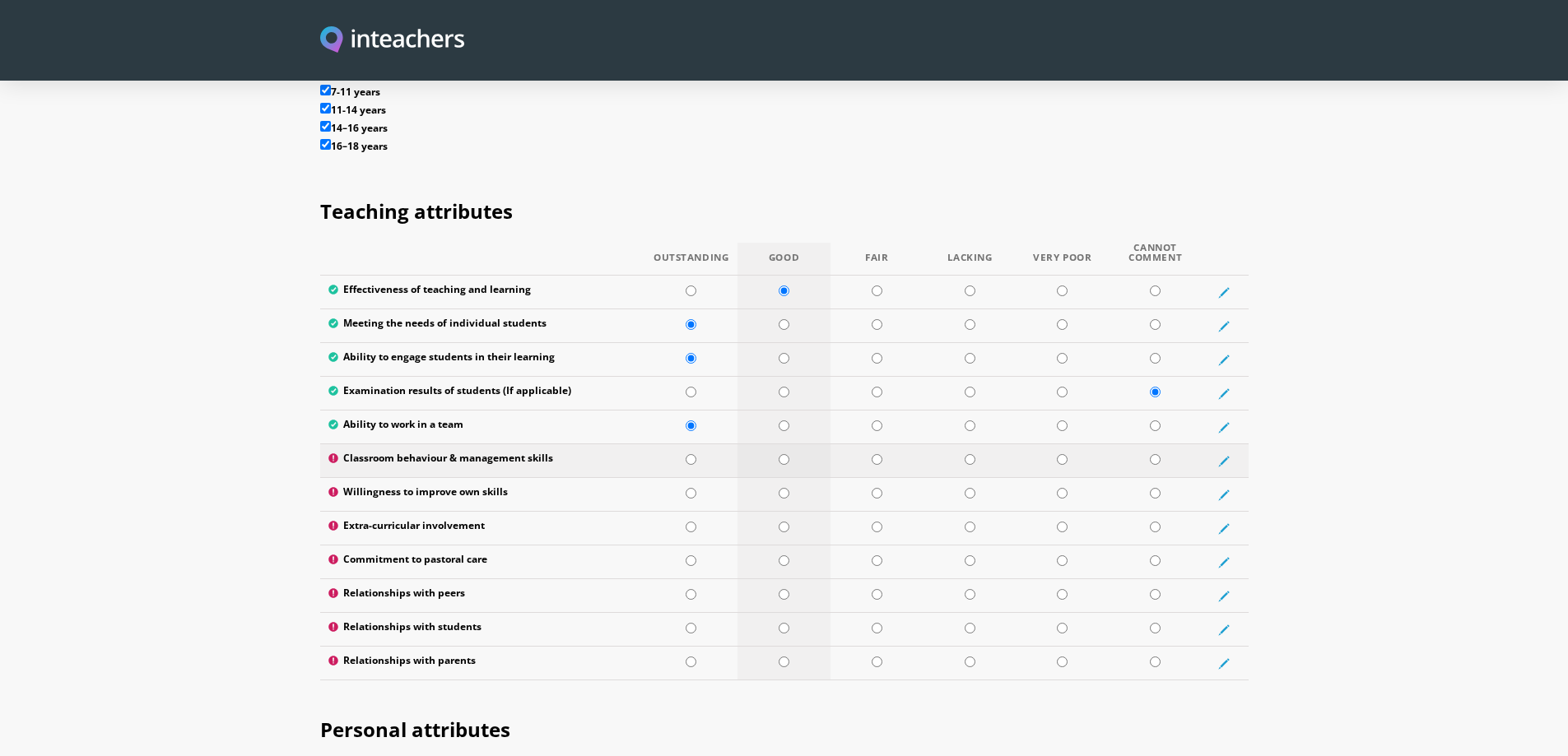
click at [785, 454] on input "radio" at bounding box center [784, 460] width 11 height 11
radio input "true"
click at [693, 488] on input "radio" at bounding box center [691, 493] width 11 height 11
radio input "true"
click at [787, 521] on input "radio" at bounding box center [784, 527] width 11 height 11
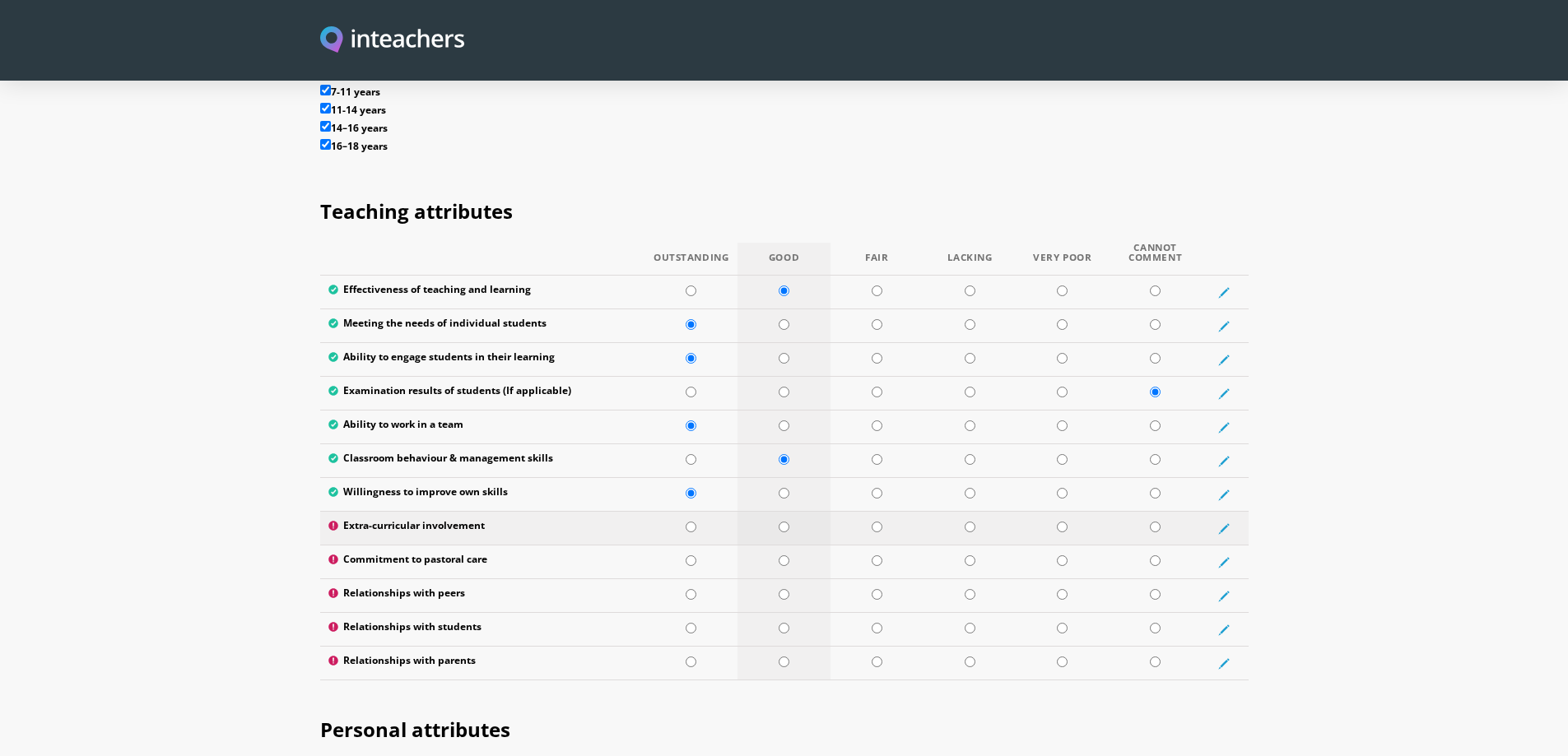
radio input "true"
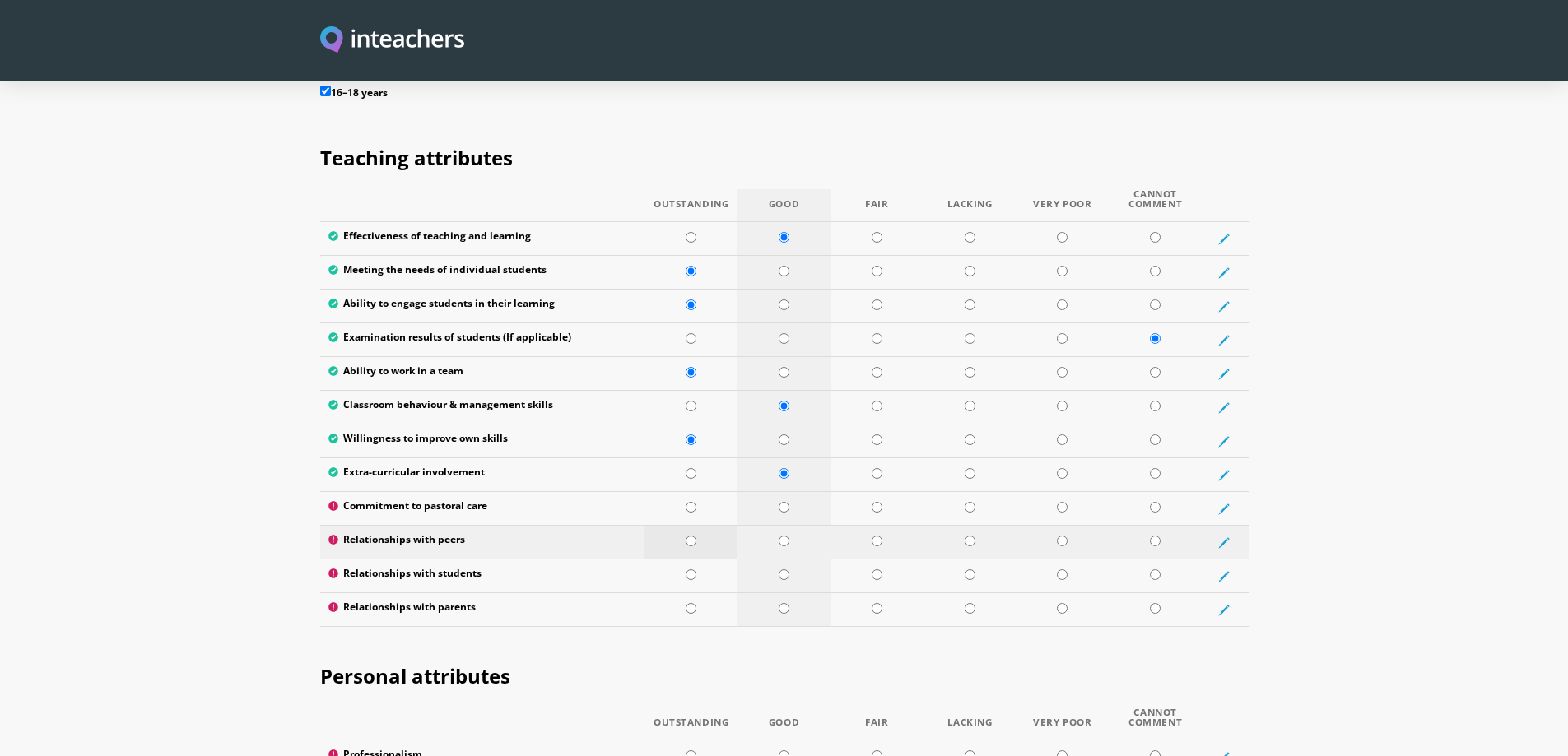
scroll to position [2139, 0]
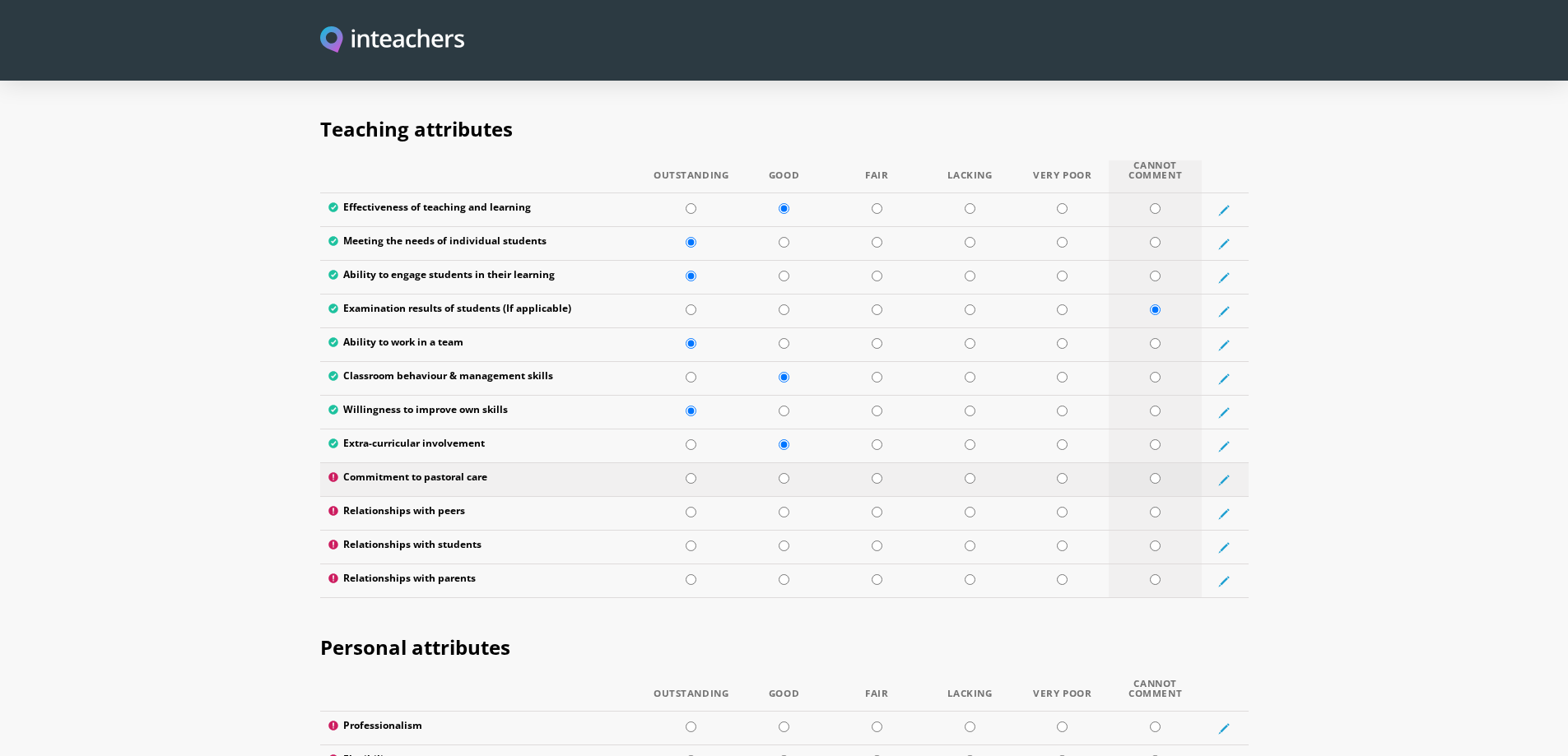
click at [1156, 473] on input "radio" at bounding box center [1156, 478] width 11 height 11
radio input "true"
click at [783, 507] on input "radio" at bounding box center [784, 512] width 11 height 11
radio input "true"
click at [784, 541] on input "radio" at bounding box center [784, 546] width 11 height 11
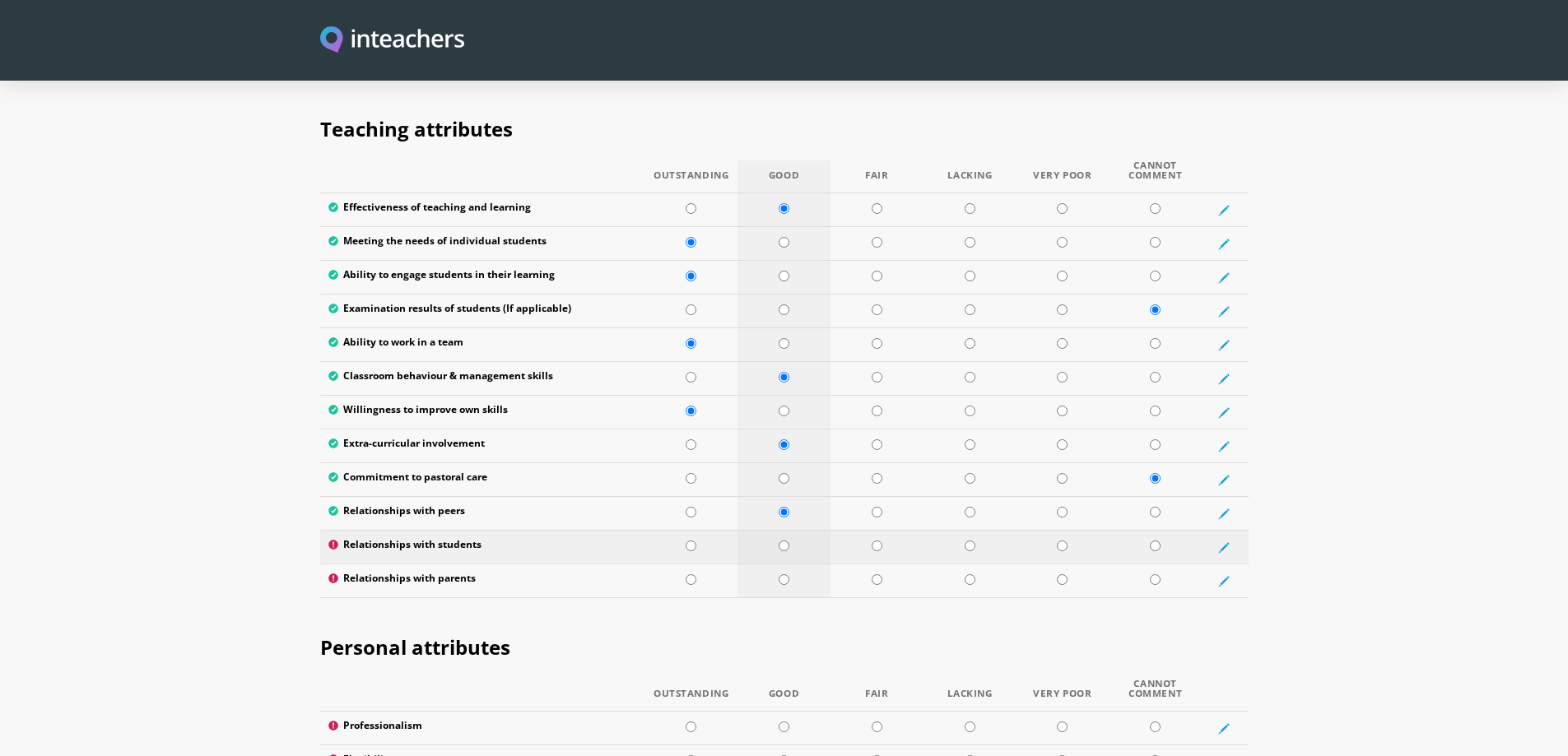
radio input "true"
click at [779, 574] on input "radio" at bounding box center [784, 579] width 11 height 11
radio input "true"
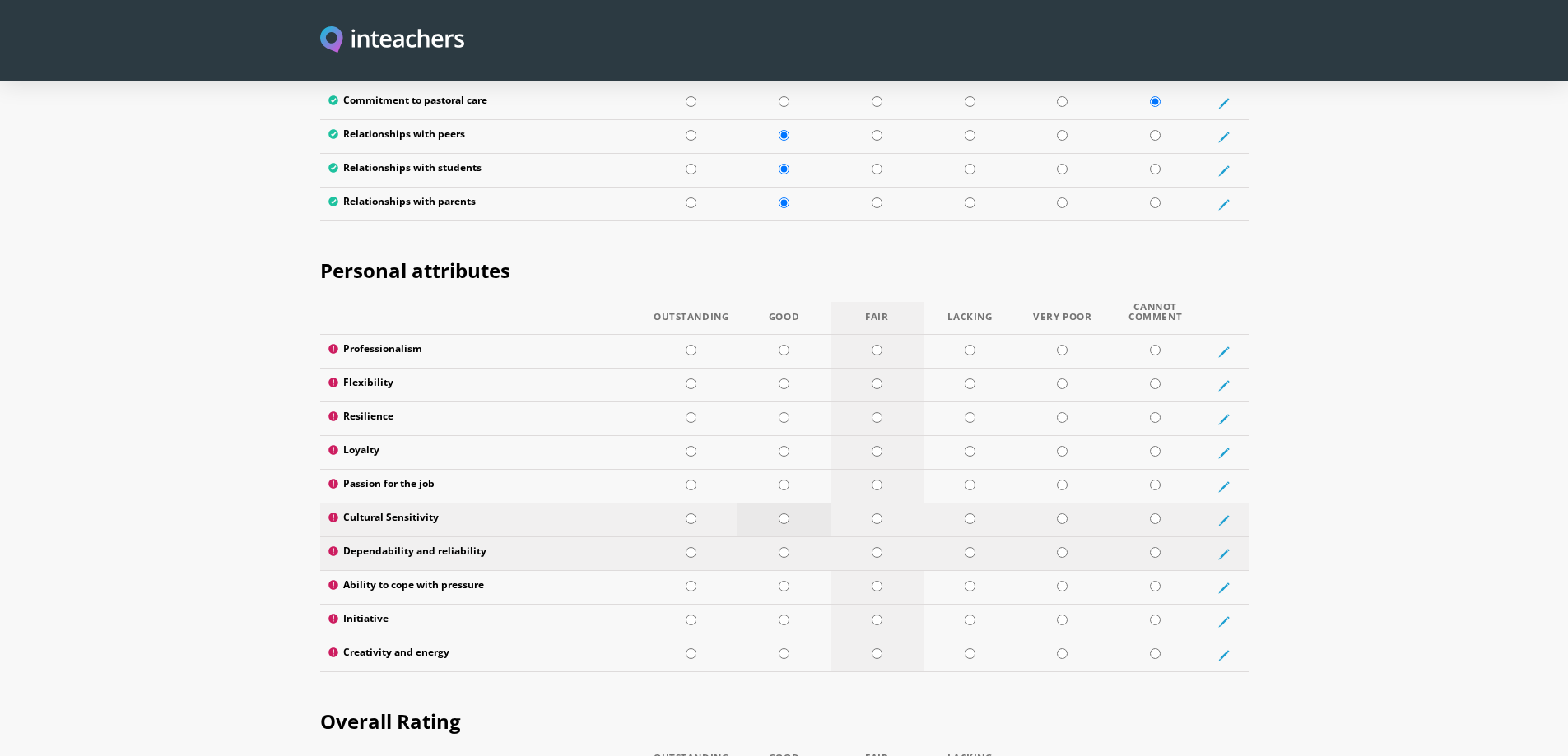
scroll to position [2550, 0]
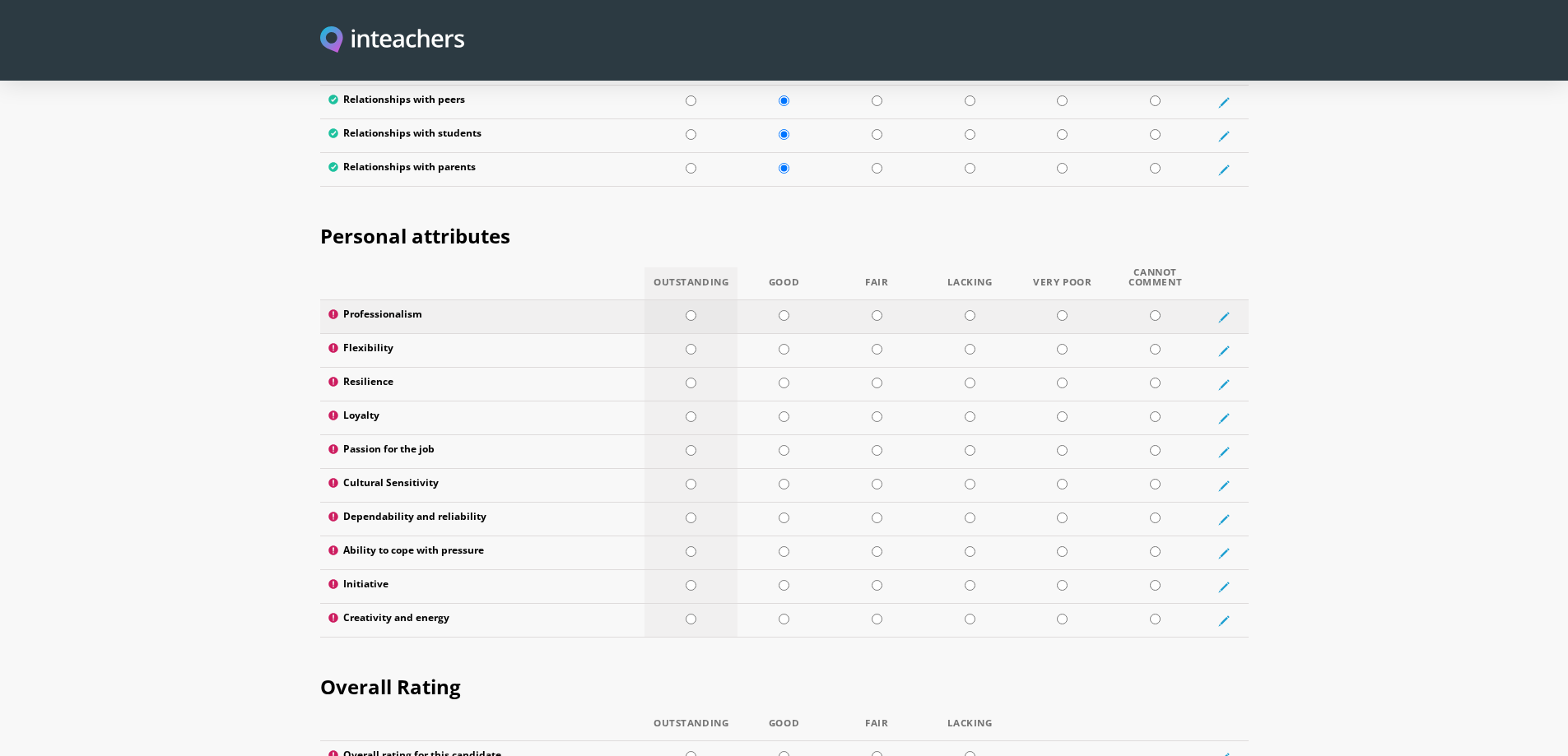
click at [690, 310] on input "radio" at bounding box center [691, 316] width 11 height 11
radio input "true"
click at [785, 344] on input "radio" at bounding box center [784, 349] width 11 height 11
radio input "true"
click at [692, 411] on input "radio" at bounding box center [691, 417] width 11 height 11
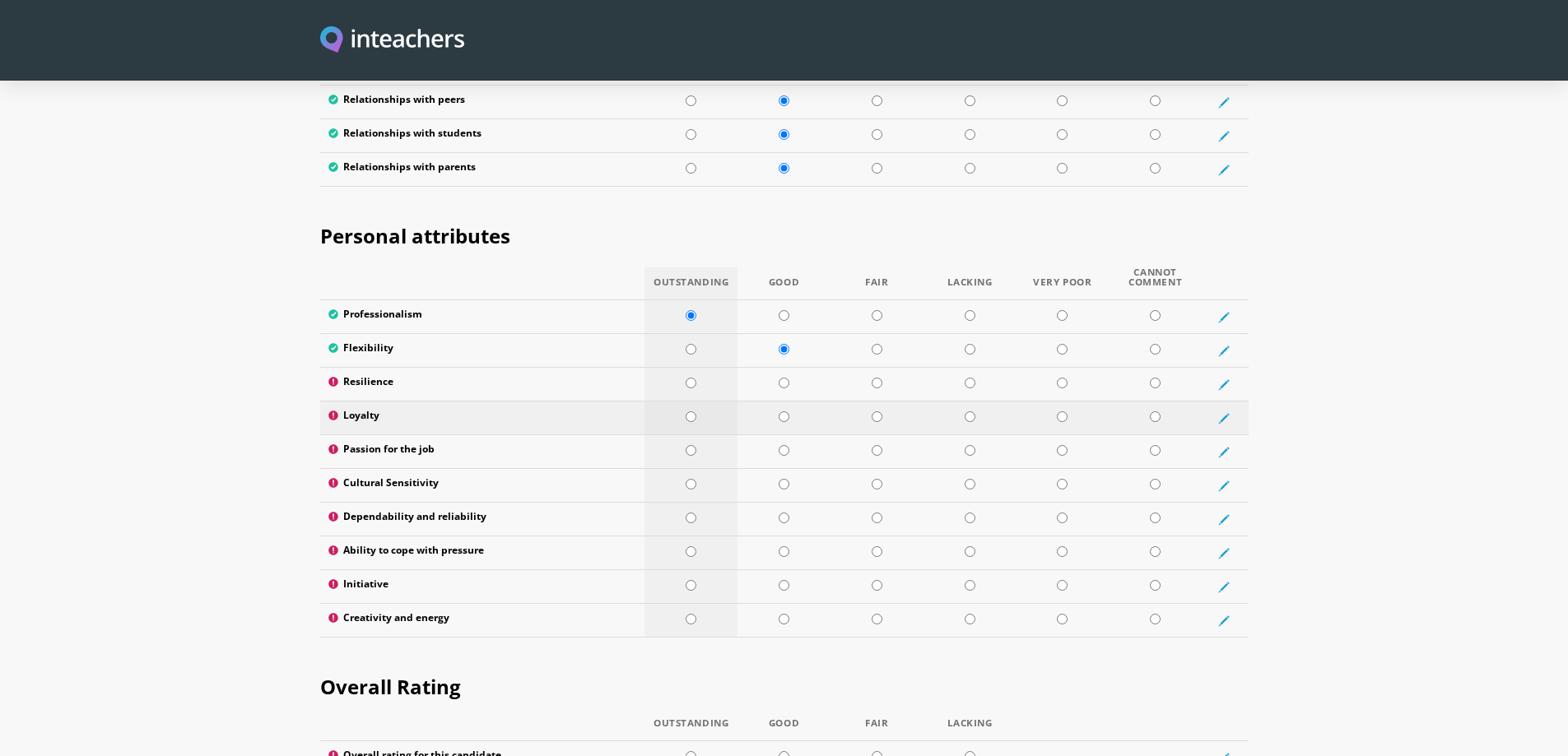
radio input "true"
click at [689, 445] on input "radio" at bounding box center [691, 450] width 11 height 11
radio input "true"
click at [786, 378] on input "radio" at bounding box center [784, 383] width 11 height 11
radio input "true"
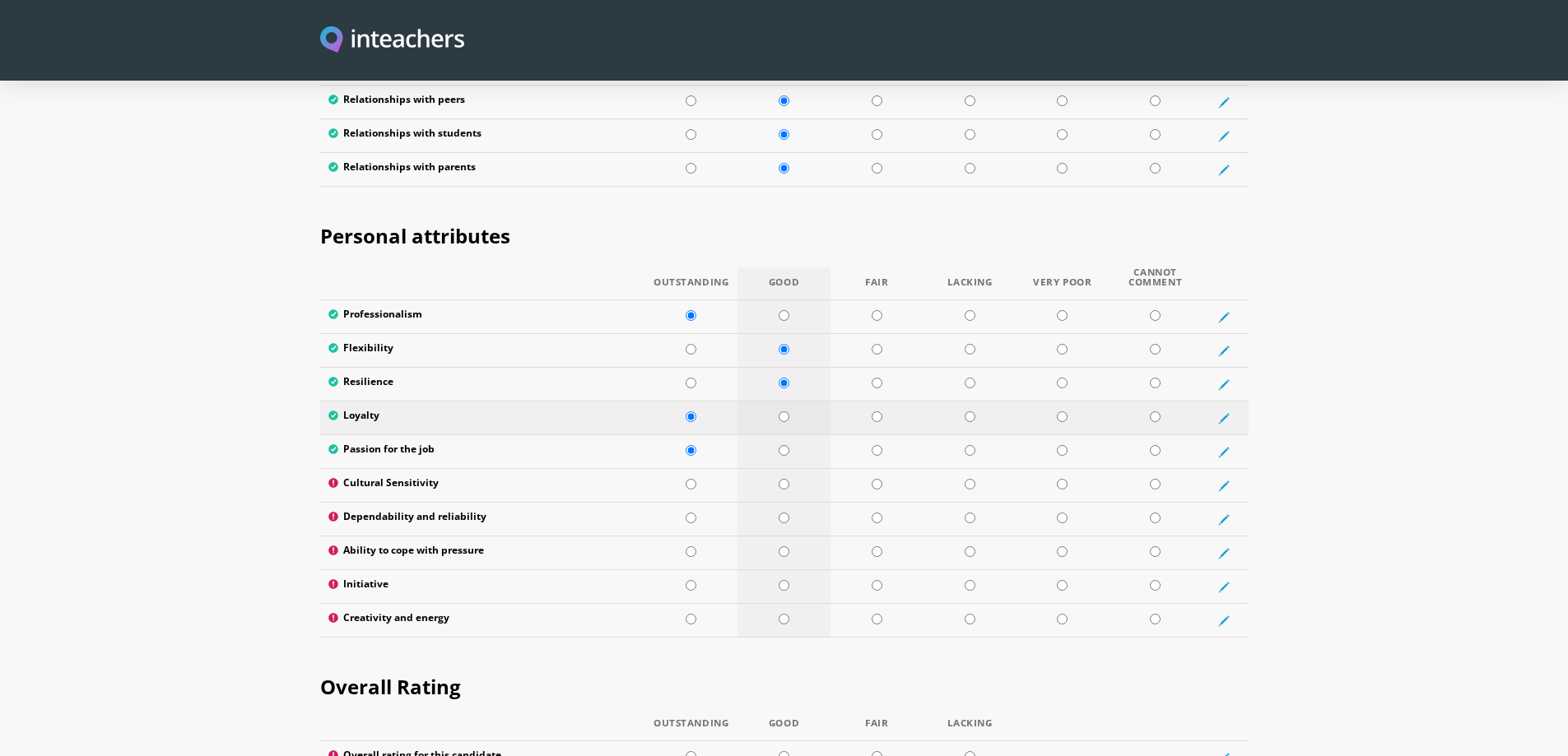
scroll to position [2633, 0]
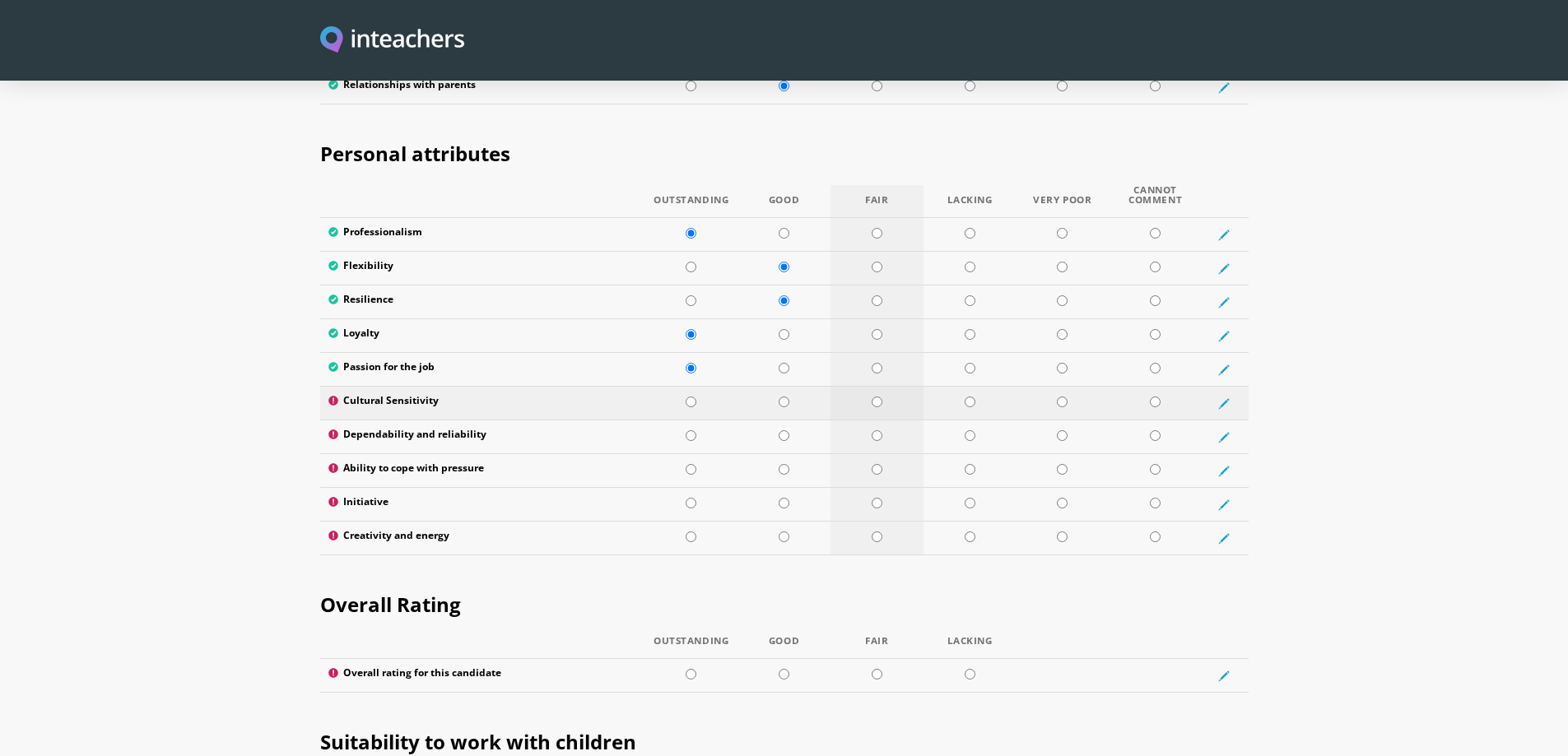
click at [877, 396] on input "radio" at bounding box center [877, 402] width 11 height 11
radio input "true"
click at [784, 431] on input "radio" at bounding box center [784, 436] width 11 height 11
radio input "true"
click at [873, 464] on input "radio" at bounding box center [877, 469] width 11 height 11
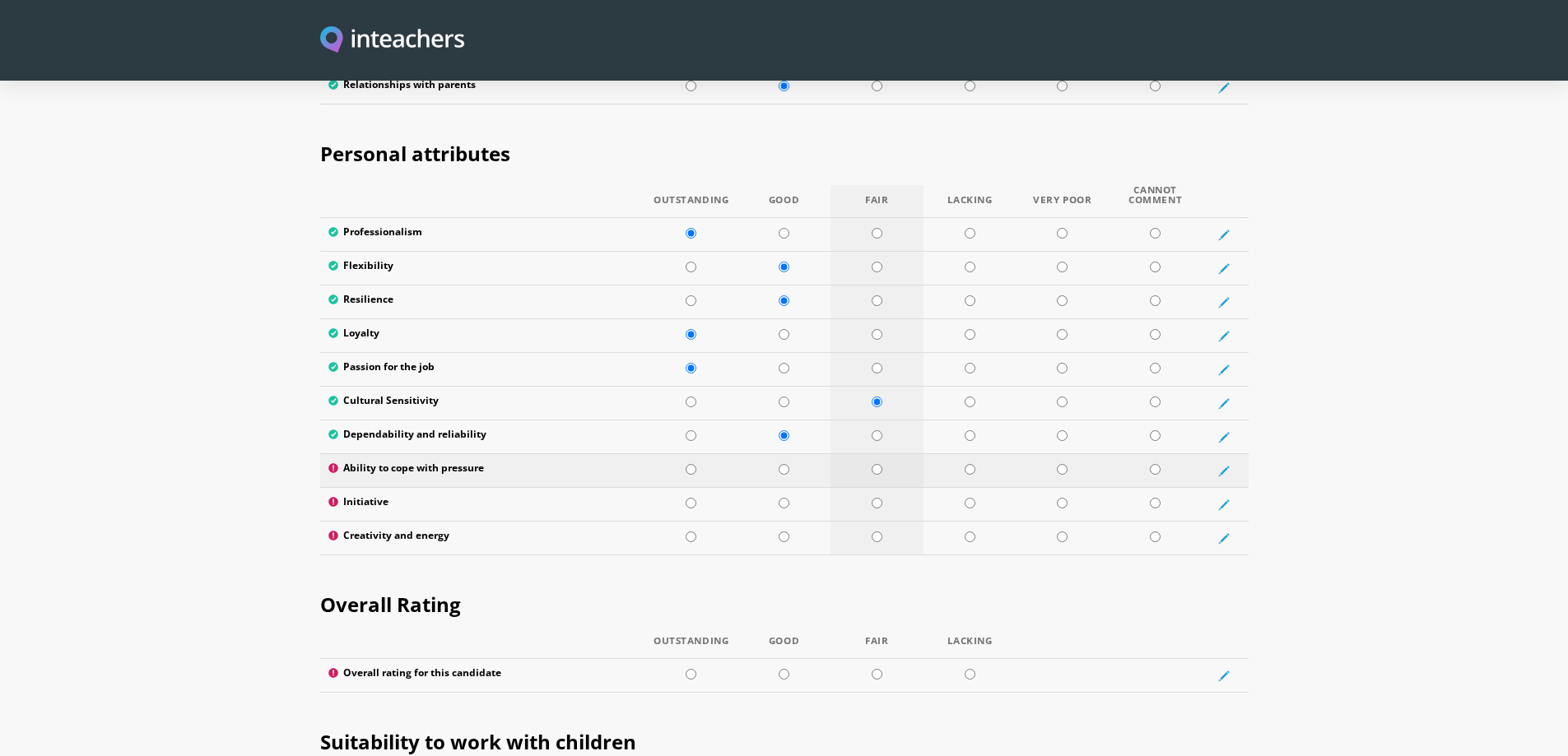
radio input "true"
click at [786, 396] on input "radio" at bounding box center [784, 402] width 11 height 11
radio input "true"
click at [786, 498] on input "radio" at bounding box center [784, 503] width 11 height 11
radio input "true"
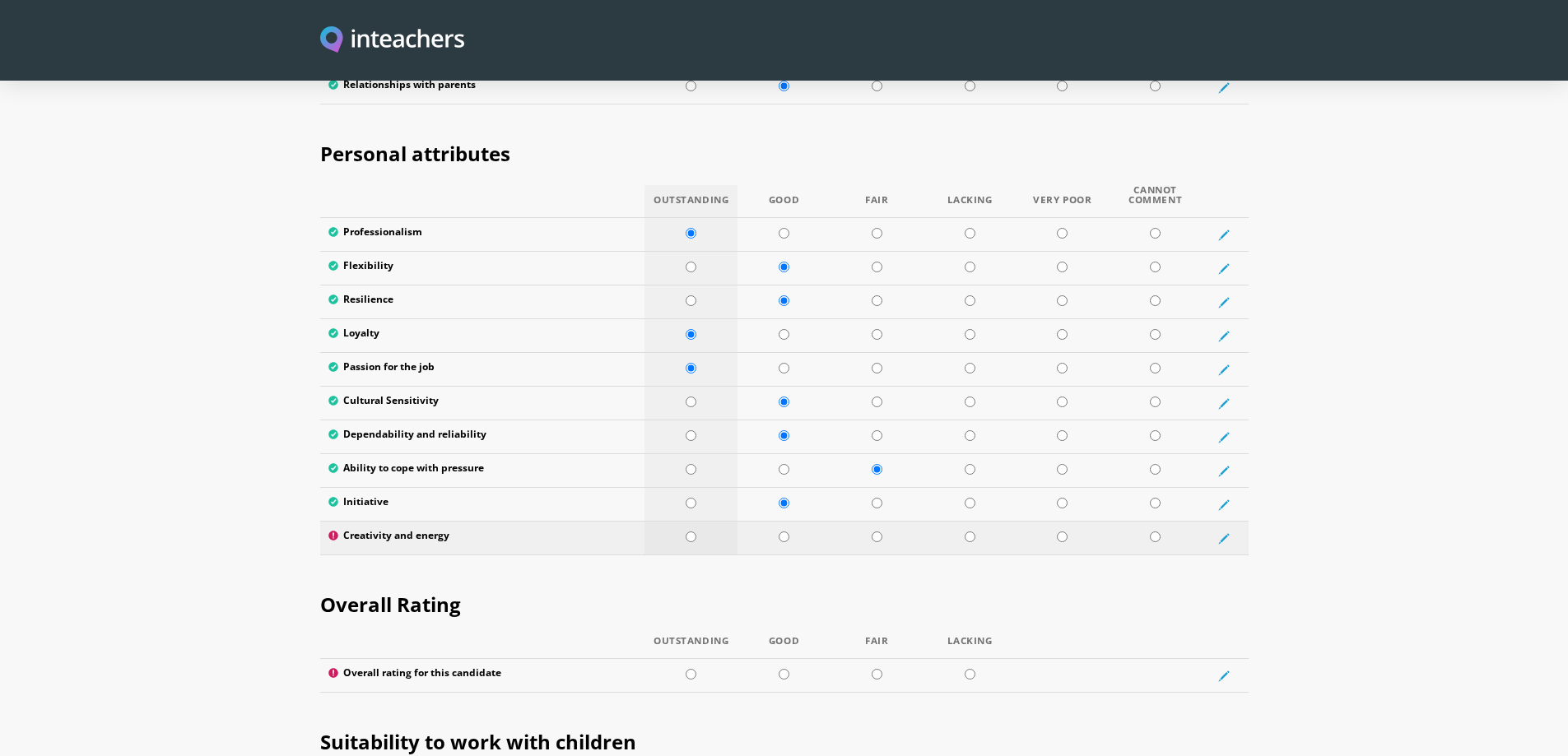
click at [688, 532] on input "radio" at bounding box center [691, 537] width 11 height 11
radio input "true"
click at [784, 464] on input "radio" at bounding box center [784, 469] width 11 height 11
radio input "true"
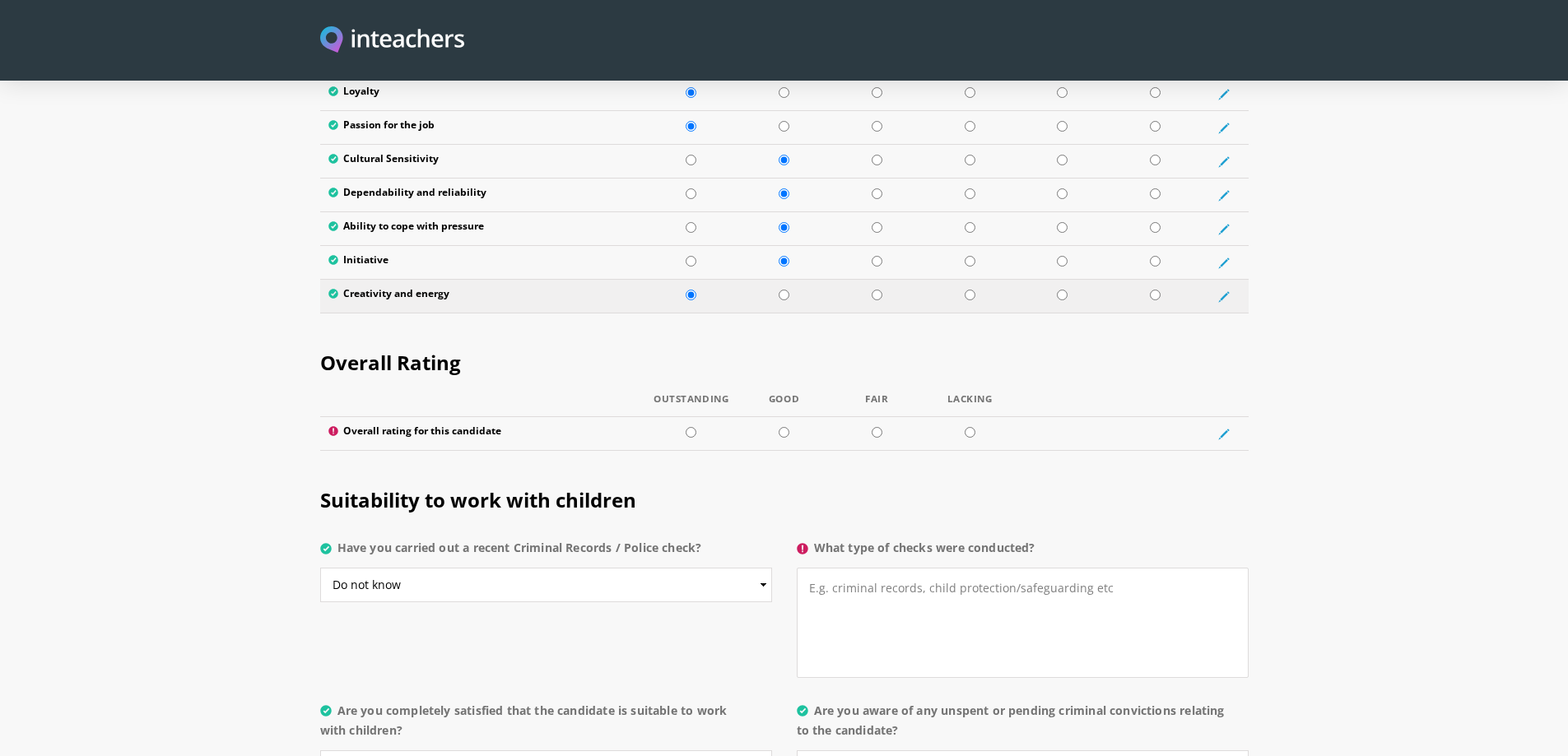
scroll to position [2880, 0]
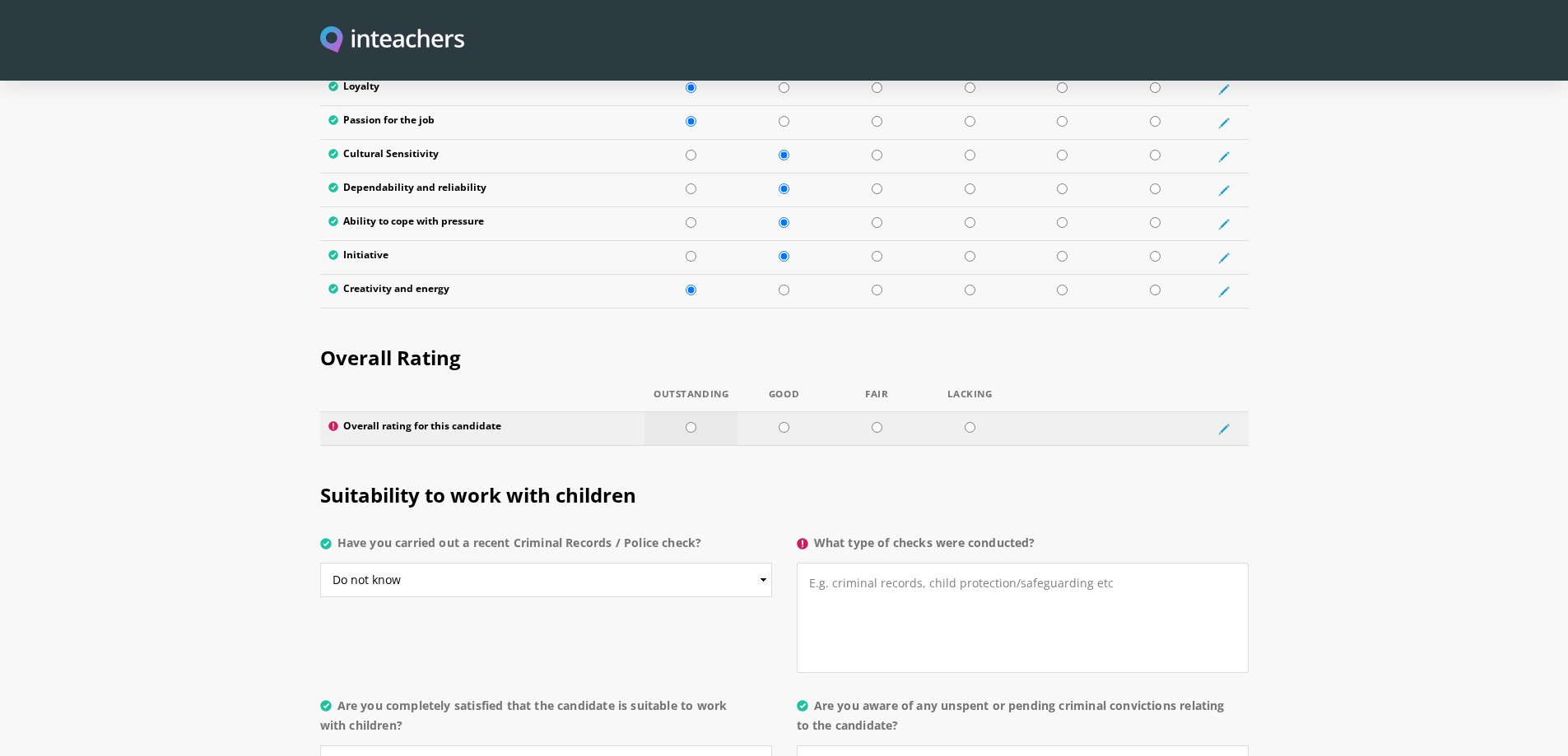
click at [690, 422] on input "radio" at bounding box center [691, 427] width 11 height 11
radio input "true"
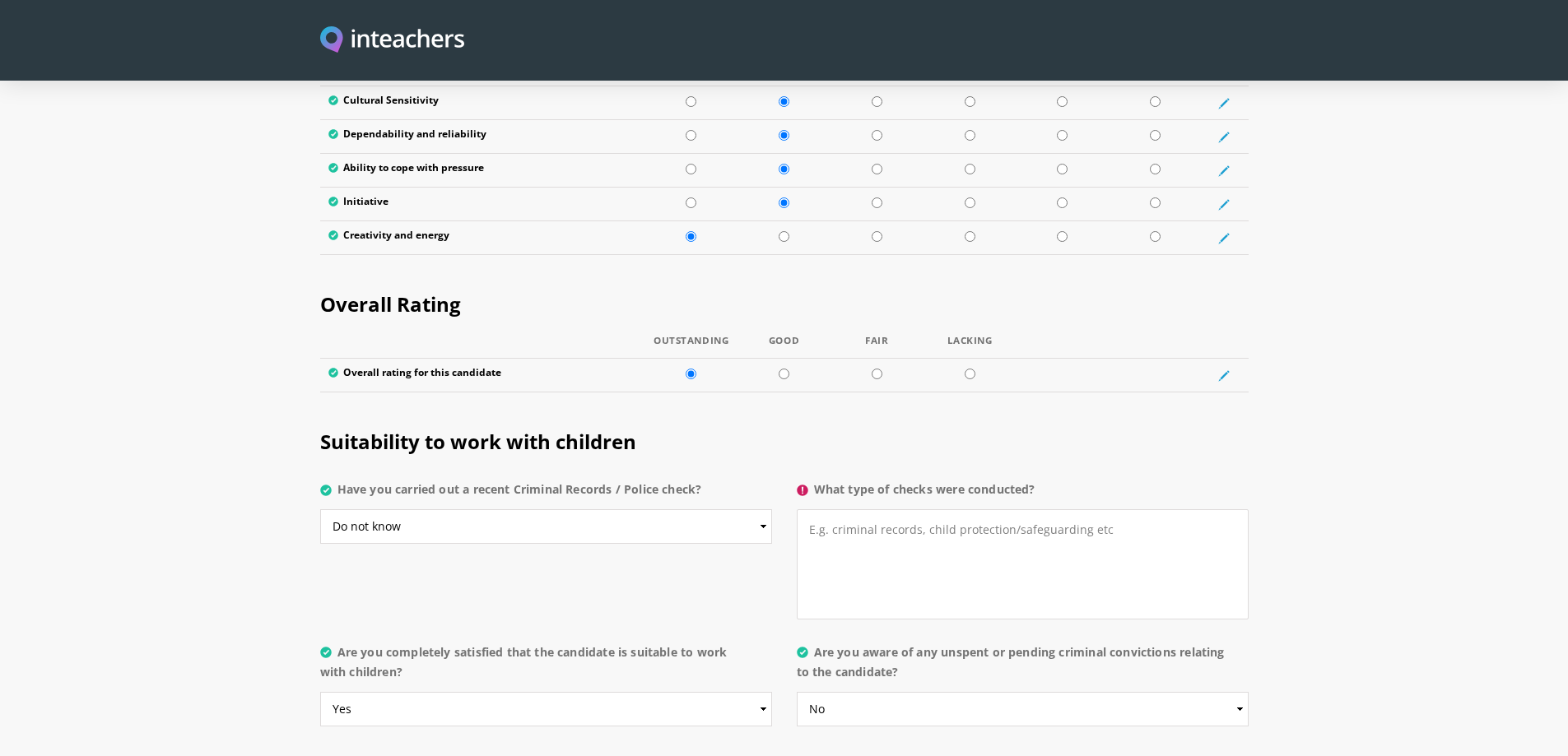
scroll to position [2962, 0]
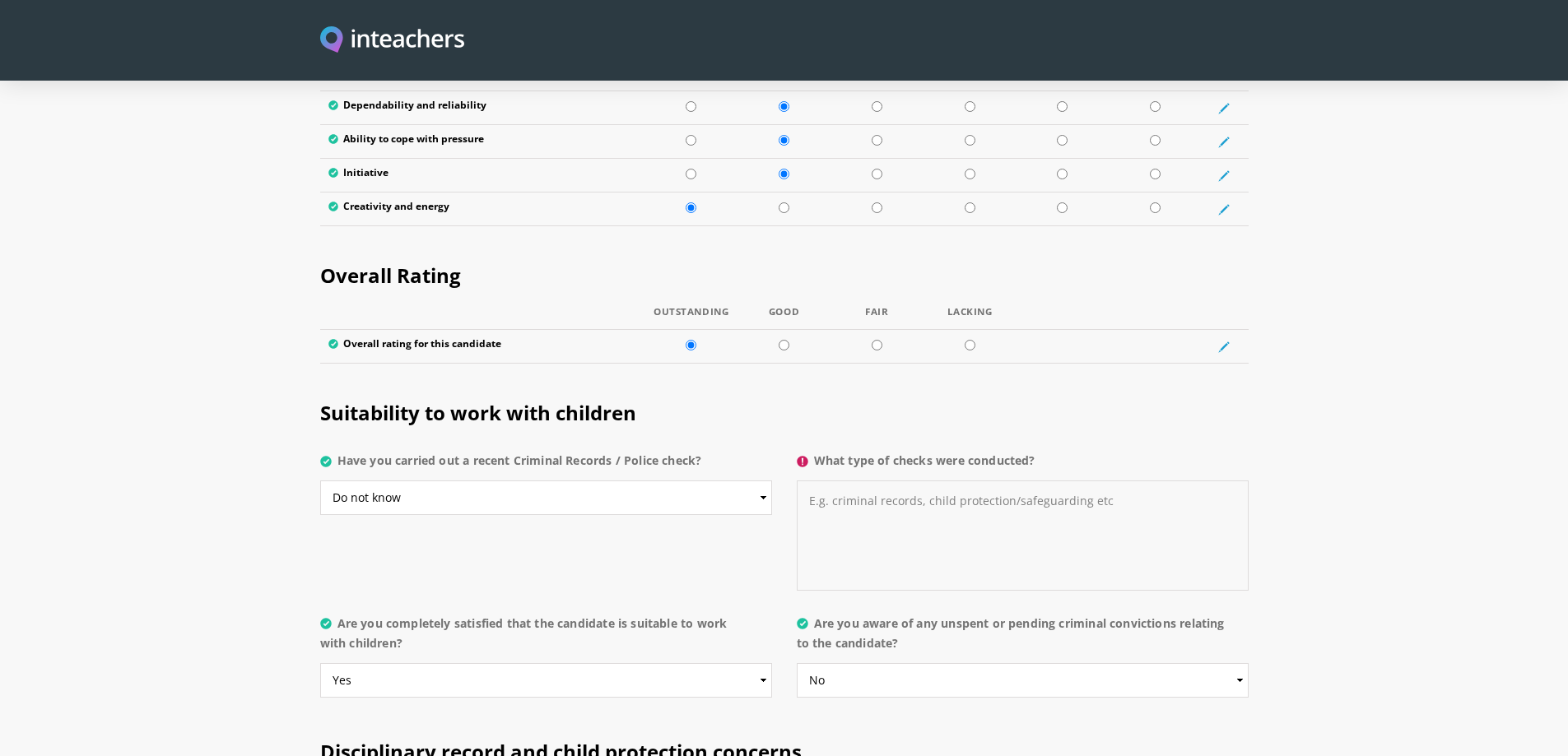
click at [843, 481] on textarea "What type of checks were conducted?" at bounding box center [1023, 535] width 452 height 110
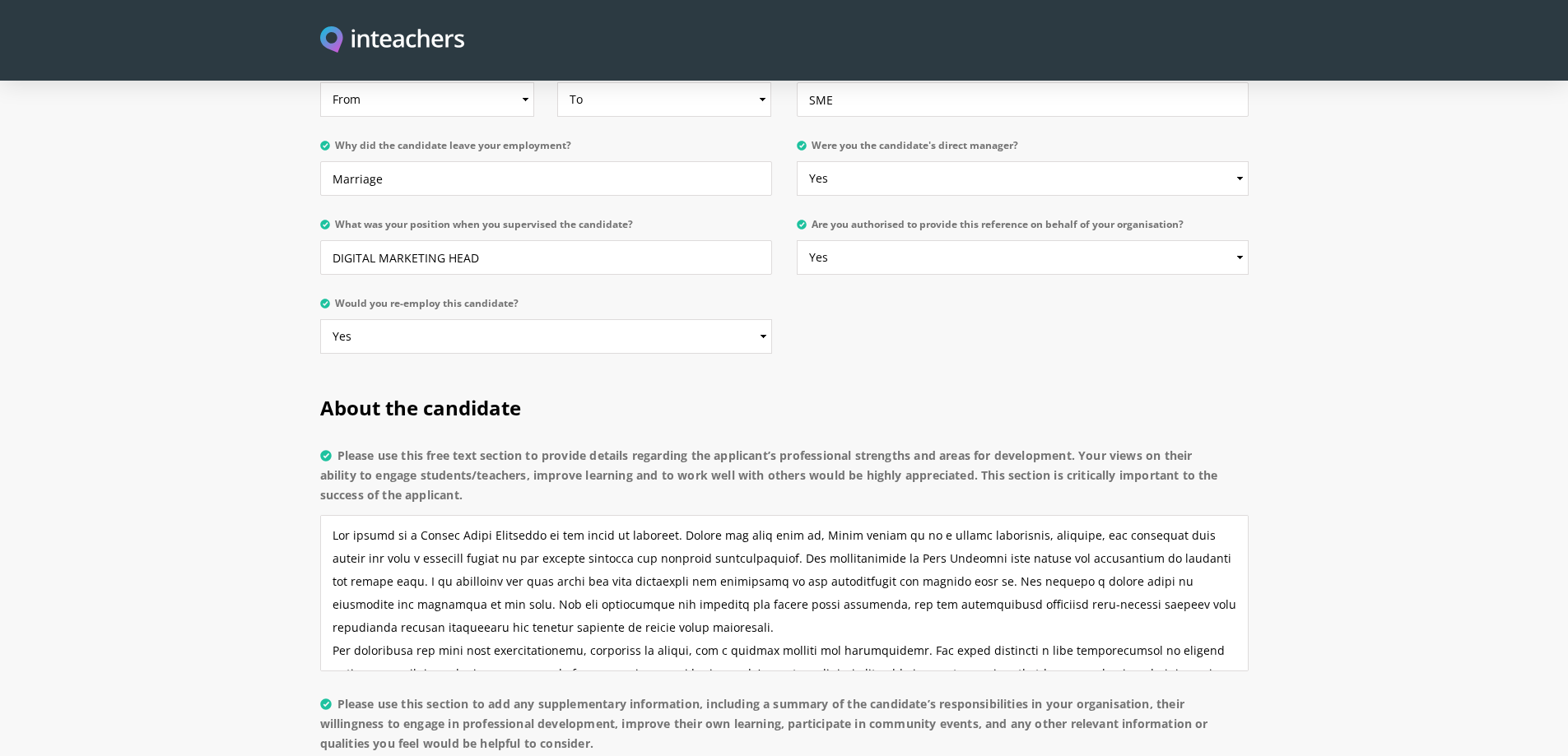
scroll to position [576, 0]
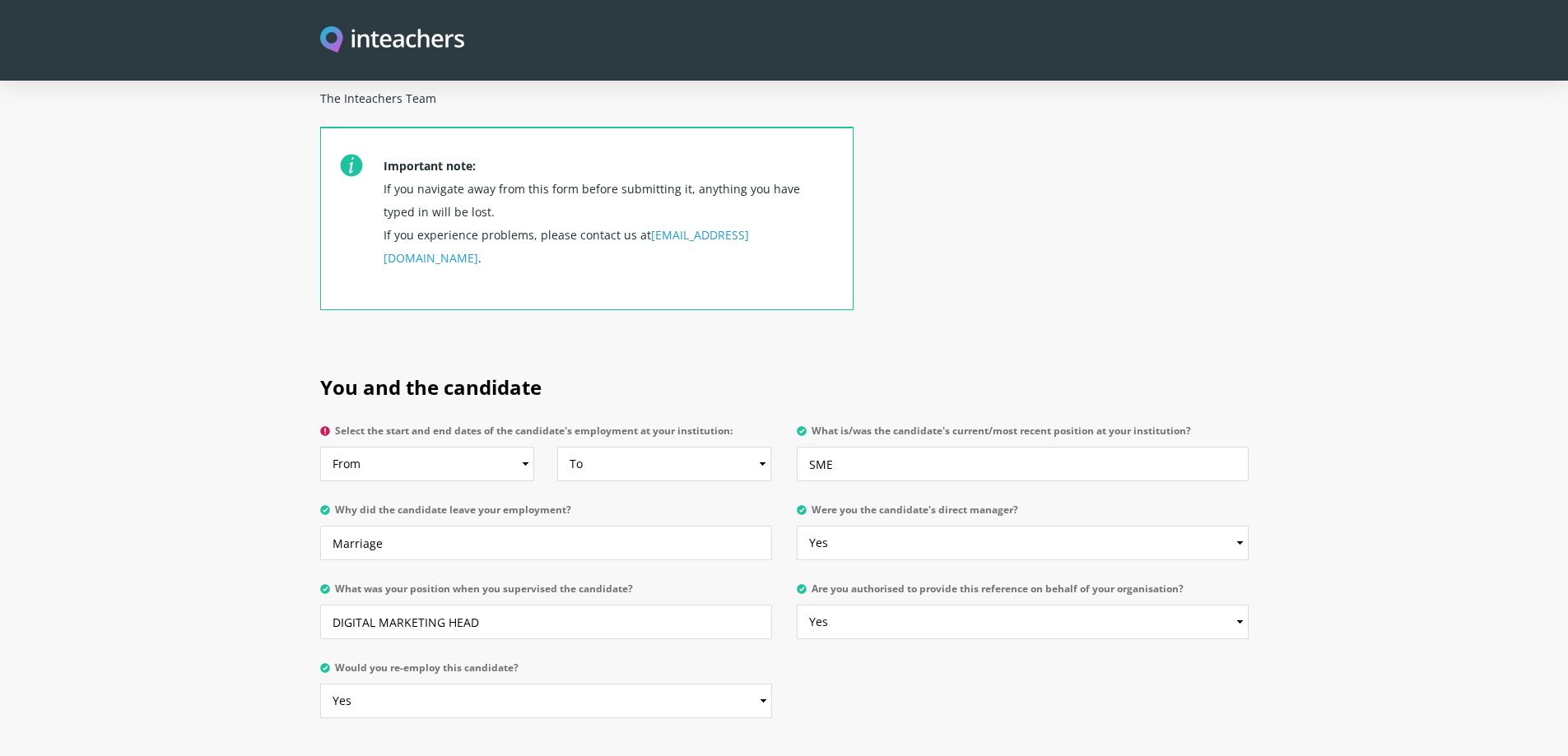
type textarea "Residential verification, Academic Verification, Previous Job Verification"
click at [506, 447] on select "From 2025 2024 2023 2022 2021 2020 2019 2018 2017 2016 2015 2014 2013 2012 2011…" at bounding box center [427, 463] width 215 height 34
select select "2021"
click at [320, 447] on select "From 2025 2024 2023 2022 2021 2020 2019 2018 2017 2016 2015 2014 2013 2012 2011…" at bounding box center [427, 463] width 215 height 34
click at [661, 447] on select "To Currently 2025 2024 2023 2022 2021 2020 2019 2018 2017 2016 2015 2014 2013 2…" at bounding box center [665, 463] width 215 height 34
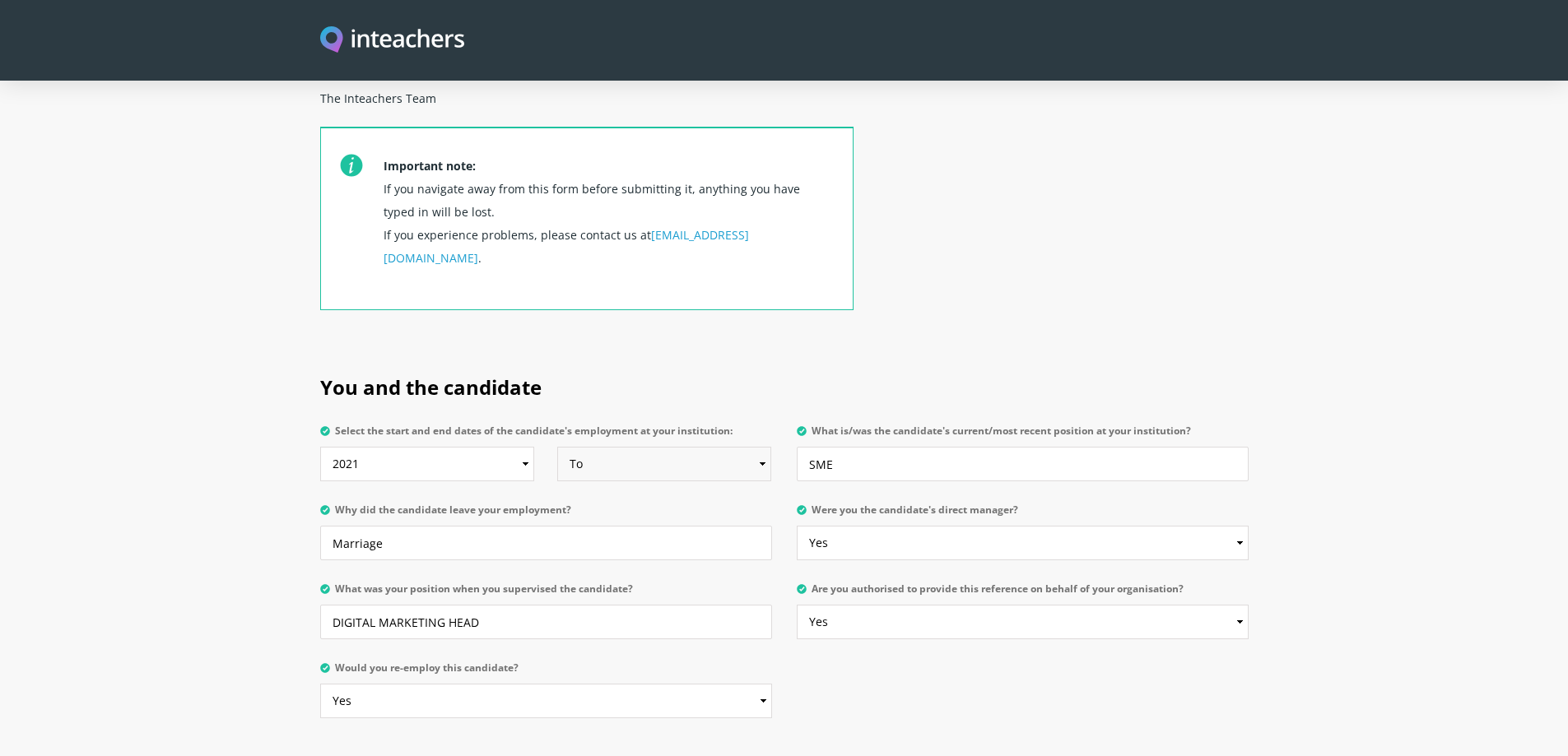
select select "2024"
click at [558, 447] on select "To Currently 2025 2024 2023 2022 2021 2020 2019 2018 2017 2016 2015 2014 2013 2…" at bounding box center [665, 463] width 215 height 34
click at [858, 447] on input "SME" at bounding box center [1023, 463] width 452 height 34
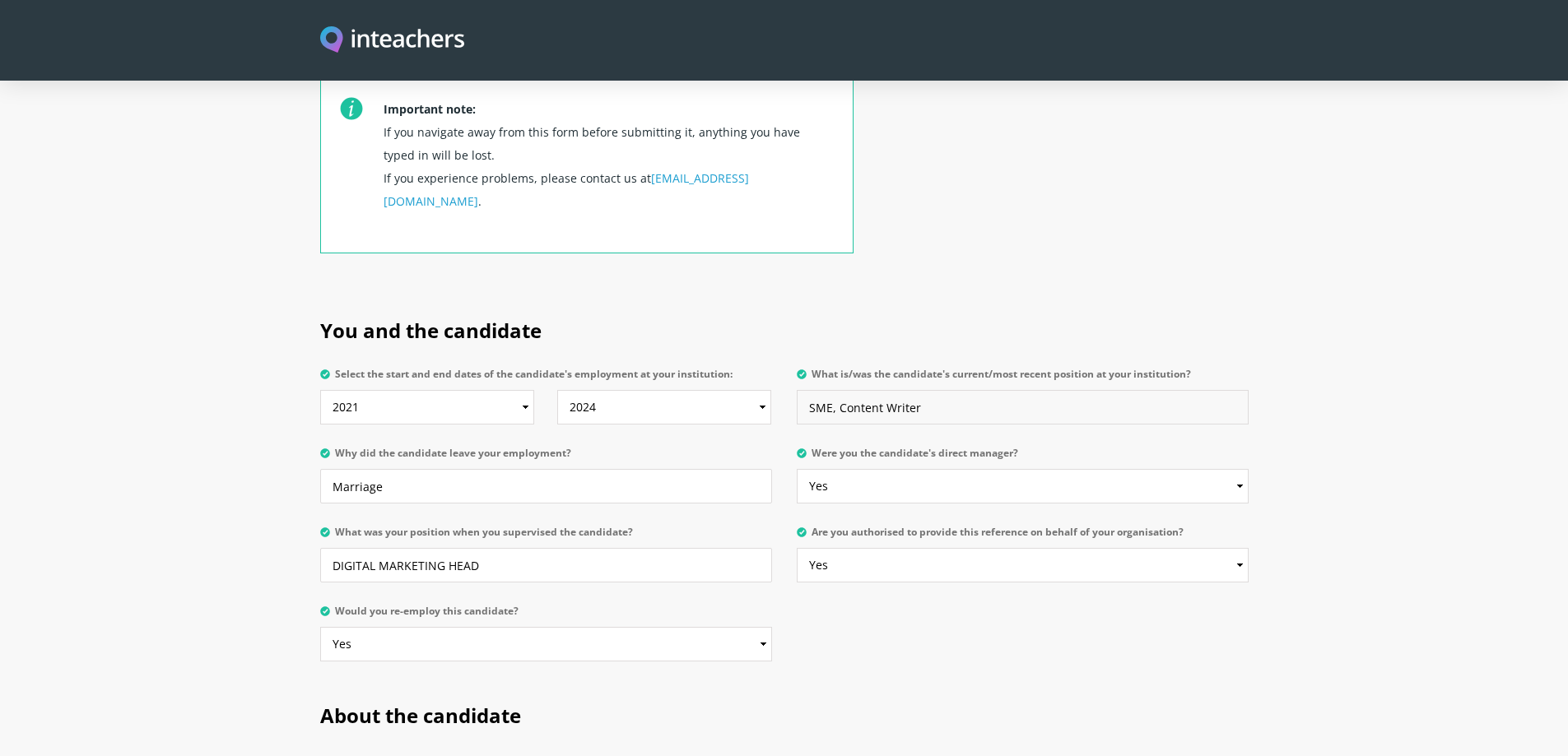
scroll to position [658, 0]
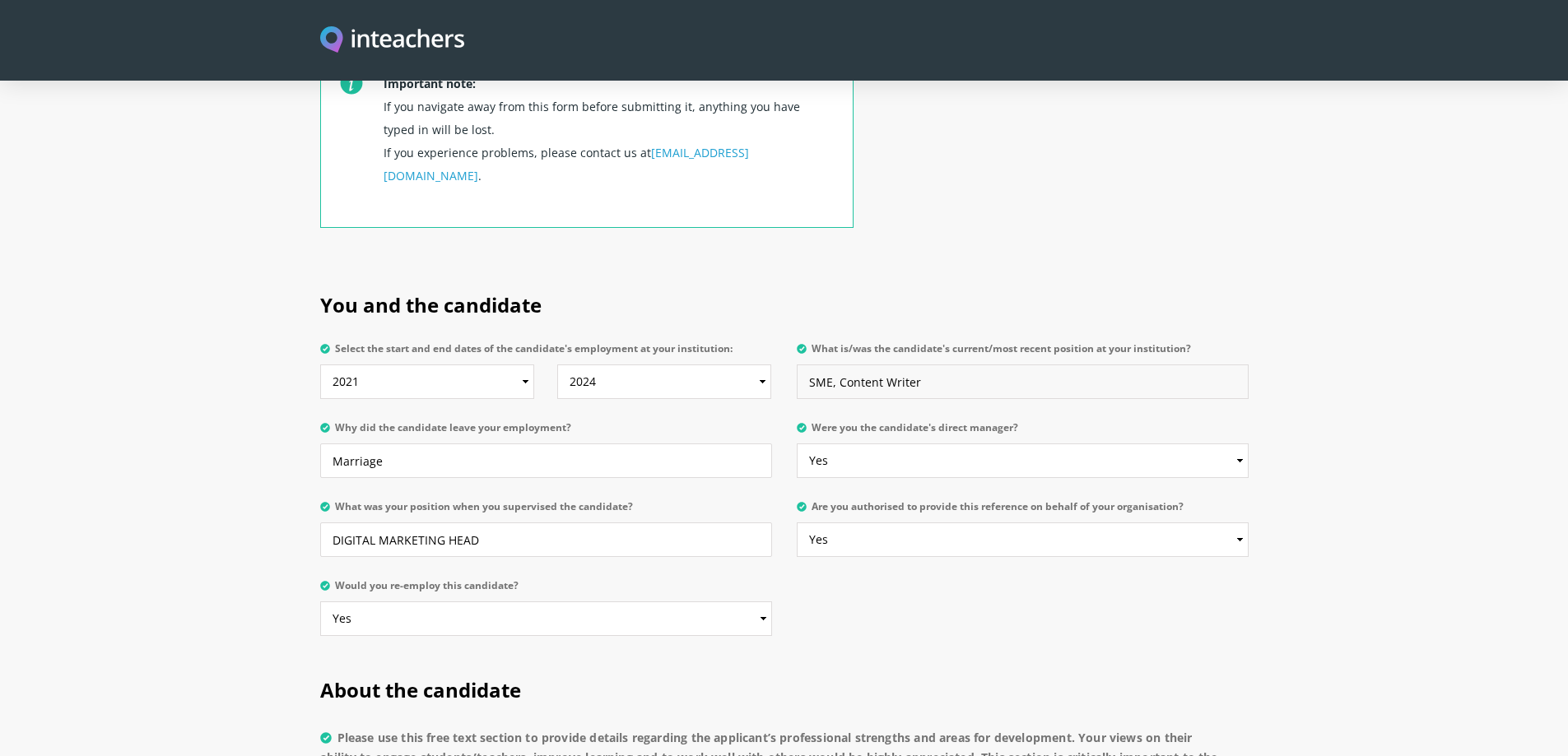
type input "SME, Content Writer"
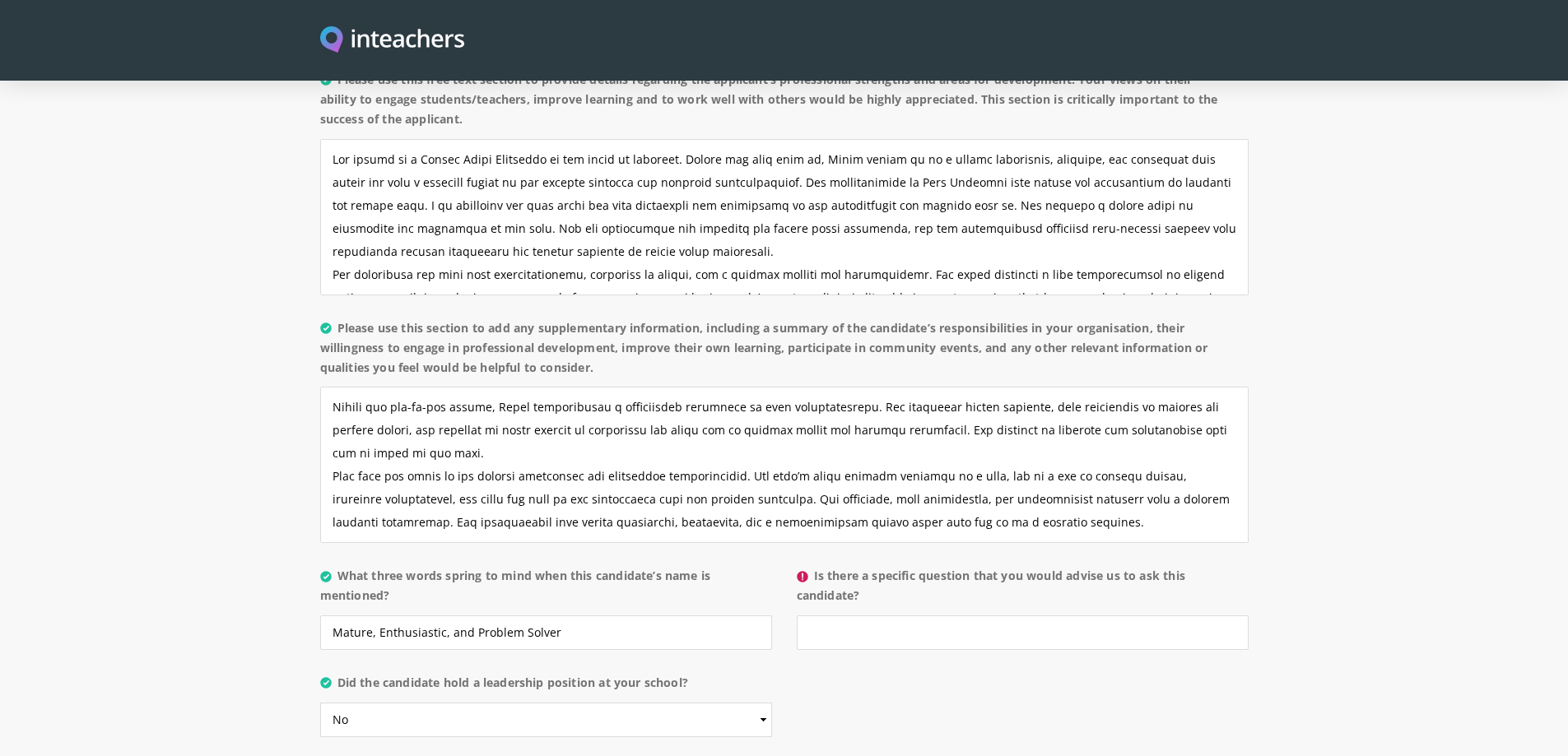
scroll to position [0, 0]
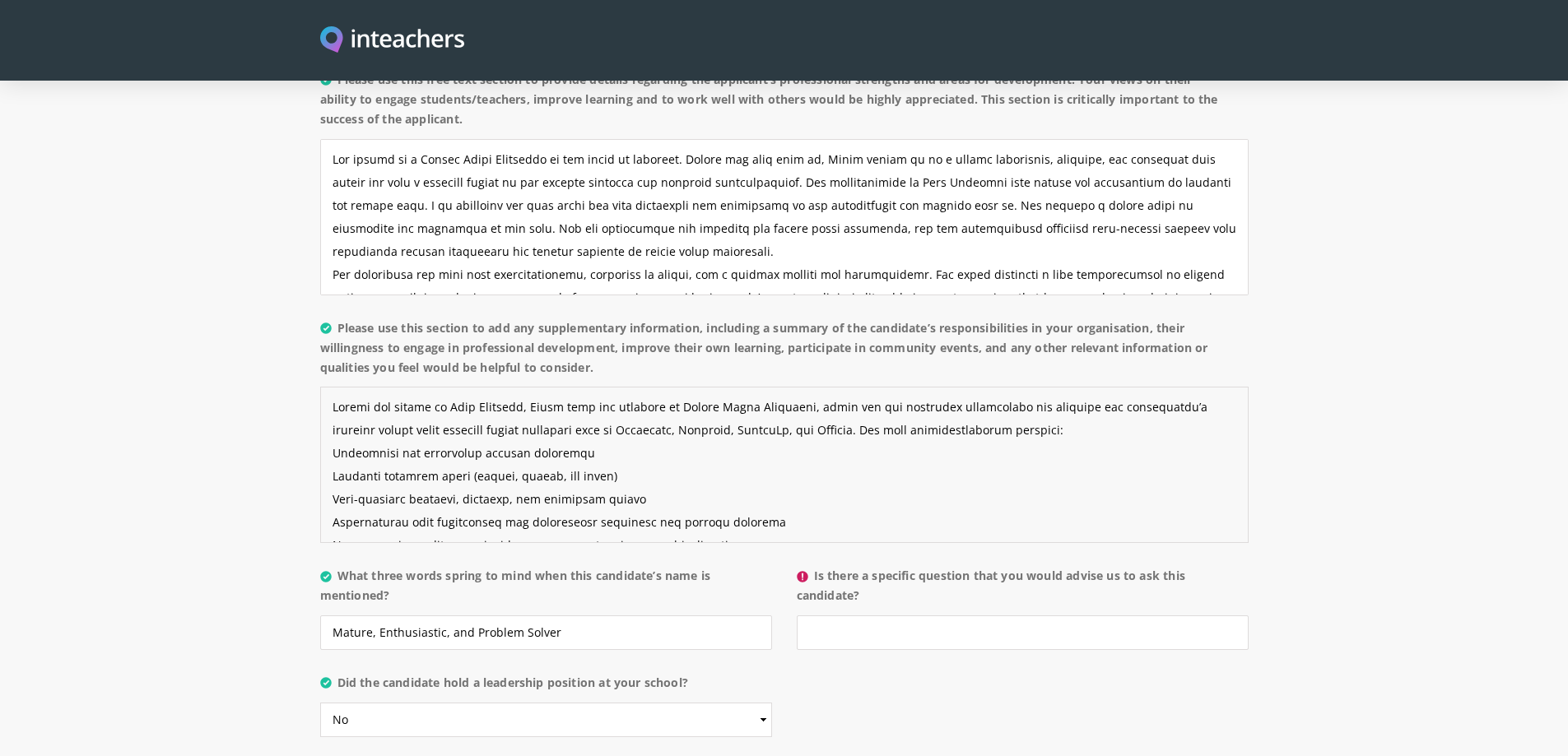
click at [332, 413] on textarea "Please use this section to add any supplementary information, including a summa…" at bounding box center [784, 465] width 929 height 156
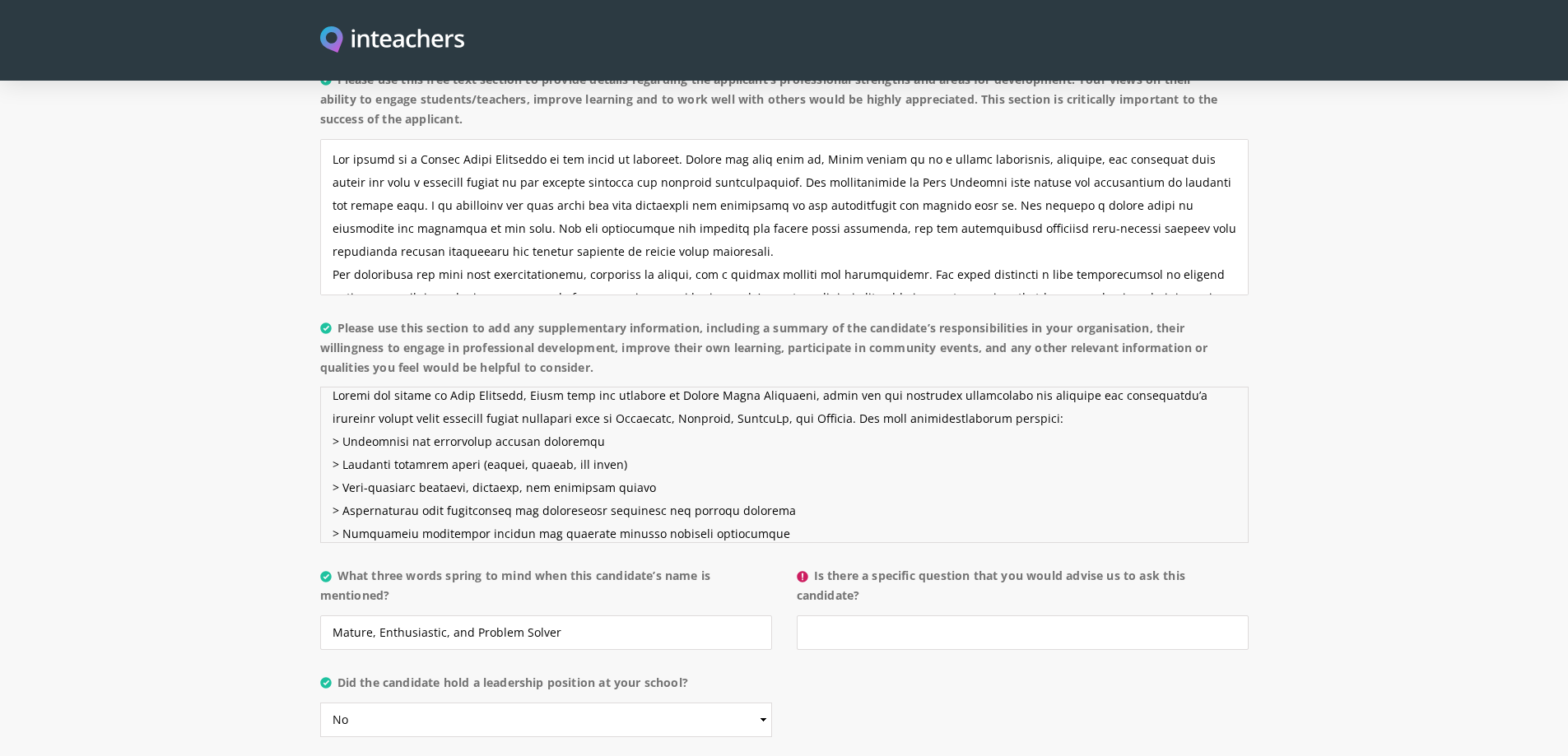
scroll to position [34, 0]
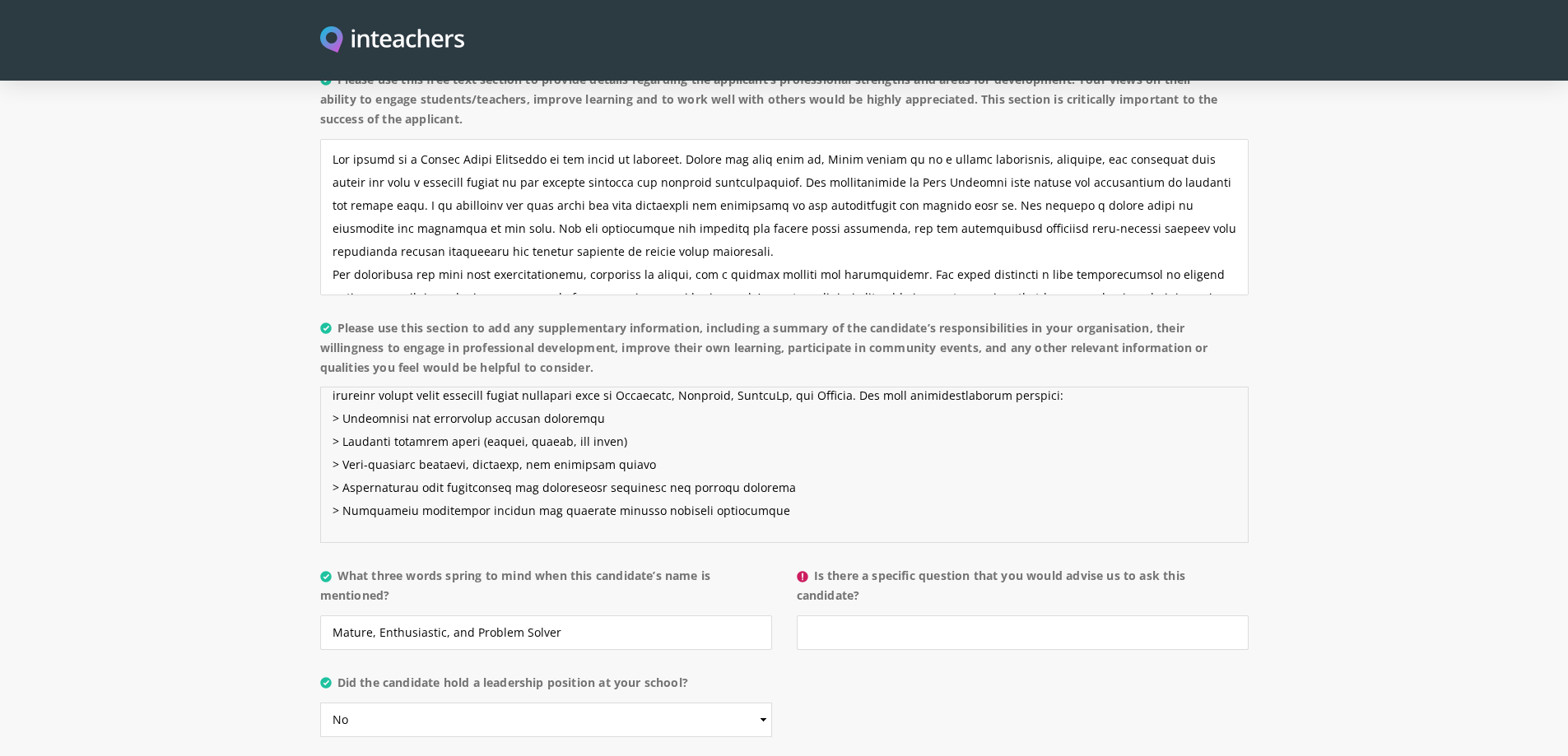
click at [410, 422] on textarea "Please use this section to add any supplementary information, including a summa…" at bounding box center [784, 465] width 929 height 156
click at [472, 387] on textarea "Please use this section to add any supplementary information, including a summa…" at bounding box center [784, 465] width 929 height 156
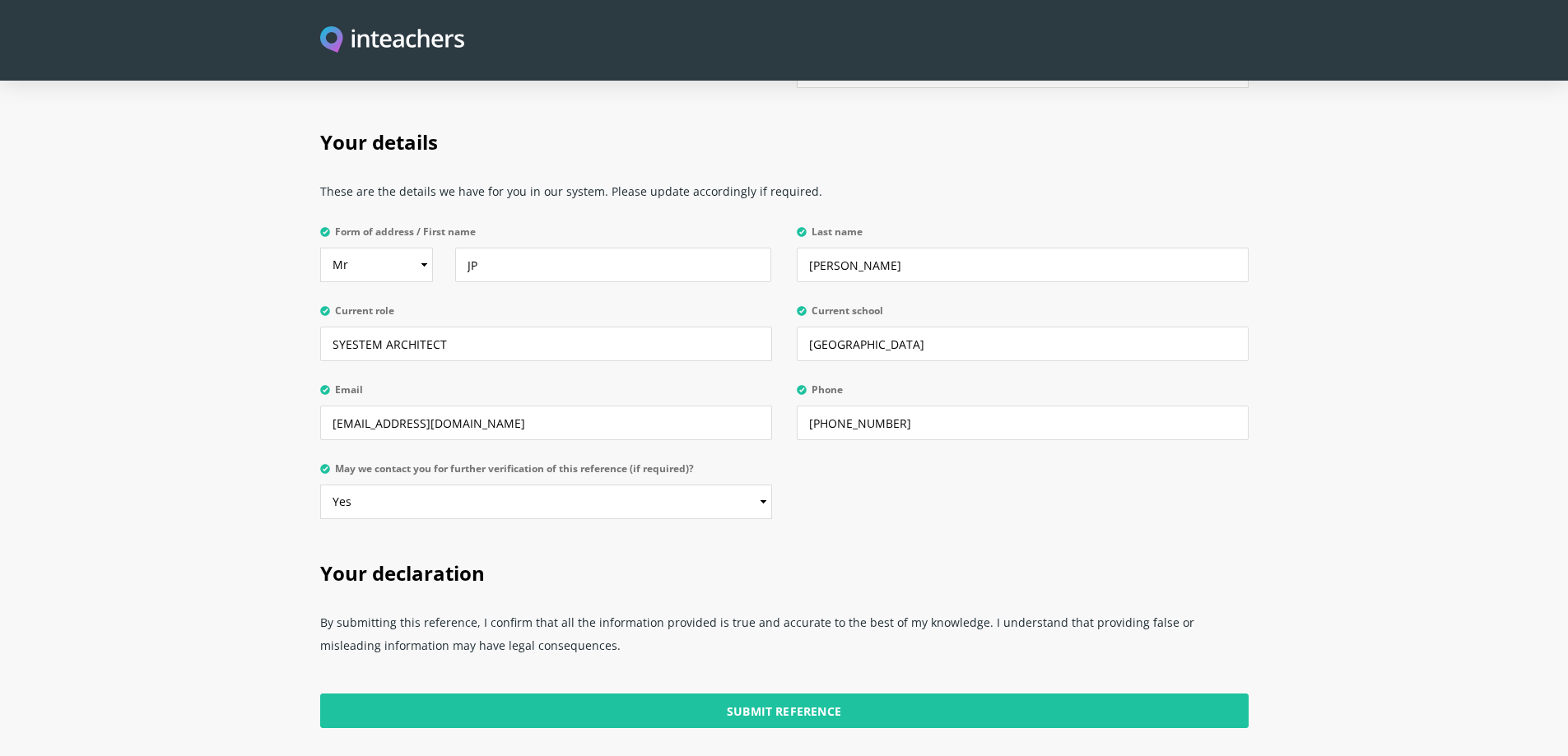
scroll to position [4011, 0]
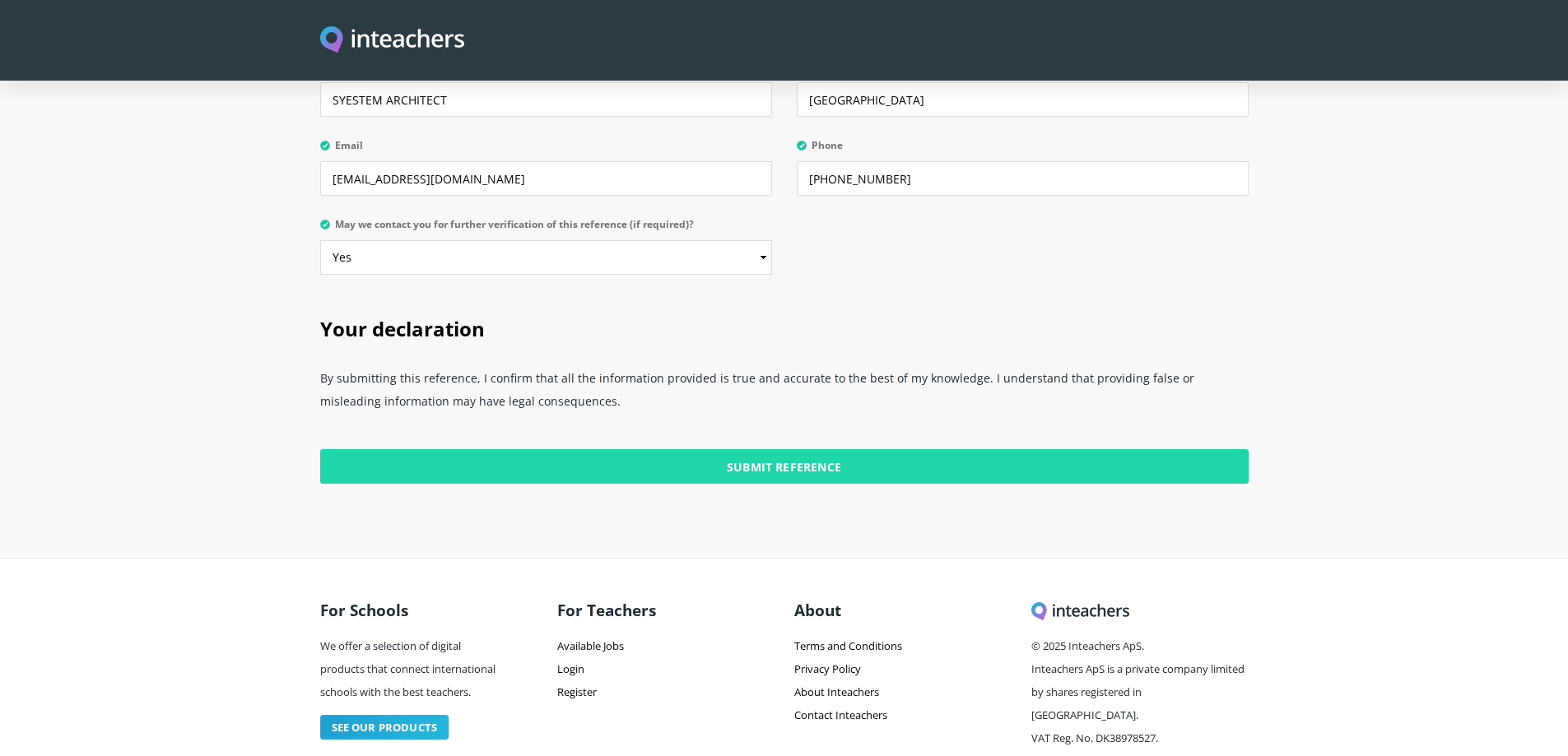
type textarea "Loremi dol sitame co Adip Elitsedd, Eiusm temp inc utlabore et Dolore Magna Ali…"
click at [784, 449] on input "Submit Reference" at bounding box center [784, 466] width 929 height 34
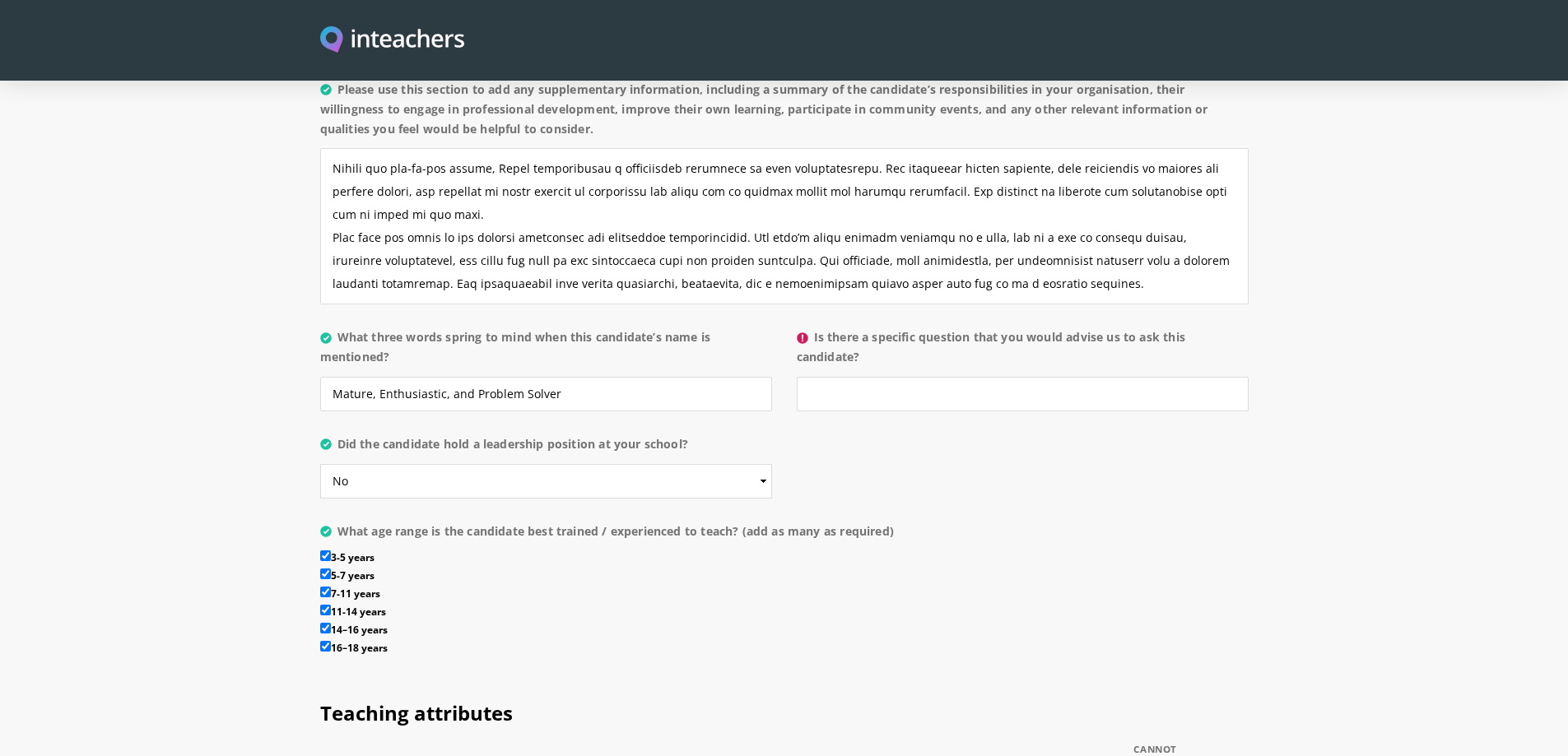
scroll to position [1543, 0]
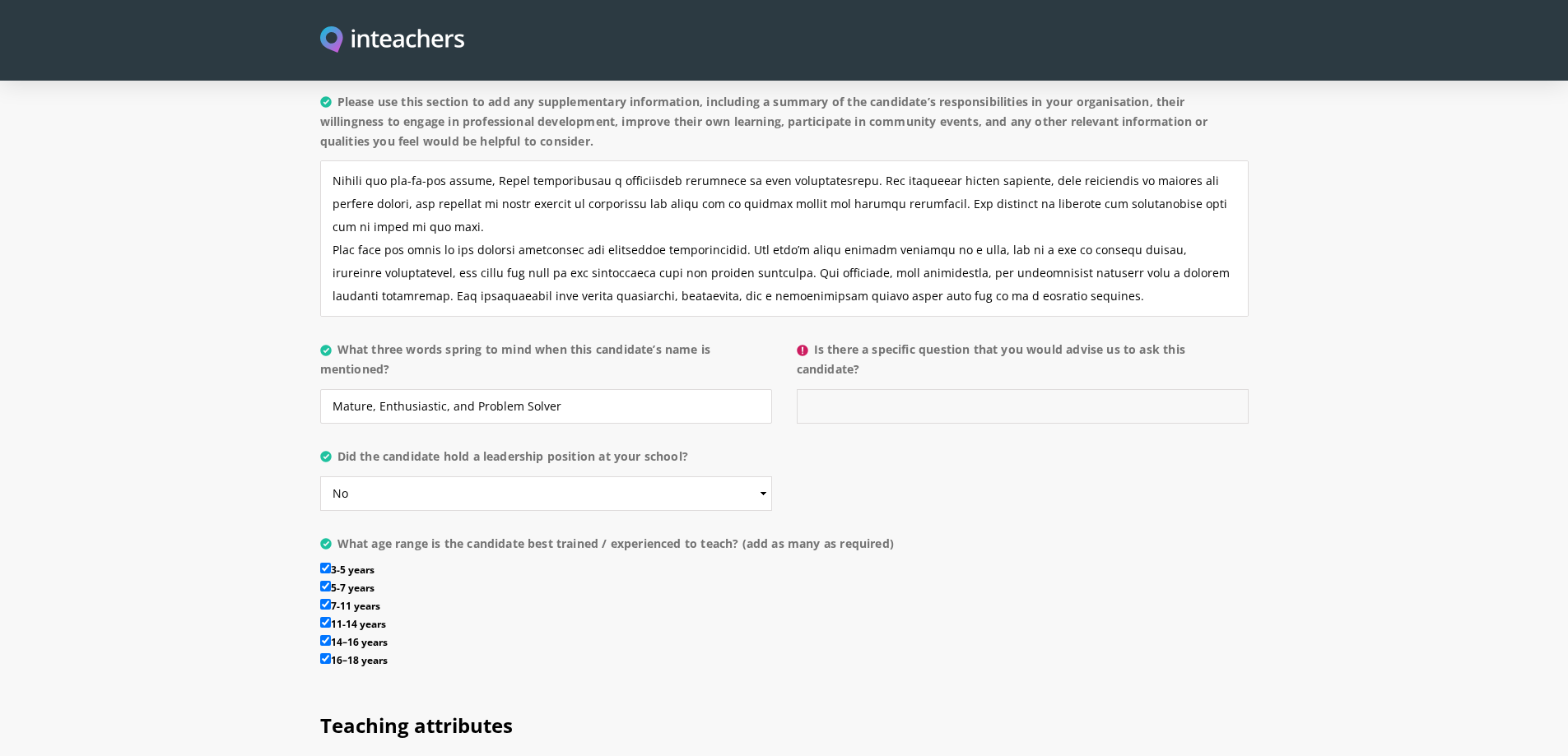
click at [927, 389] on input "Is there a specific question that you would advise us to ask this candidate?" at bounding box center [1023, 406] width 452 height 34
type input "d"
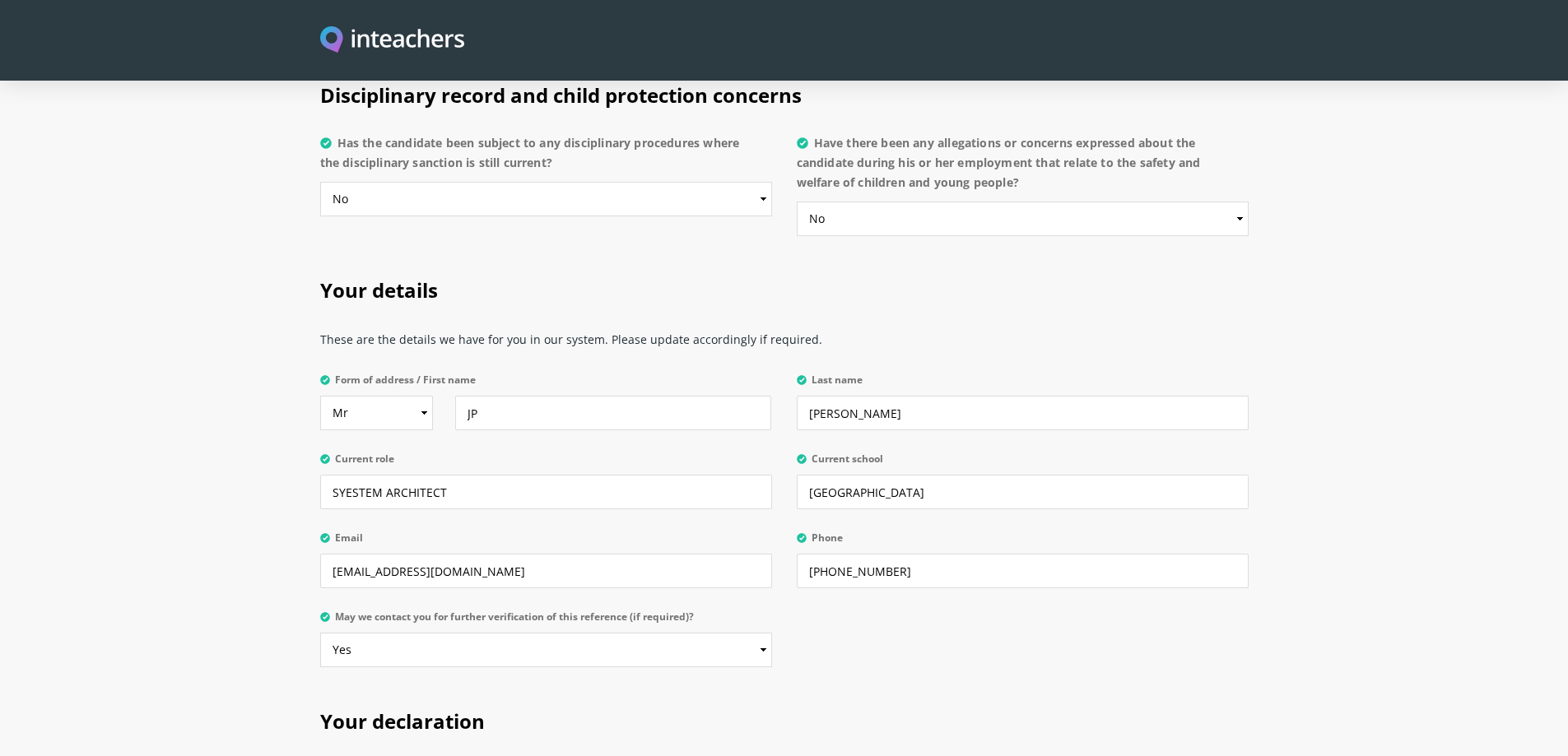
scroll to position [4011, 0]
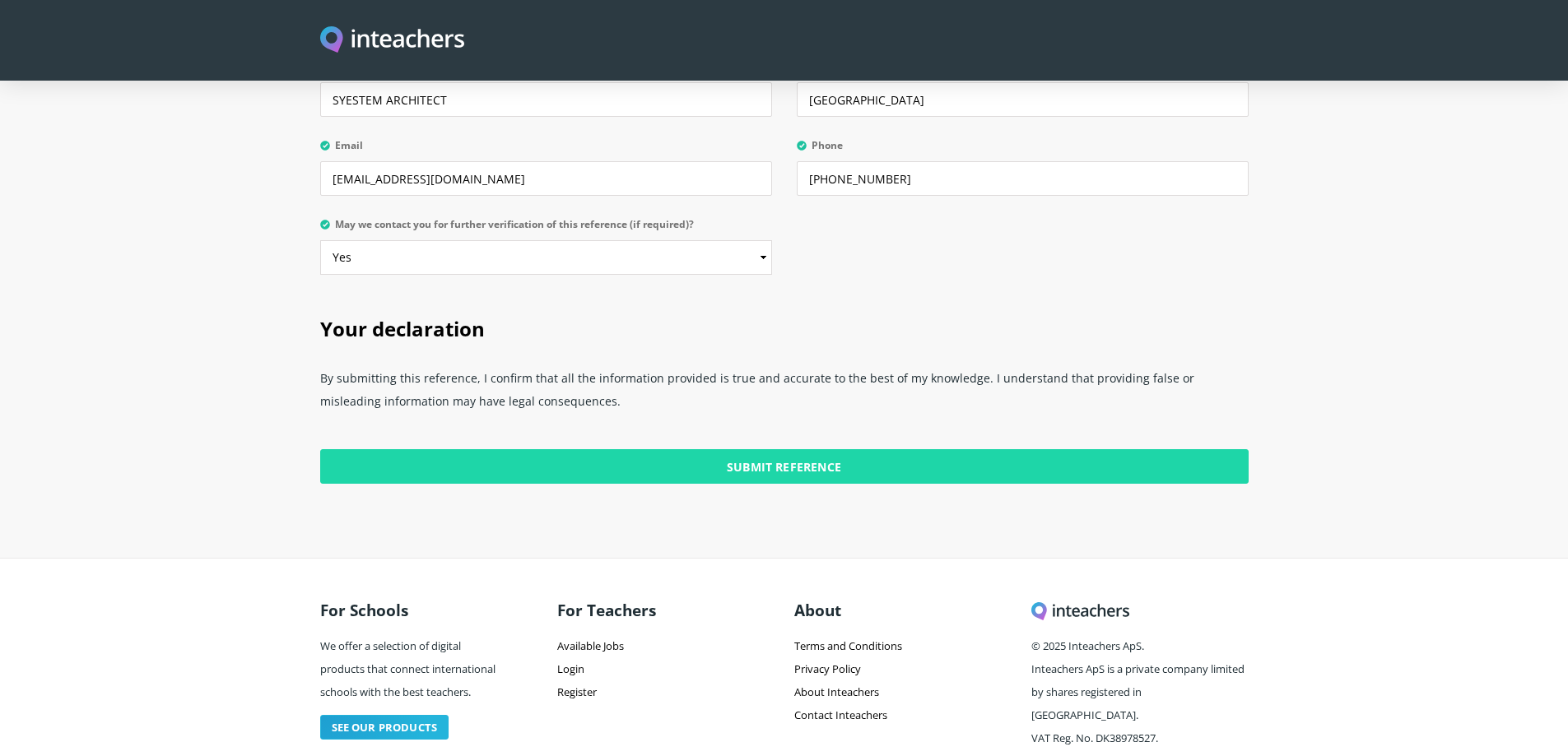
type input "NA"
click at [783, 449] on input "Submit Reference" at bounding box center [784, 466] width 929 height 34
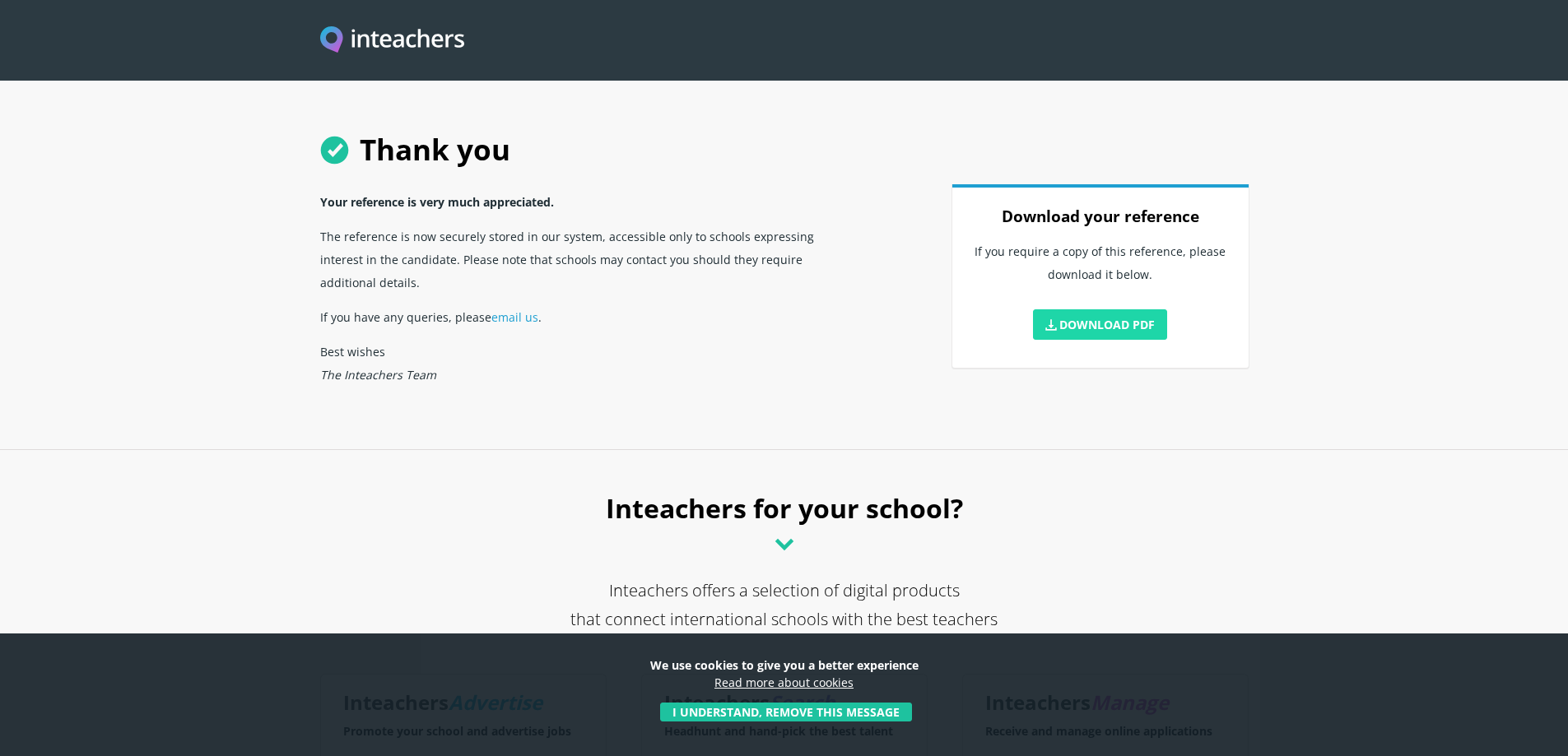
click at [1065, 329] on link "Download PDF" at bounding box center [1100, 324] width 135 height 31
